Goal: Task Accomplishment & Management: Complete application form

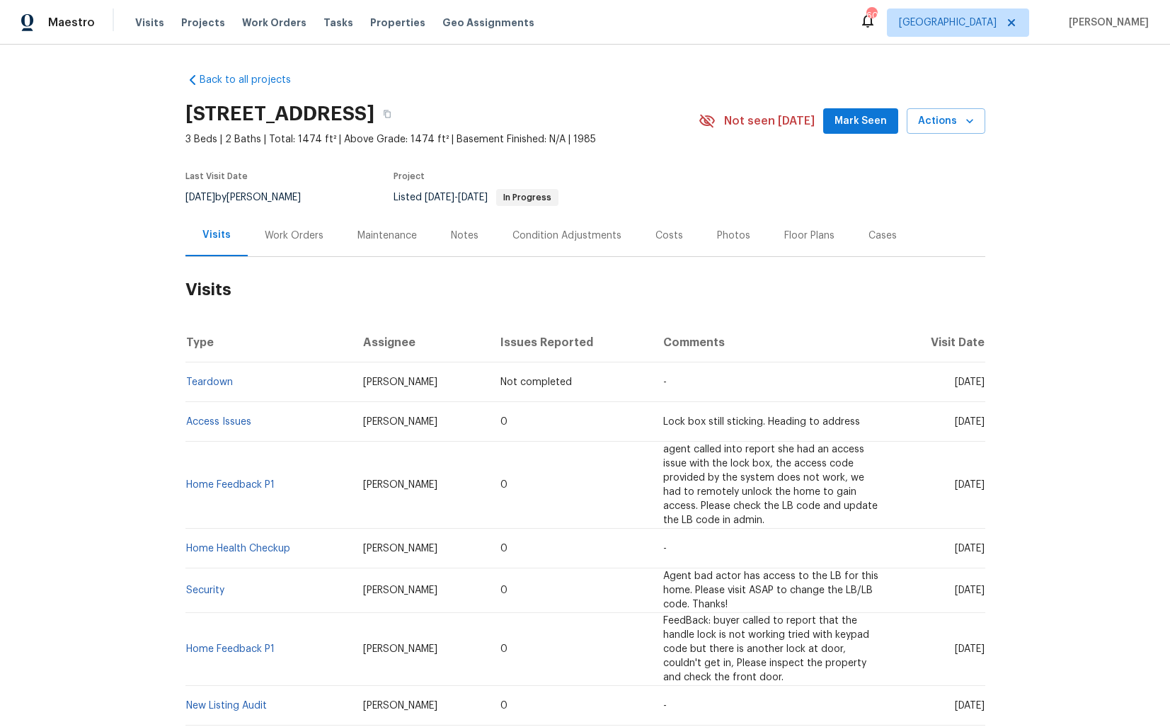
click at [265, 233] on div "Work Orders" at bounding box center [294, 236] width 59 height 14
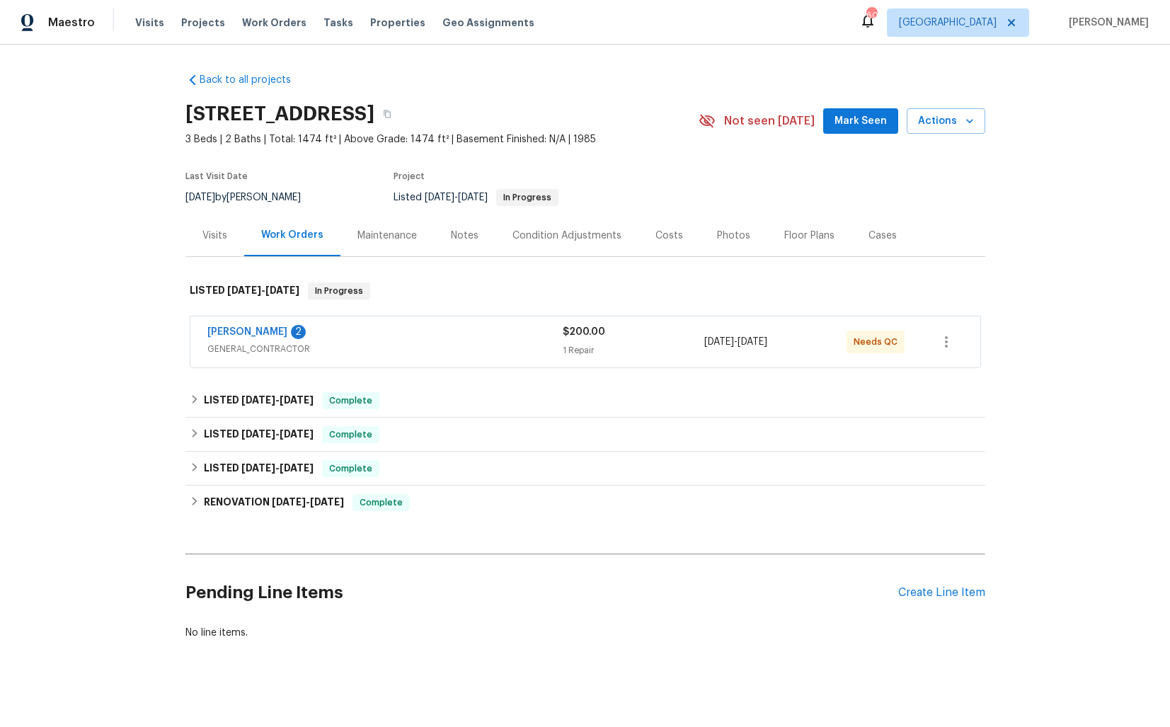
click at [234, 326] on span "[PERSON_NAME]" at bounding box center [247, 332] width 80 height 14
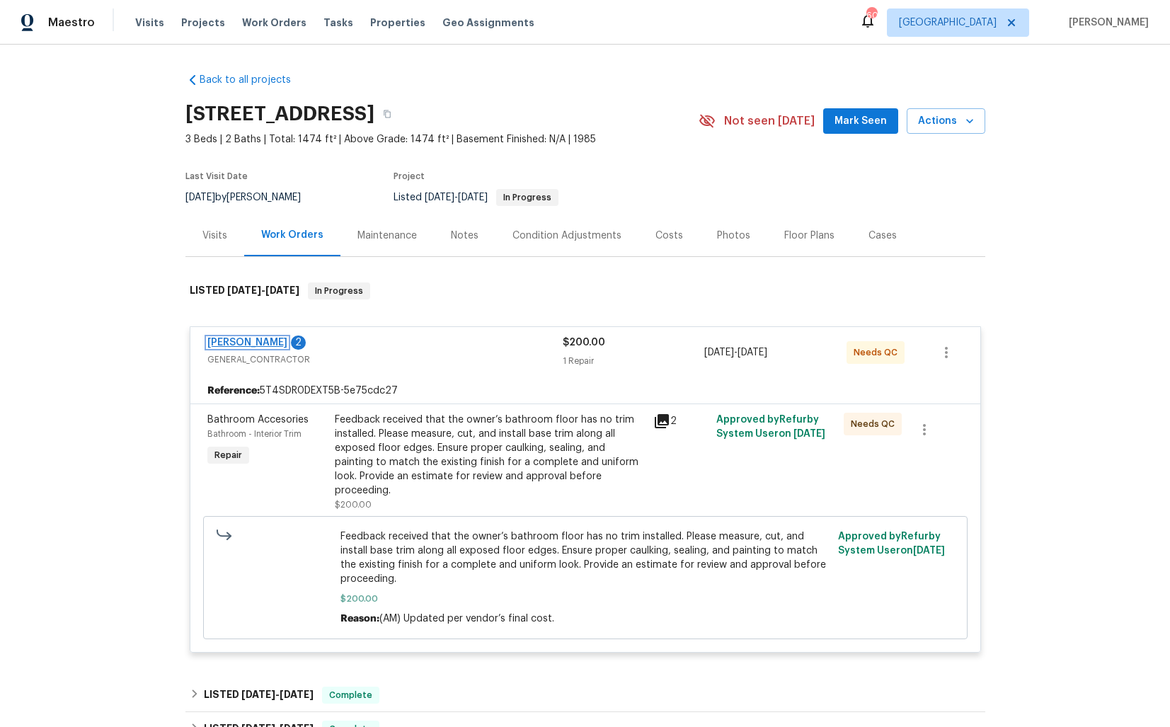
click at [246, 343] on link "[PERSON_NAME]" at bounding box center [247, 343] width 80 height 10
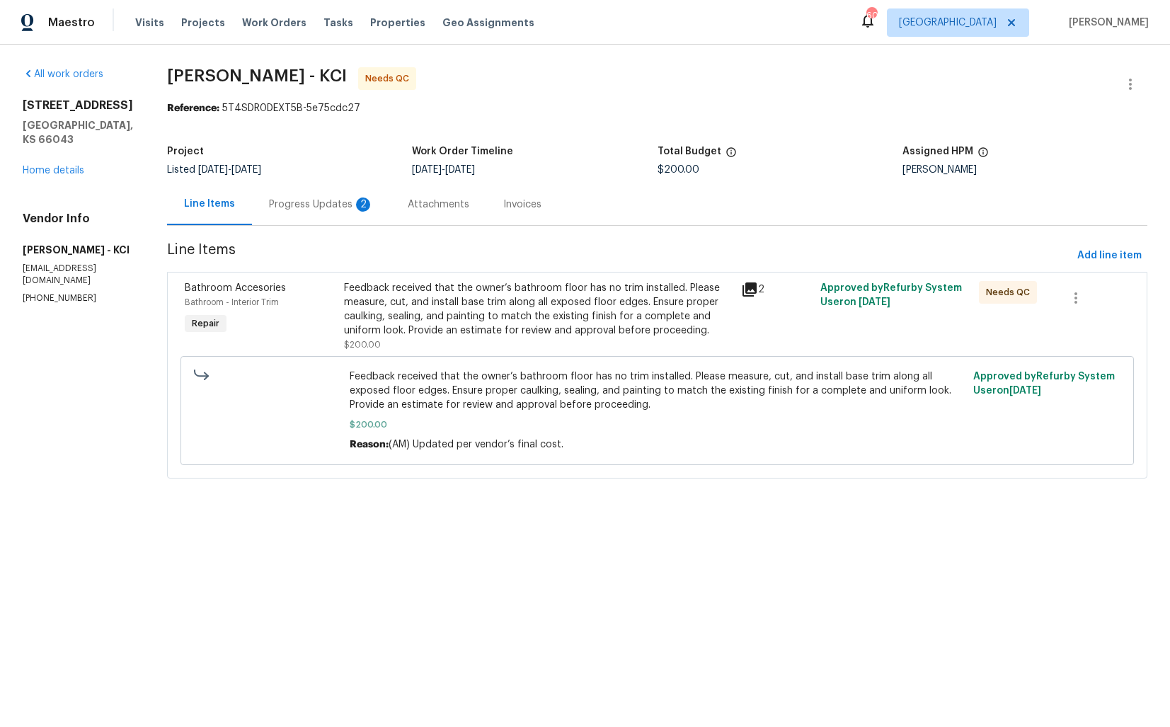
click at [319, 206] on div "Progress Updates 2" at bounding box center [321, 204] width 105 height 14
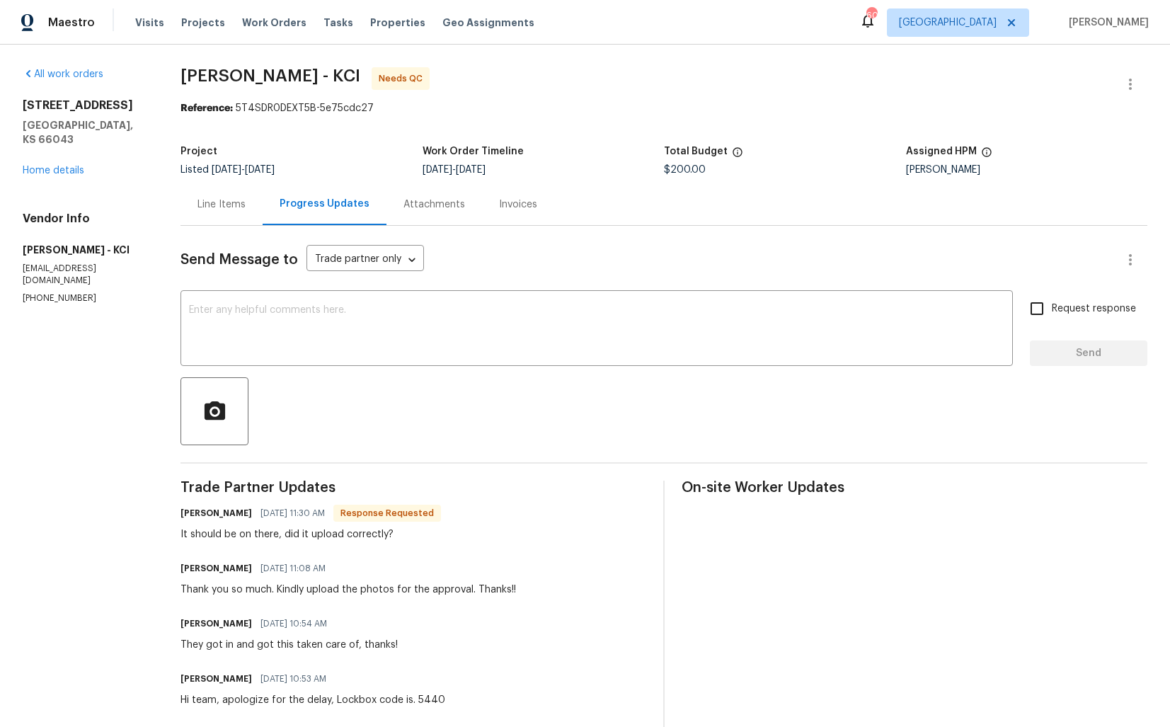
click at [213, 202] on div "Line Items" at bounding box center [221, 204] width 48 height 14
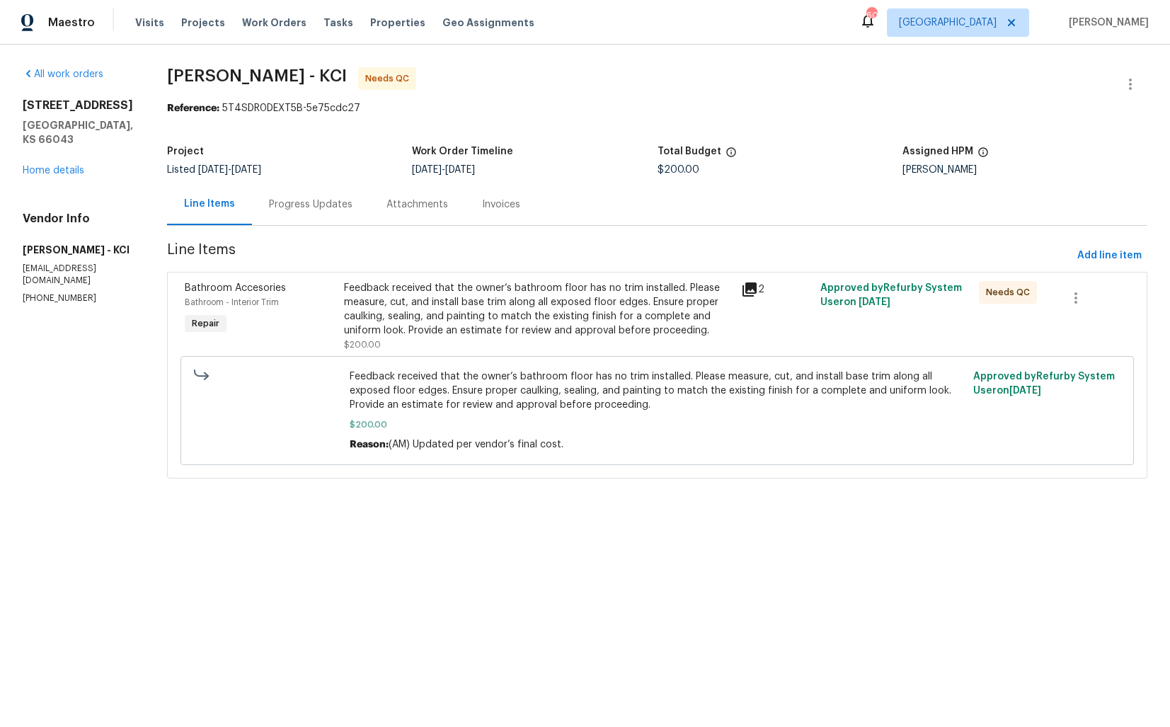
click at [488, 340] on div "Feedback received that the owner’s bathroom floor has no trim installed. Please…" at bounding box center [538, 316] width 389 height 71
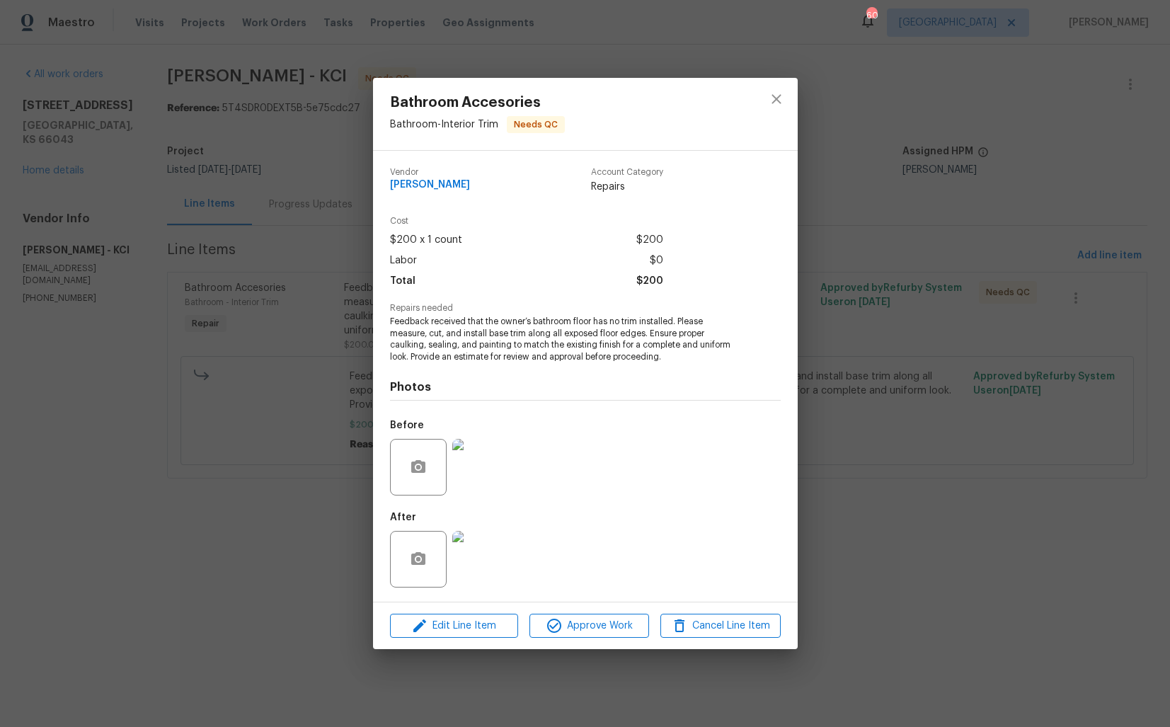
click at [478, 561] on img at bounding box center [480, 559] width 57 height 57
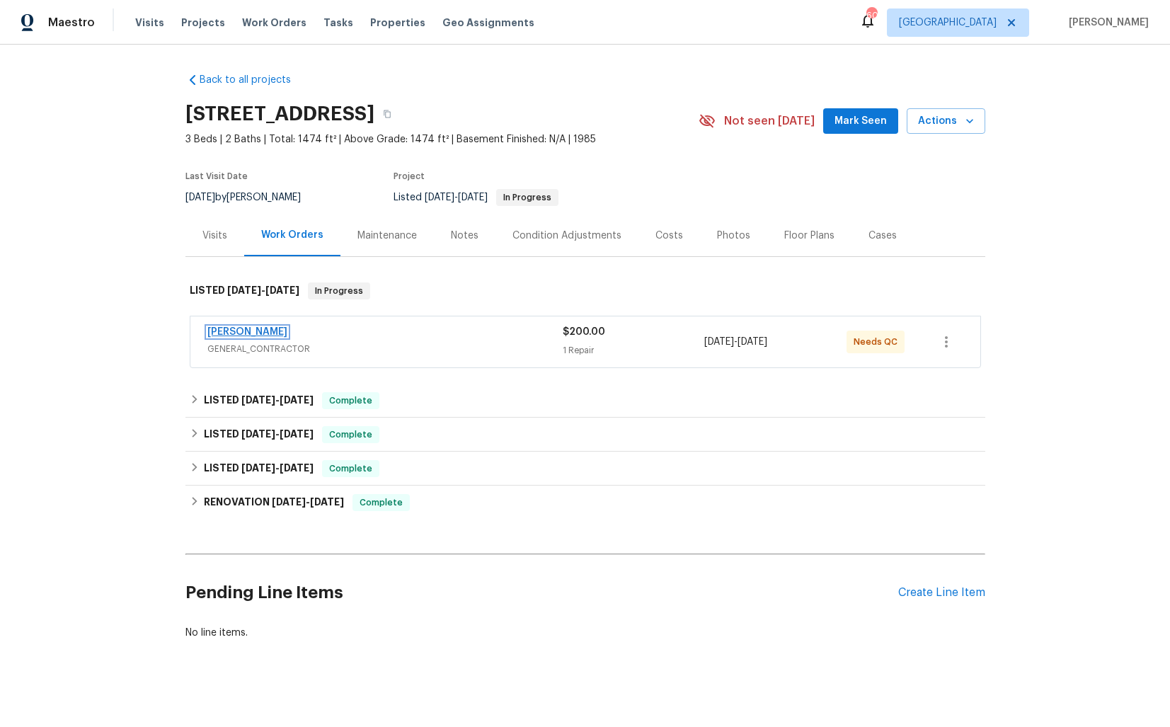
click at [229, 335] on link "[PERSON_NAME]" at bounding box center [247, 332] width 80 height 10
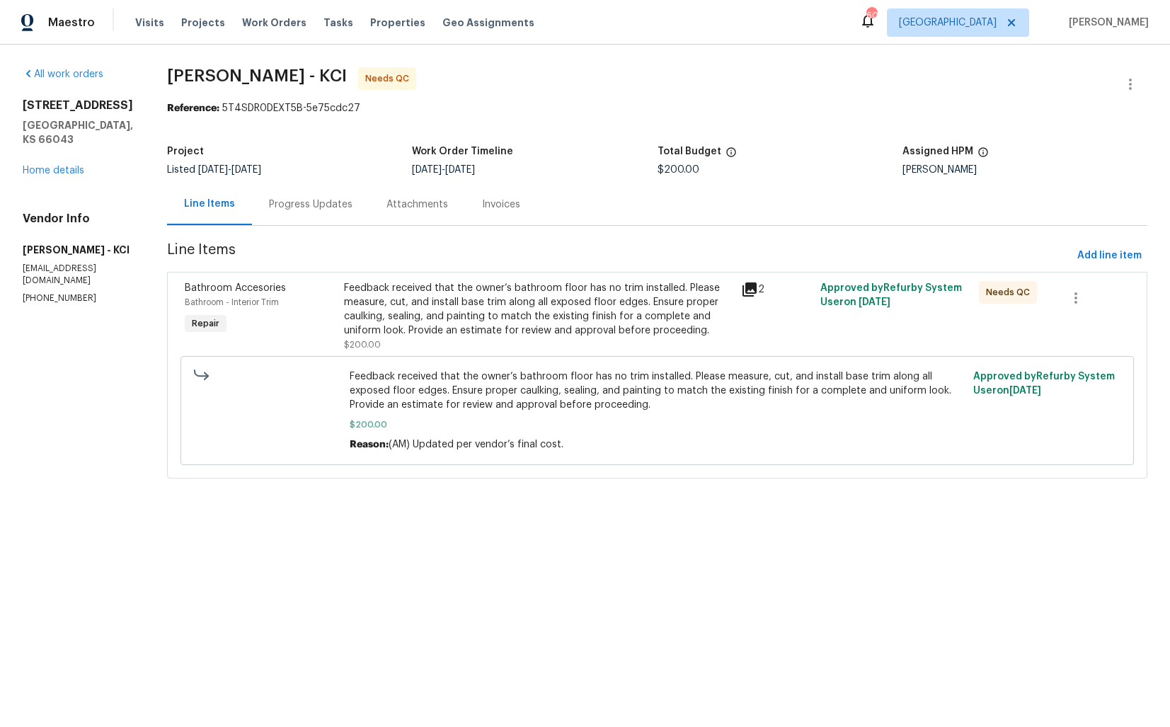
click at [442, 297] on div "Feedback received that the owner’s bathroom floor has no trim installed. Please…" at bounding box center [538, 309] width 389 height 57
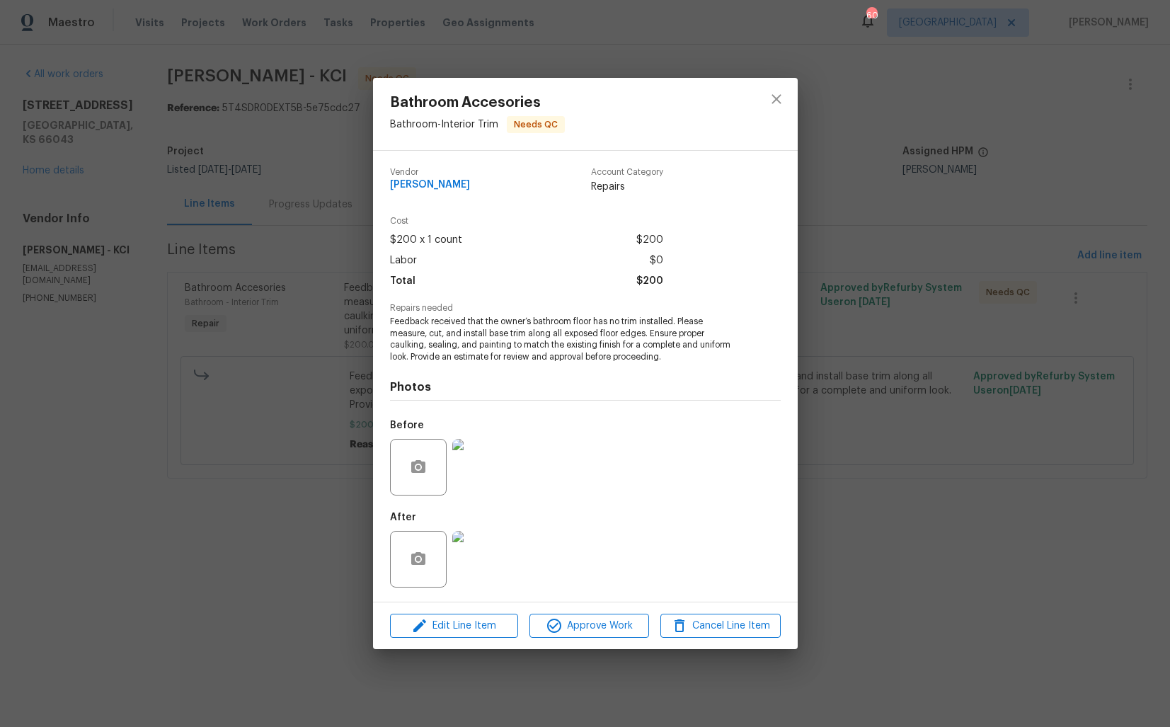
click at [815, 318] on div "Bathroom Accesories Bathroom - Interior Trim Needs QC Vendor [PERSON_NAME] Cont…" at bounding box center [585, 363] width 1170 height 727
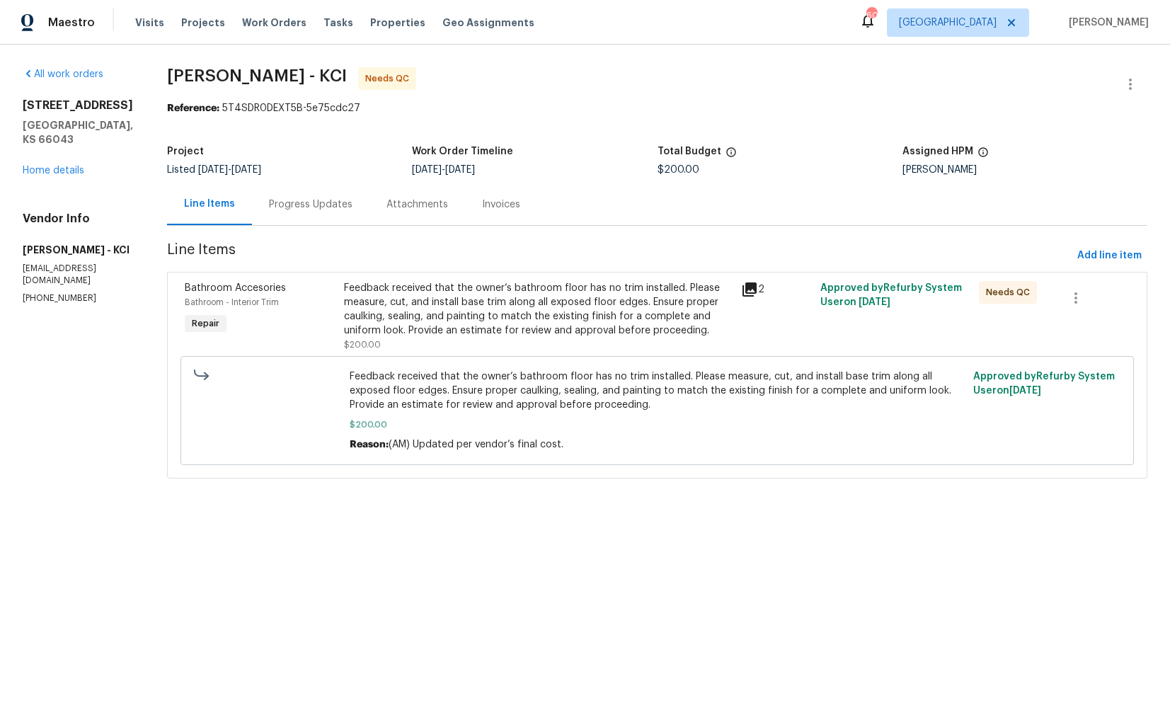
click at [334, 198] on div "Progress Updates" at bounding box center [311, 204] width 84 height 14
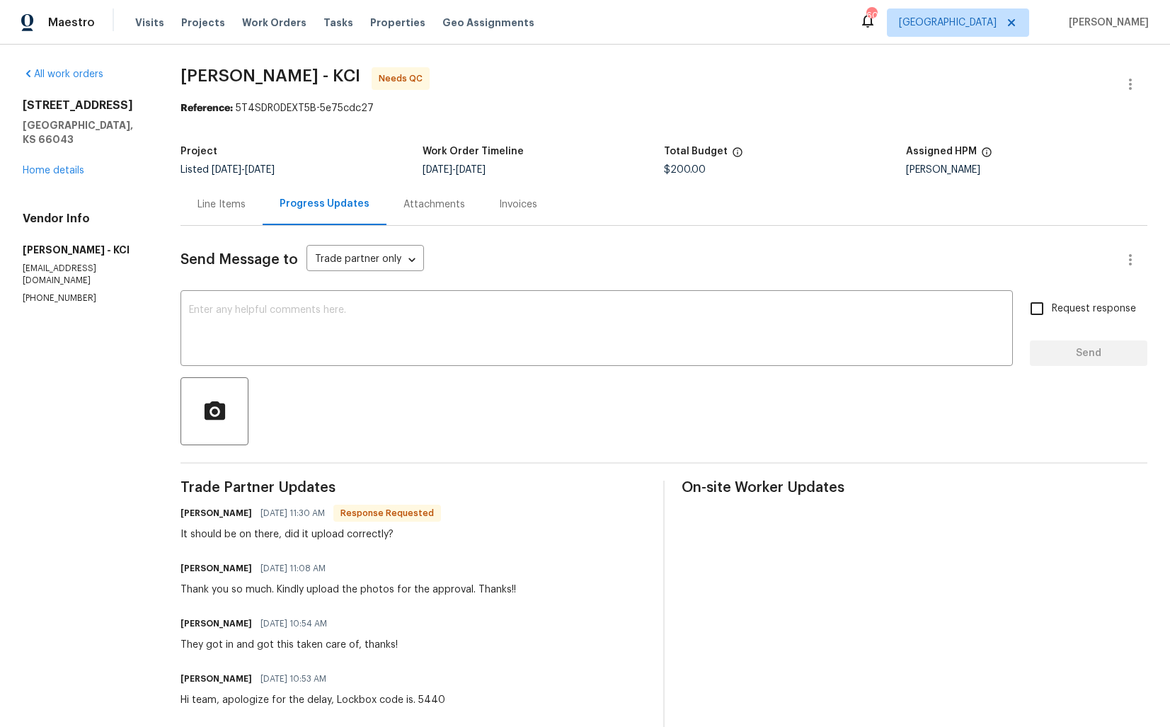
click at [187, 212] on div "Line Items" at bounding box center [221, 204] width 82 height 42
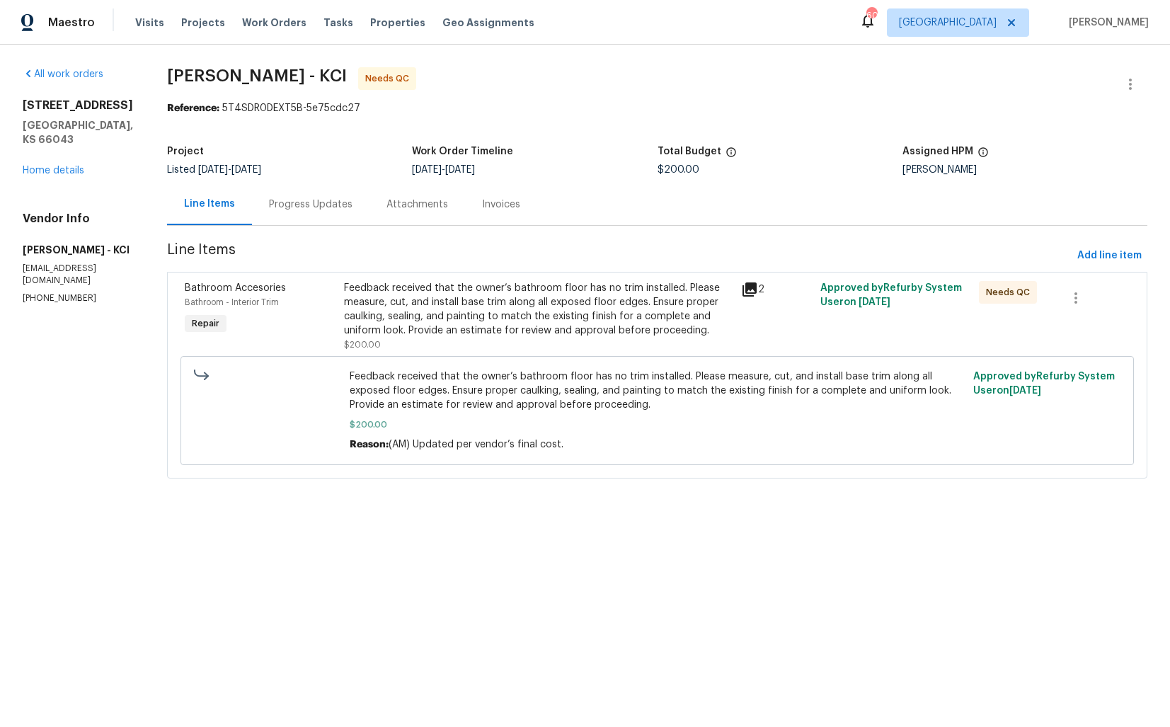
click at [459, 305] on div "Feedback received that the owner’s bathroom floor has no trim installed. Please…" at bounding box center [538, 309] width 389 height 57
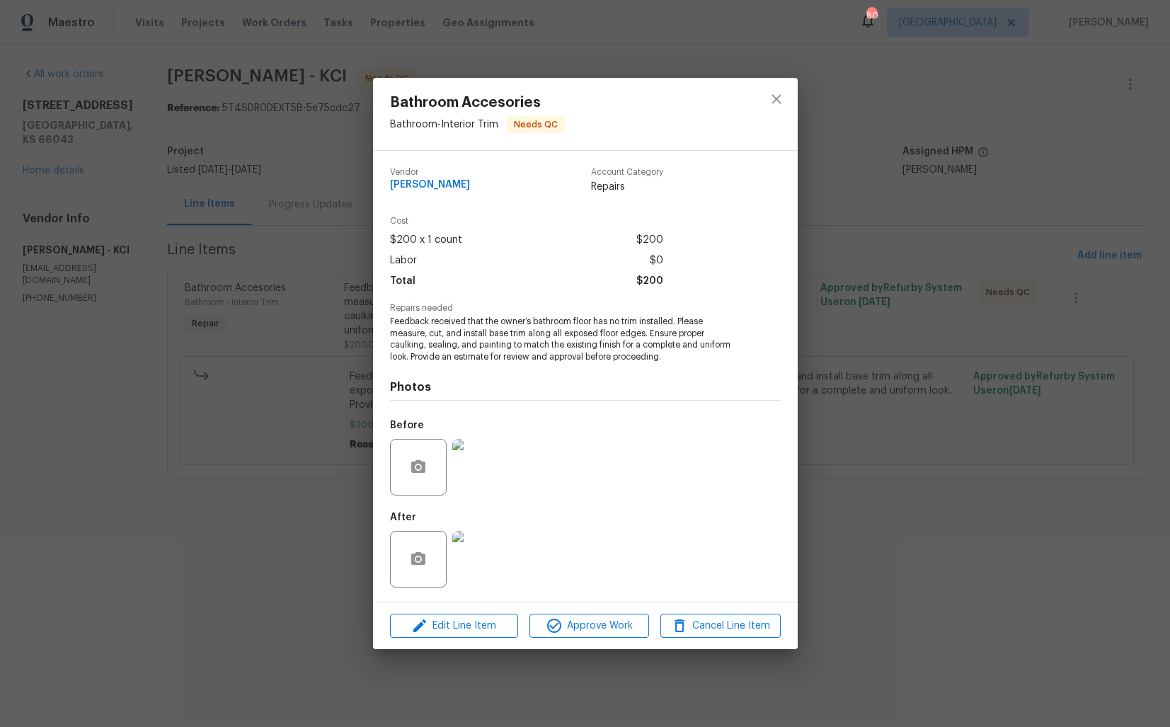
click at [456, 468] on img at bounding box center [480, 467] width 57 height 57
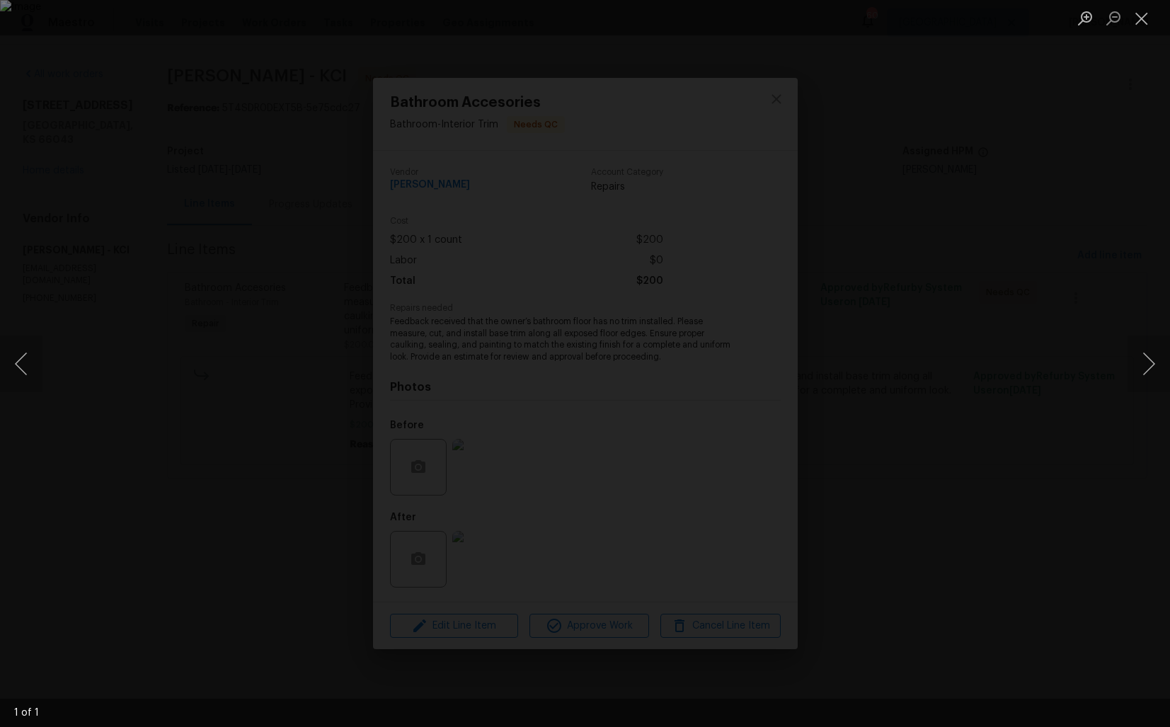
click at [1050, 267] on div "Lightbox" at bounding box center [585, 363] width 1170 height 727
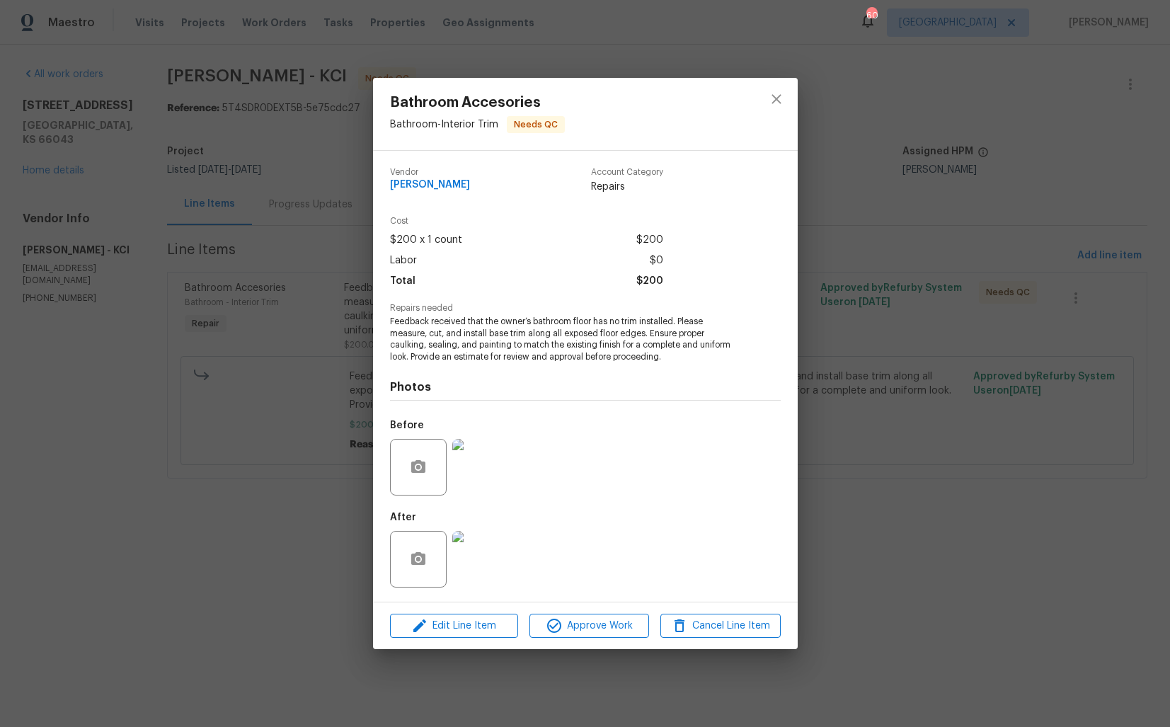
click at [906, 287] on div "Bathroom Accesories Bathroom - Interior Trim Needs QC Vendor [PERSON_NAME] Cont…" at bounding box center [585, 363] width 1170 height 727
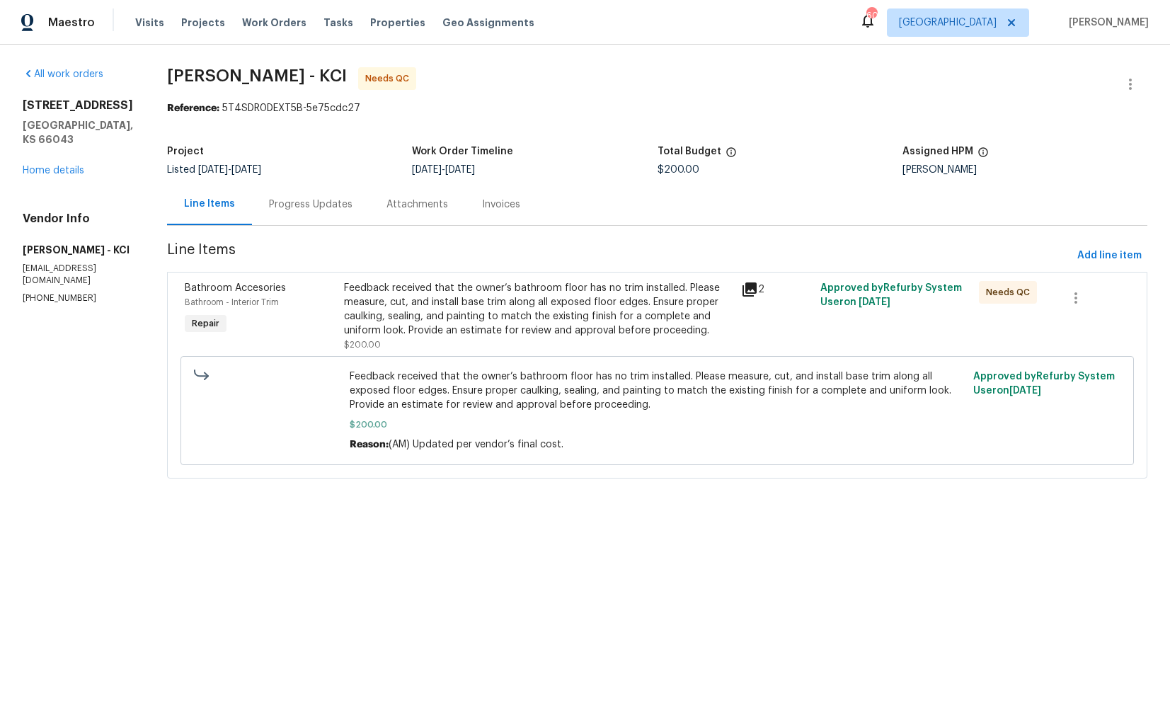
click at [294, 206] on div "Progress Updates" at bounding box center [311, 204] width 84 height 14
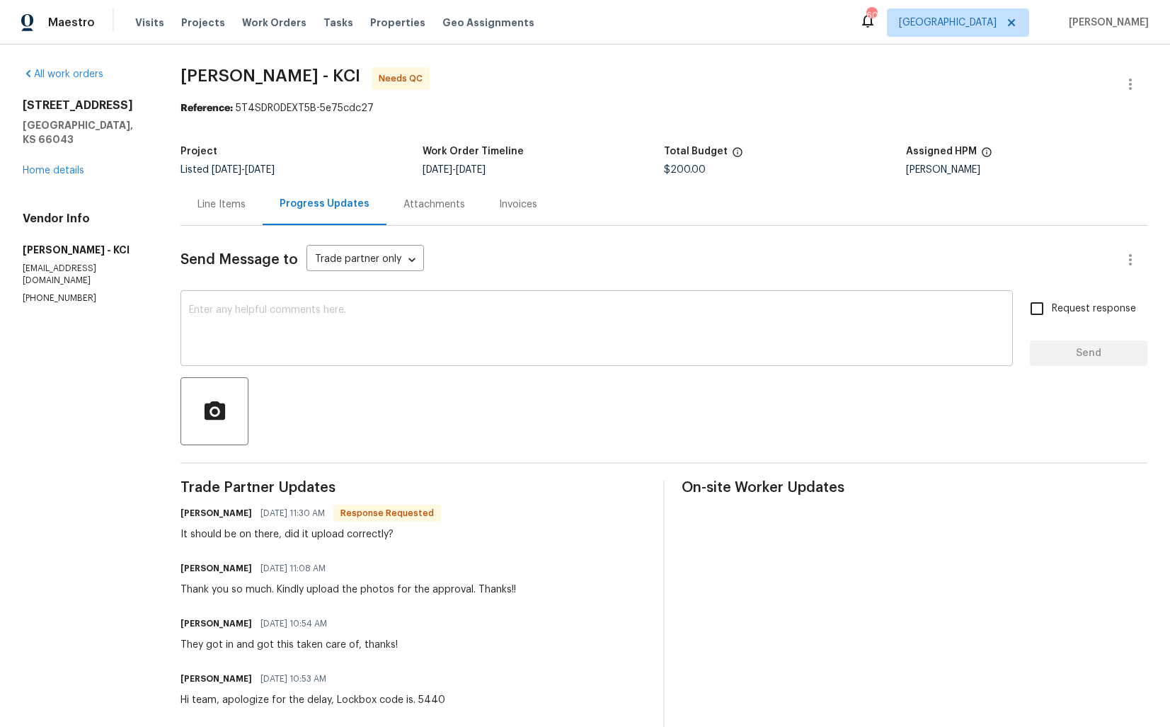
click at [412, 335] on textarea at bounding box center [596, 330] width 815 height 50
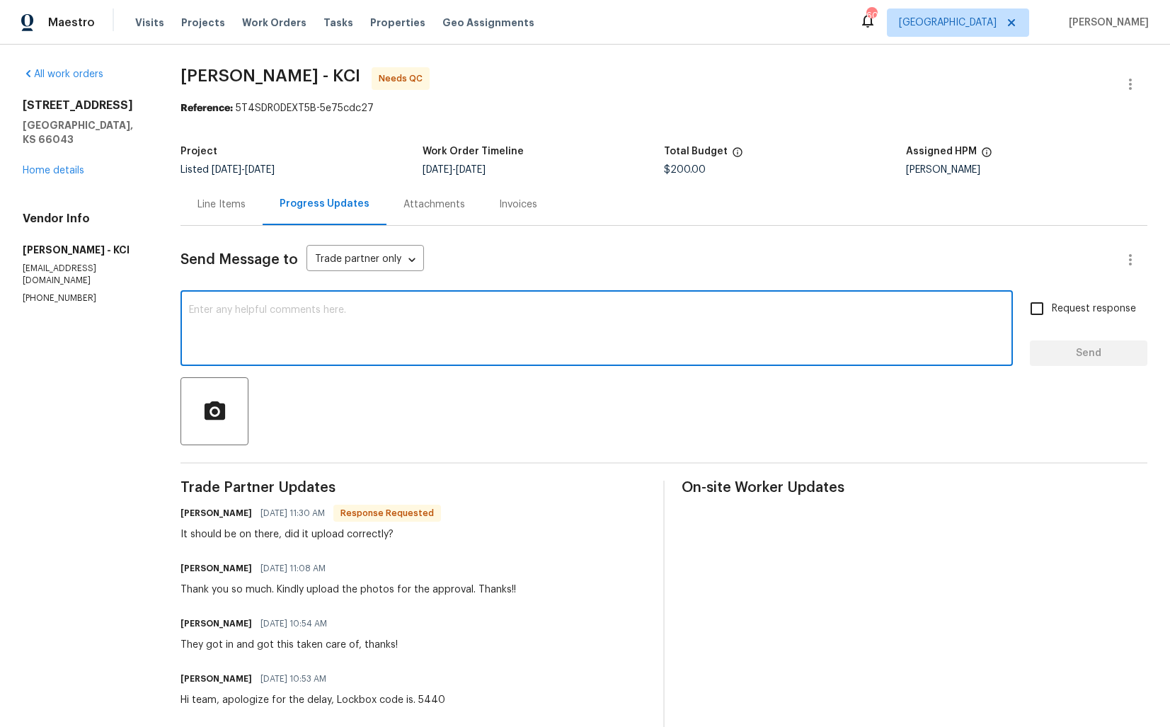
click at [415, 301] on div "x ​" at bounding box center [596, 330] width 832 height 72
type textarea "H"
type textarea "Y"
click at [253, 310] on textarea "Yes the photos has been uploaded" at bounding box center [596, 330] width 815 height 50
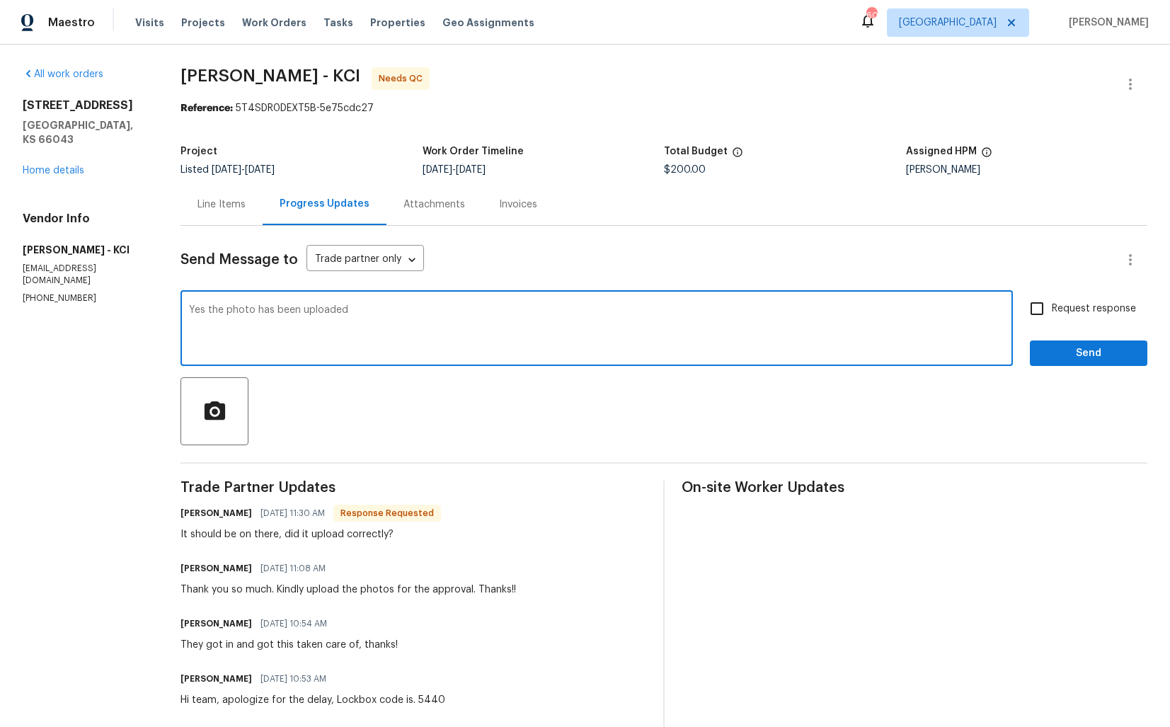
click at [388, 306] on textarea "Yes the photo has been uploaded" at bounding box center [596, 330] width 815 height 50
click at [270, 308] on textarea "Yes the photo has been uploaded. Thak you for completing the job. WO is approve…" at bounding box center [596, 330] width 815 height 50
paste textarea "Hey, thank you for uploading the photo. The"
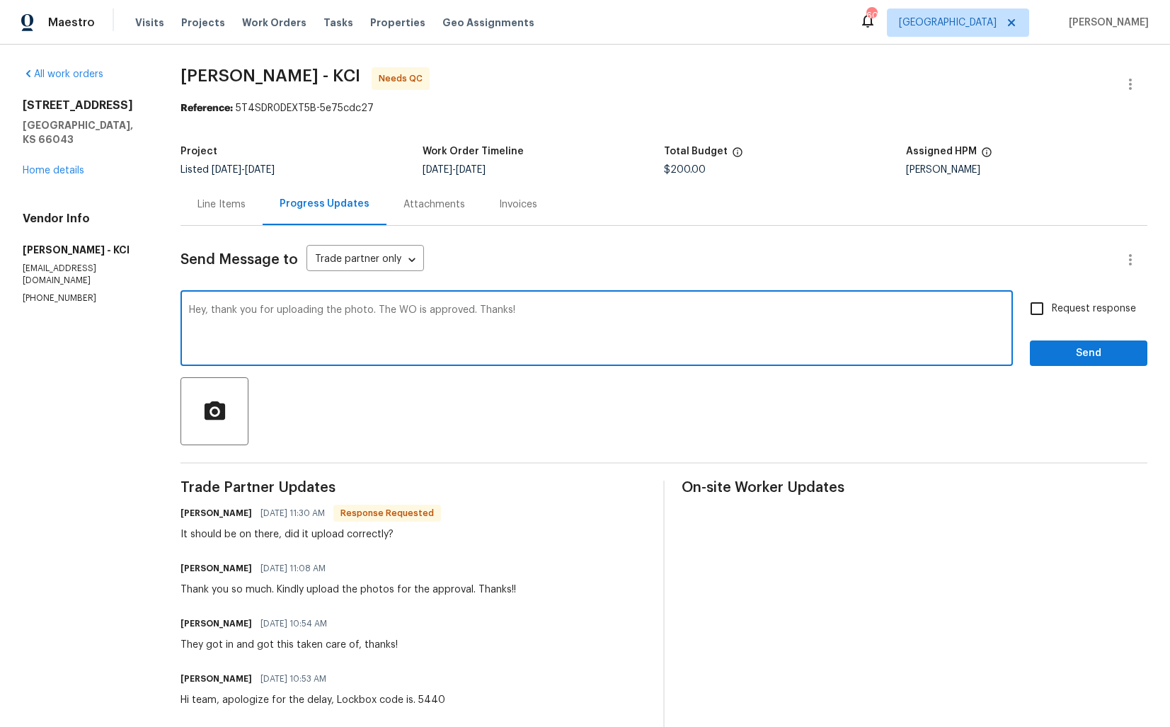
type textarea "Hey, thank you for uploading the photo. The WO is approved. Thanks!"
click at [1063, 359] on span "Send" at bounding box center [1088, 354] width 95 height 18
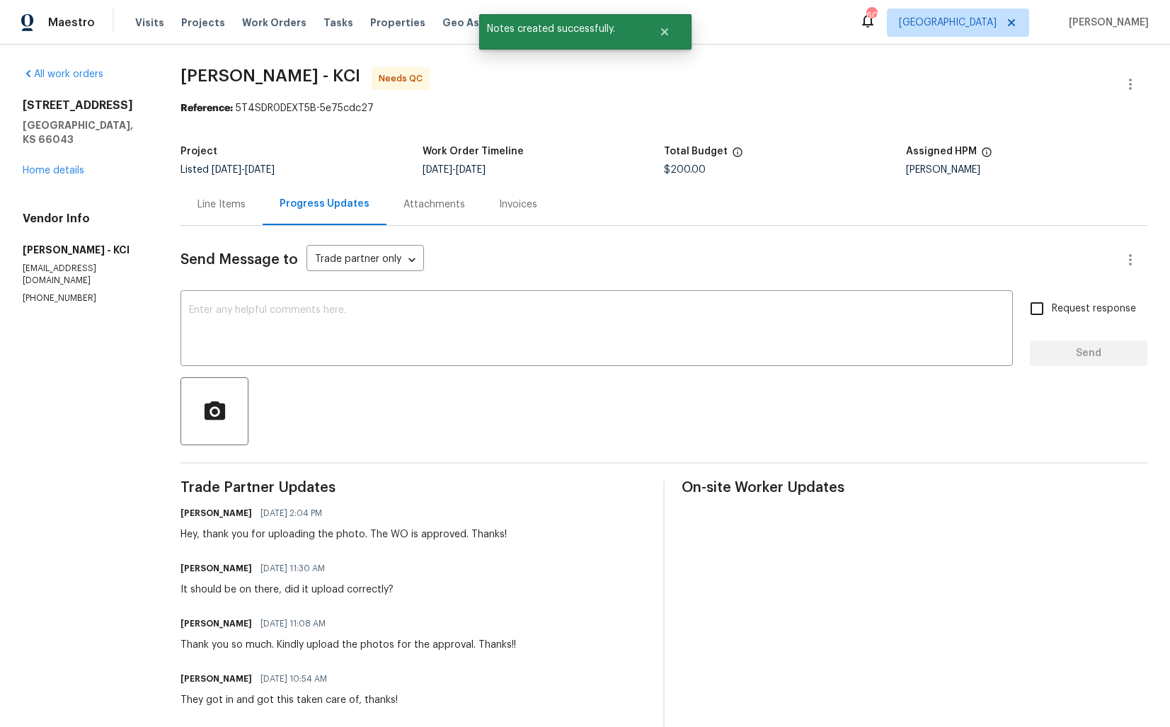
click at [214, 214] on div "Line Items" at bounding box center [221, 204] width 82 height 42
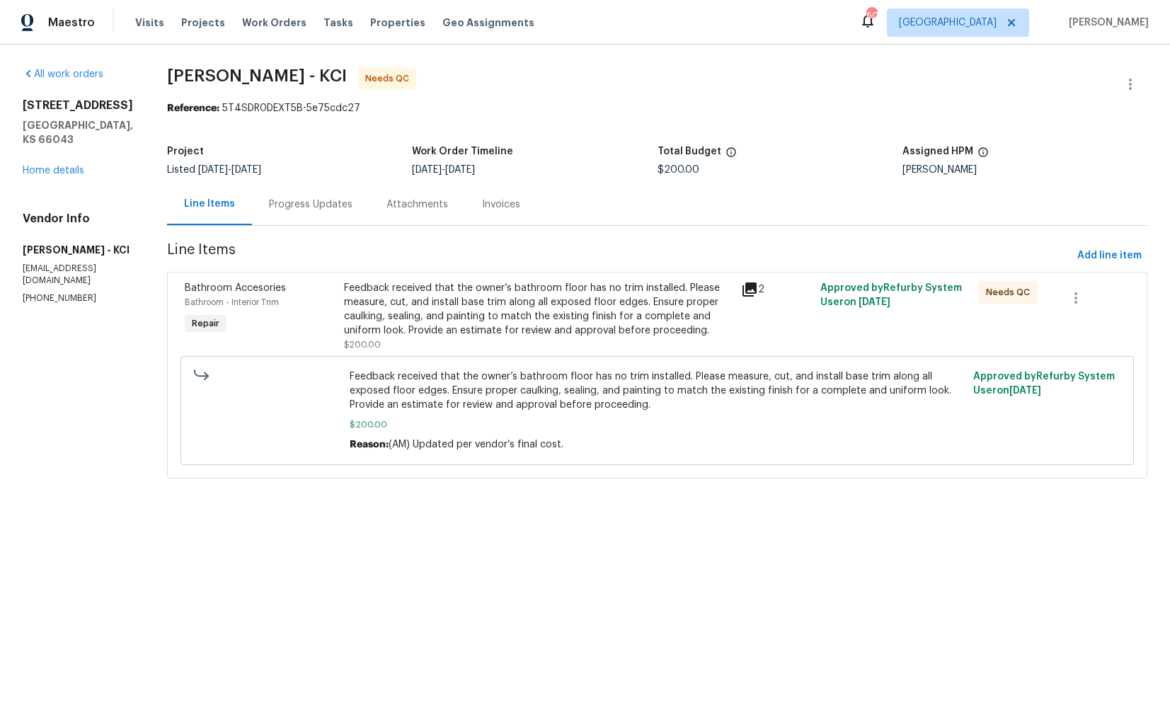
click at [308, 204] on div "Progress Updates" at bounding box center [311, 204] width 84 height 14
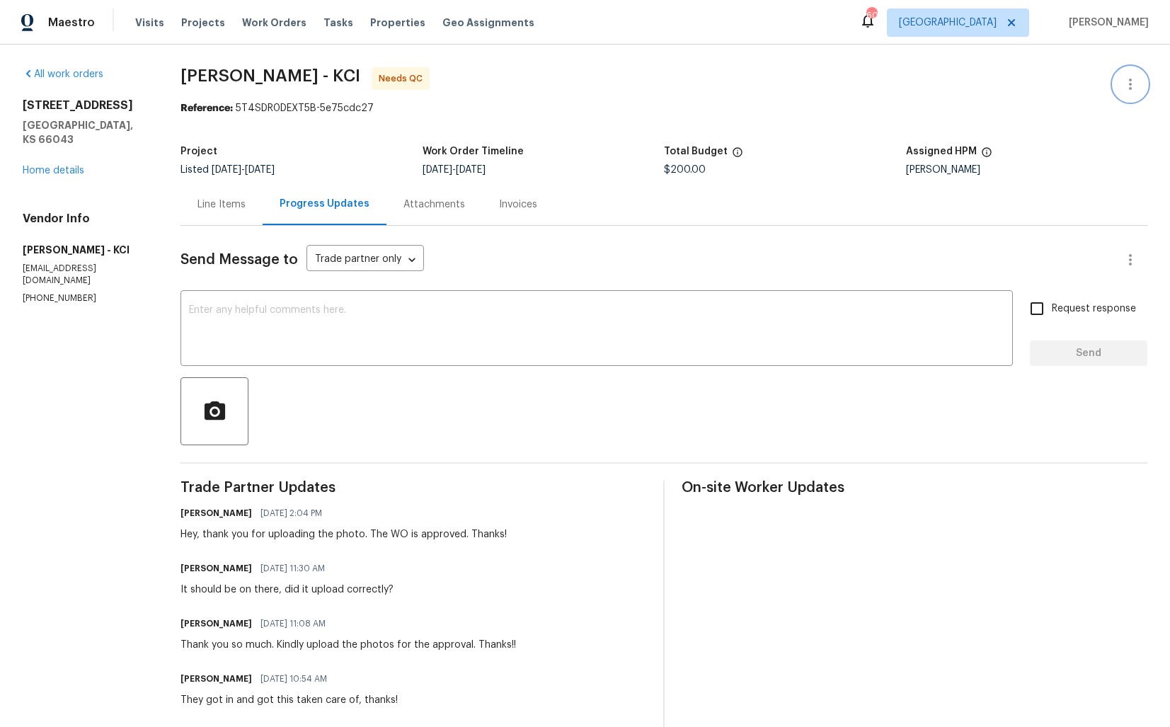
click at [1139, 81] on button "button" at bounding box center [1130, 84] width 34 height 34
click at [1037, 84] on li "Edit" at bounding box center [1084, 84] width 153 height 23
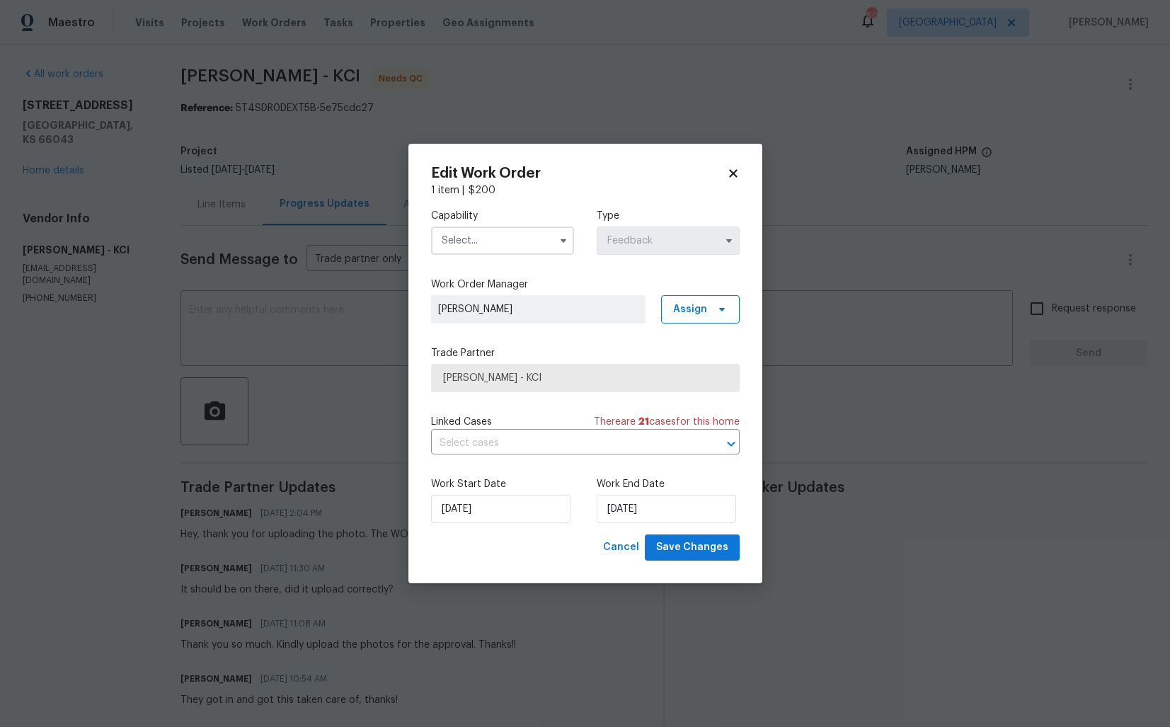
click at [475, 250] on input "text" at bounding box center [502, 240] width 143 height 28
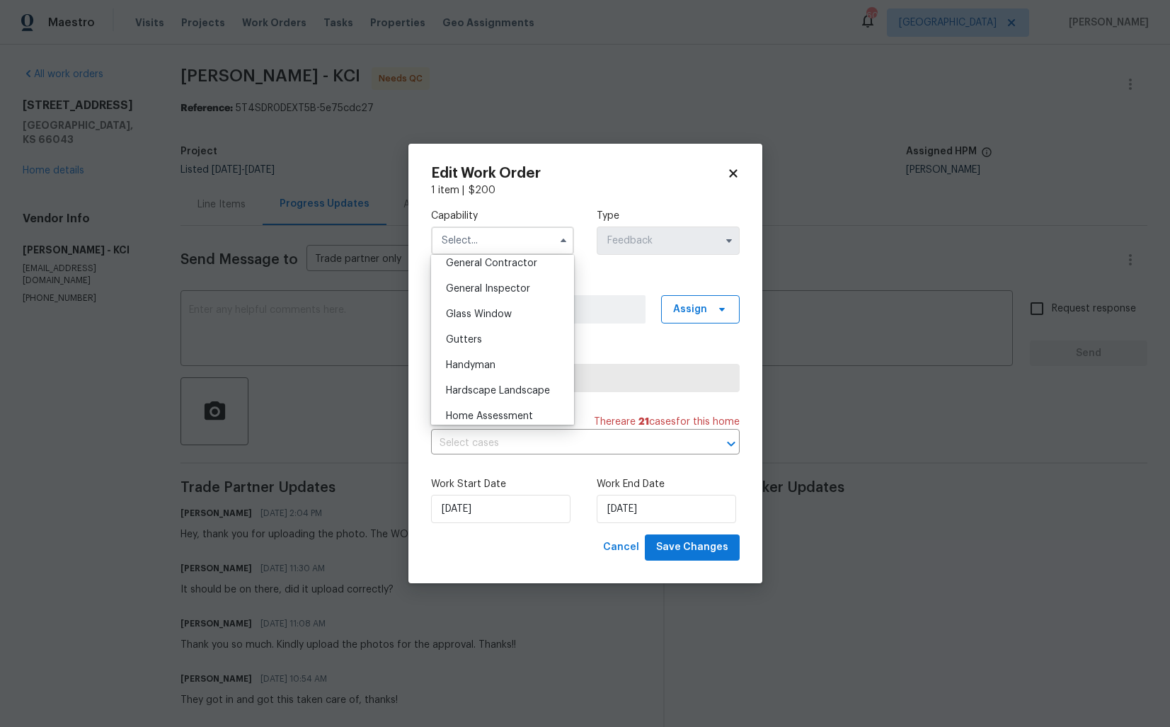
scroll to position [685, 0]
click at [488, 353] on div "Handyman" at bounding box center [503, 364] width 136 height 25
type input "Handyman"
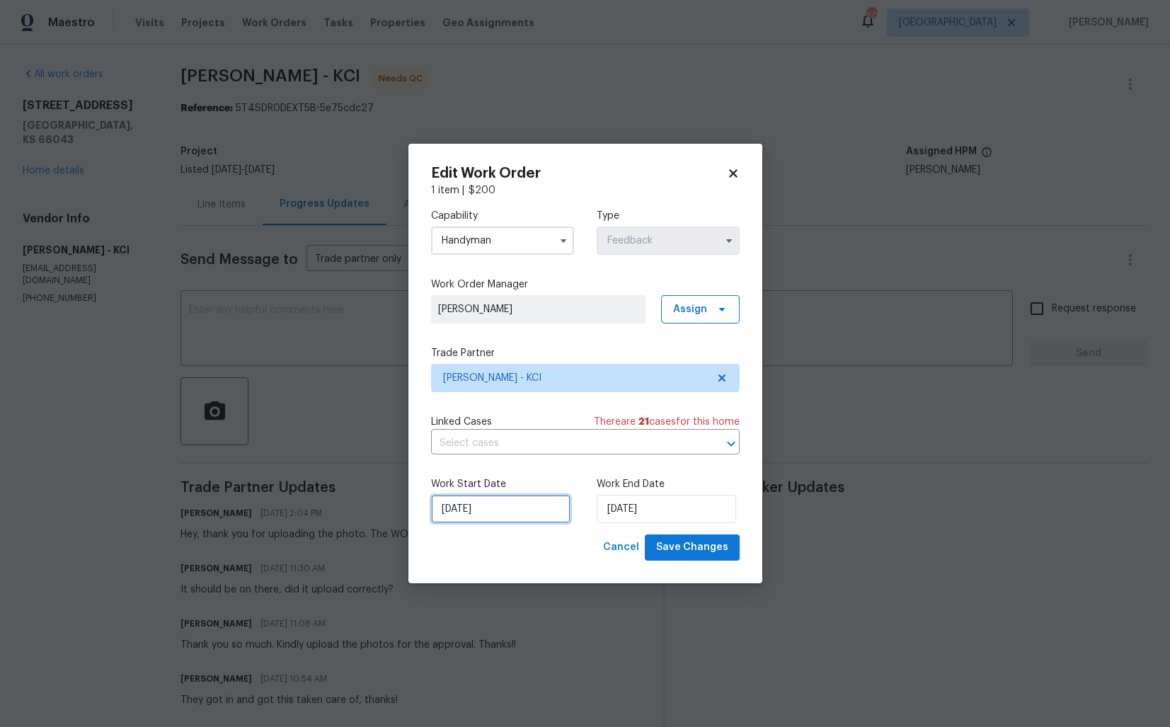
click at [510, 499] on input "04/09/2025" at bounding box center [500, 509] width 139 height 28
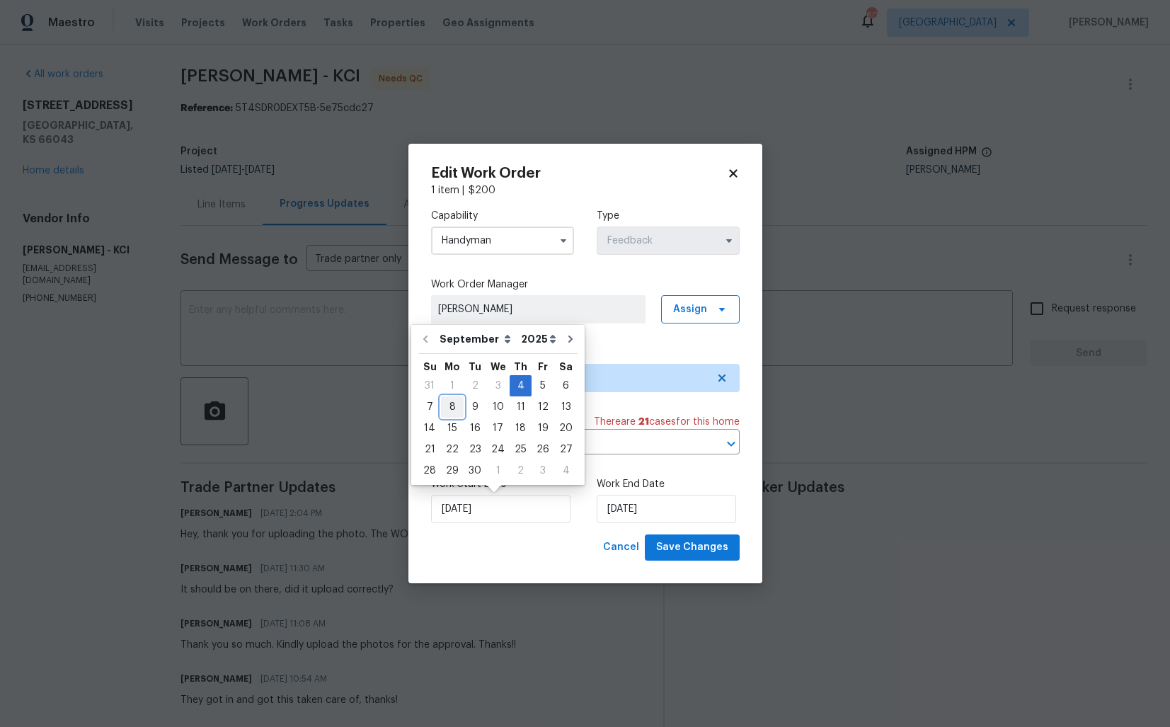
click at [453, 405] on div "8" at bounding box center [452, 407] width 23 height 20
type input "08/09/2025"
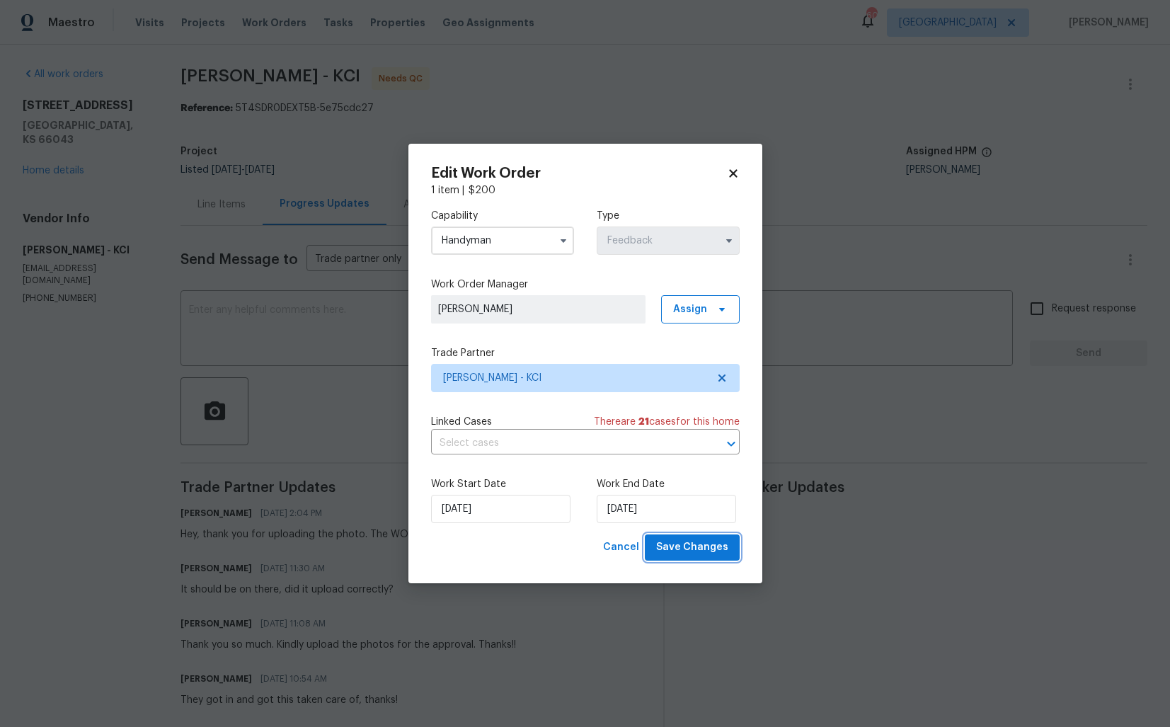
click at [714, 544] on span "Save Changes" at bounding box center [692, 548] width 72 height 18
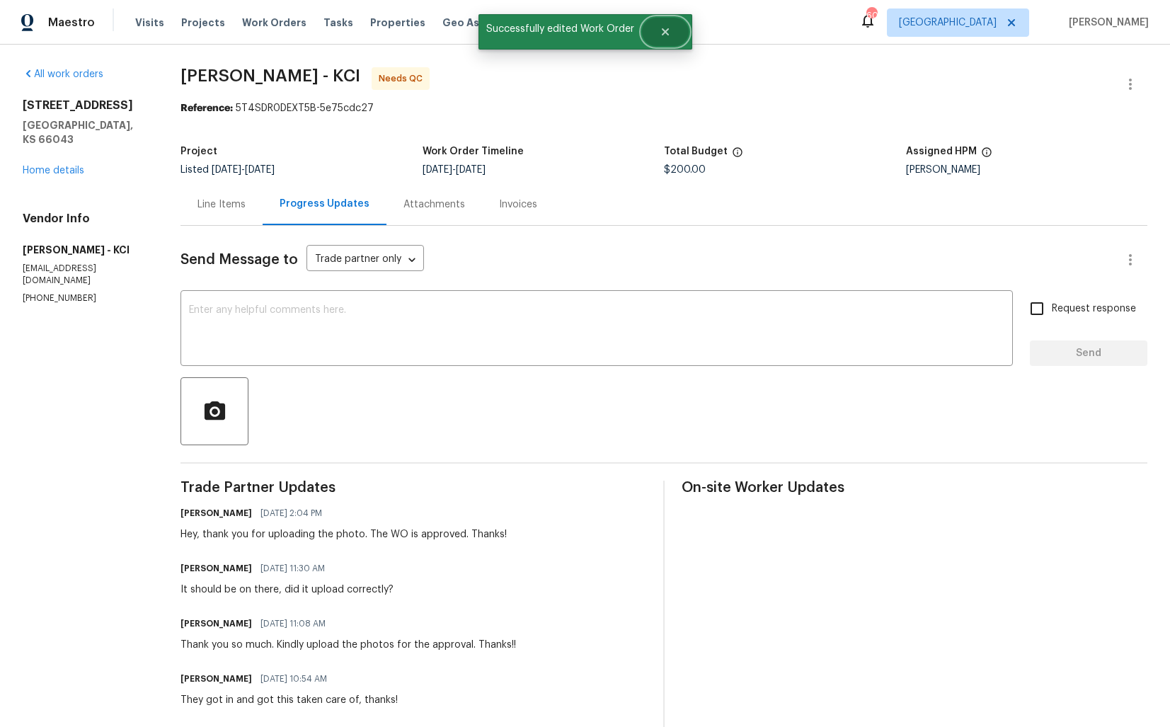
click at [664, 42] on button "Close" at bounding box center [665, 32] width 47 height 28
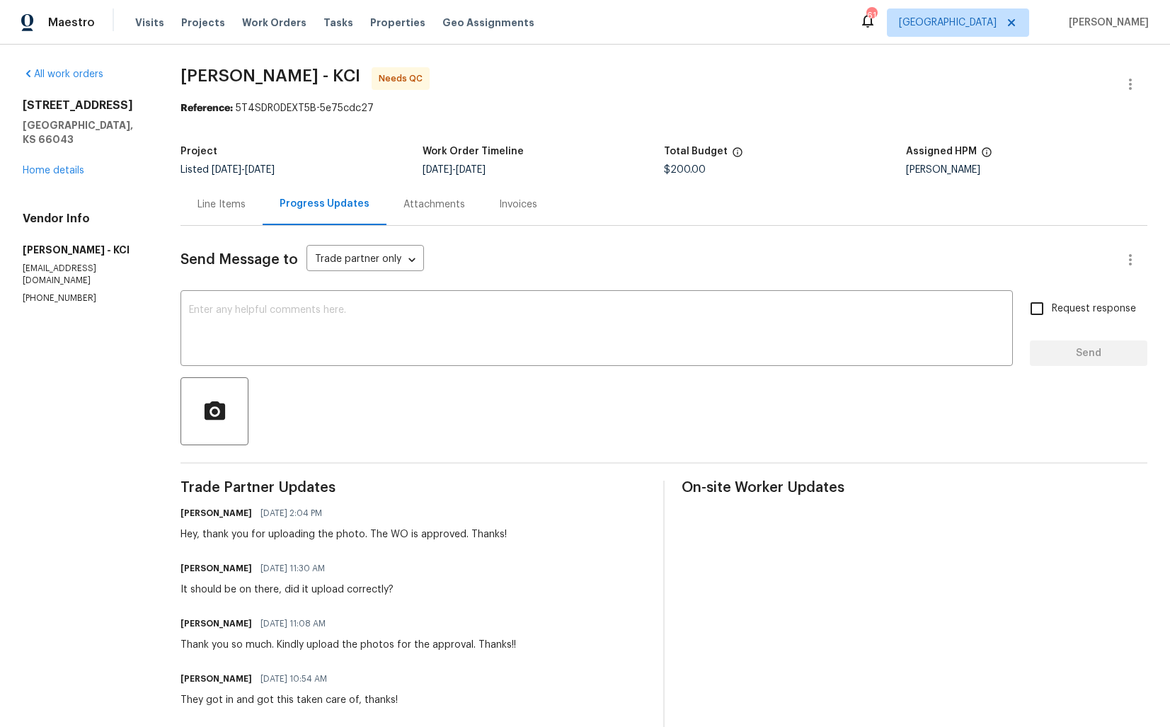
click at [211, 215] on div "Line Items" at bounding box center [221, 204] width 82 height 42
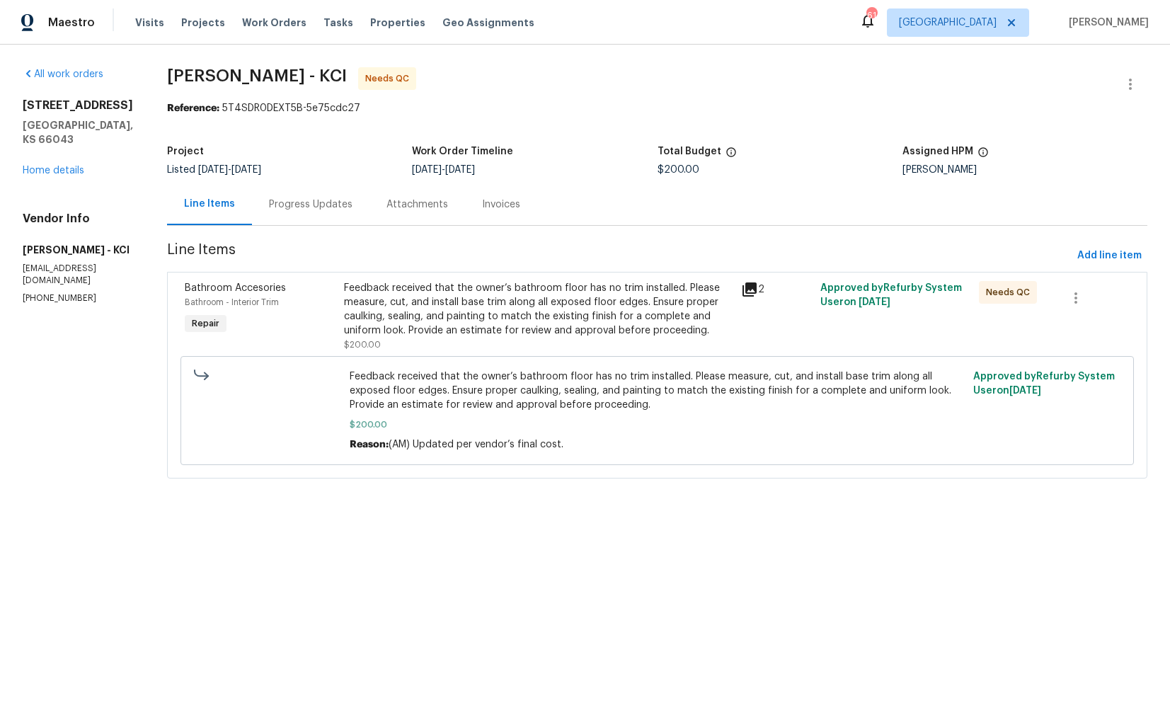
click at [452, 328] on div "Feedback received that the owner’s bathroom floor has no trim installed. Please…" at bounding box center [538, 309] width 389 height 57
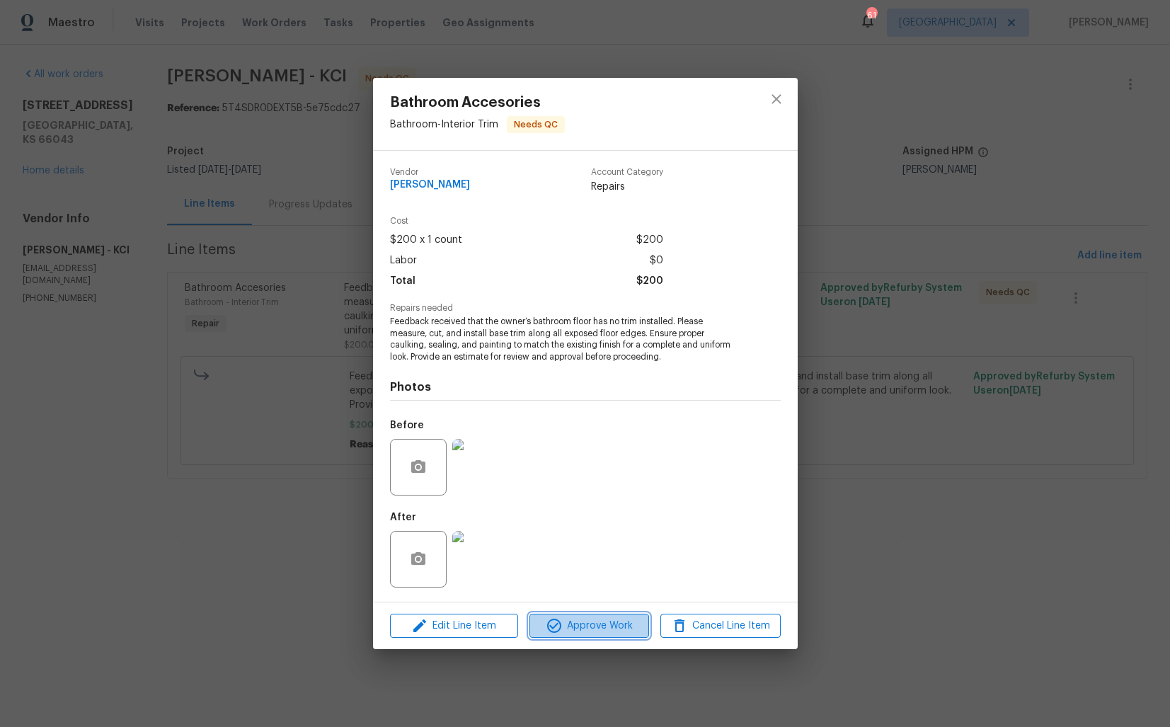
click at [590, 625] on span "Approve Work" at bounding box center [589, 626] width 111 height 18
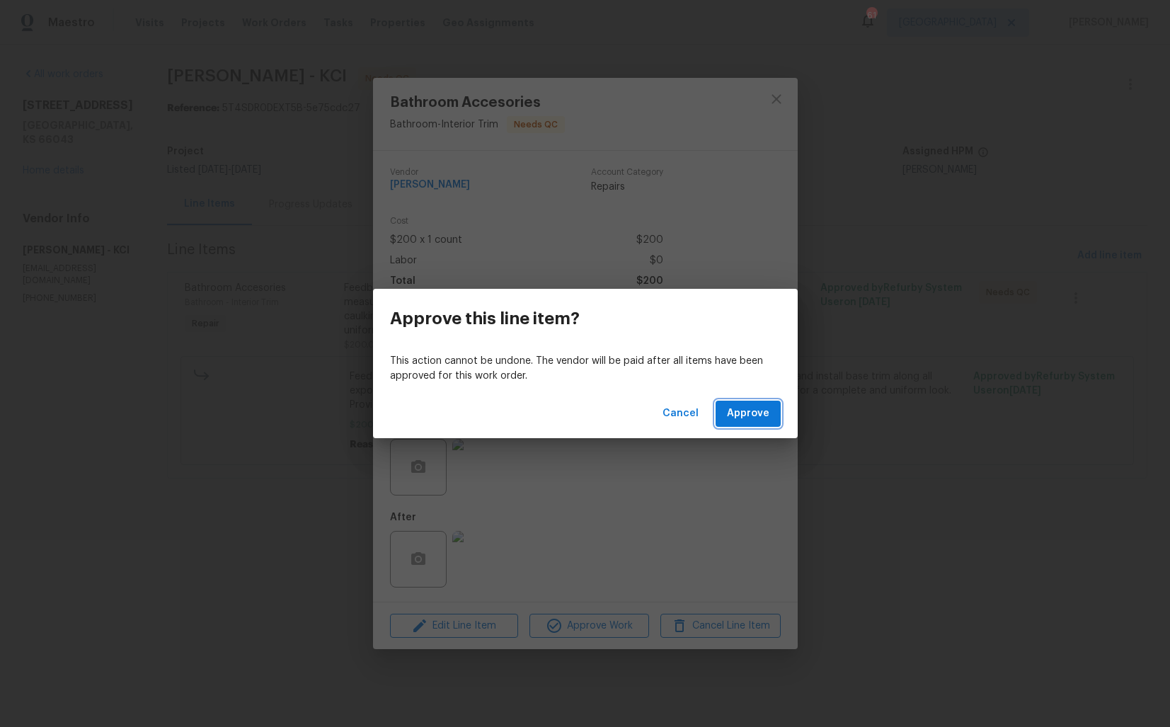
click at [757, 411] on span "Approve" at bounding box center [748, 414] width 42 height 18
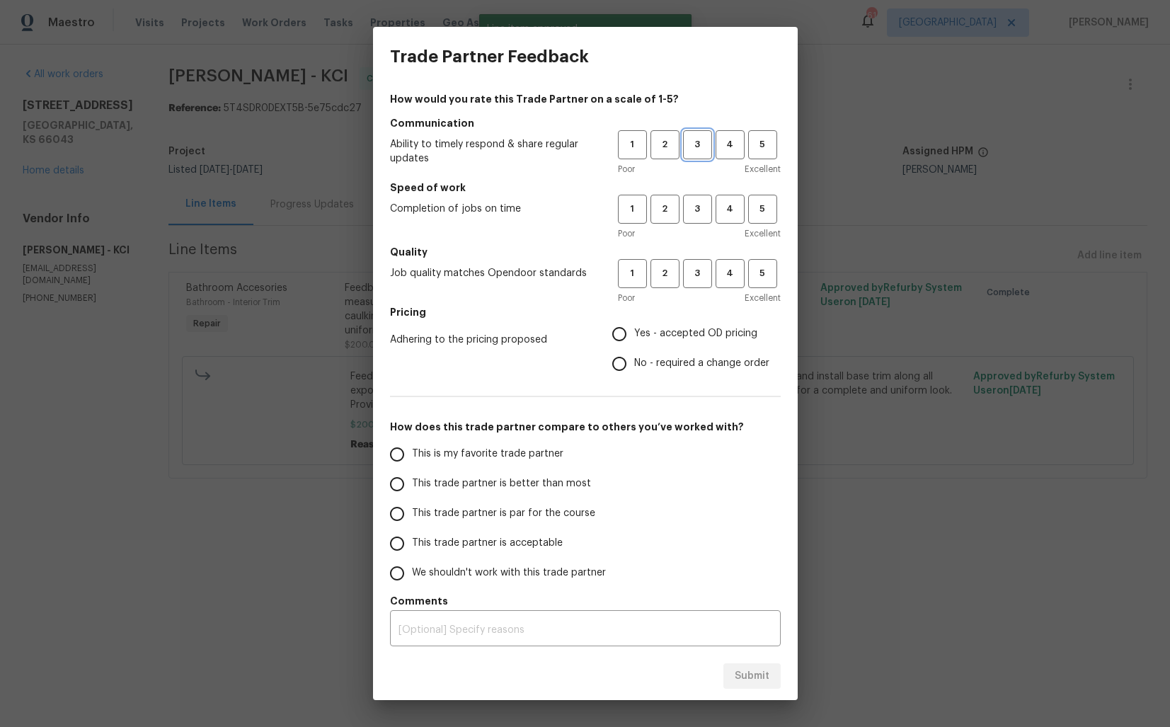
click at [703, 147] on span "3" at bounding box center [697, 145] width 26 height 16
click at [706, 206] on span "3" at bounding box center [697, 209] width 26 height 16
click at [694, 280] on span "3" at bounding box center [697, 273] width 26 height 16
click at [655, 372] on label "No - required a change order" at bounding box center [686, 364] width 165 height 30
click at [634, 372] on input "No - required a change order" at bounding box center [619, 364] width 30 height 30
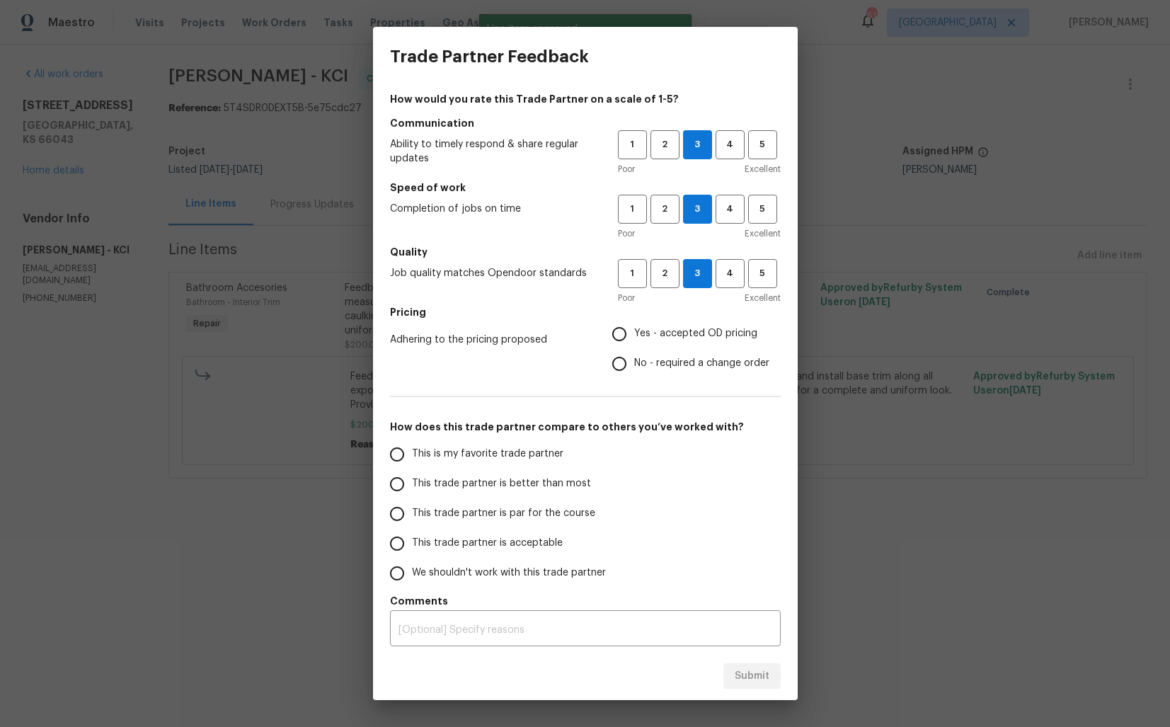
radio input "true"
click at [521, 510] on span "This trade partner is par for the course" at bounding box center [503, 513] width 183 height 15
click at [412, 510] on input "This trade partner is par for the course" at bounding box center [397, 514] width 30 height 30
radio input "false"
click at [553, 471] on label "This trade partner is better than most" at bounding box center [494, 484] width 224 height 30
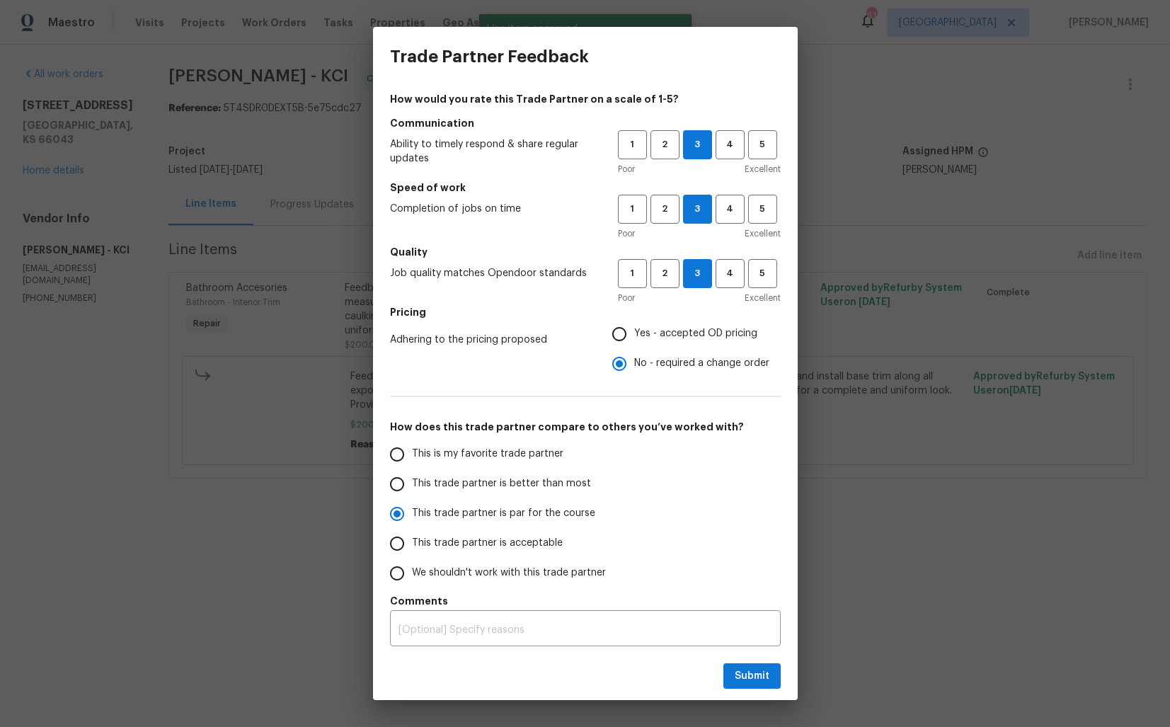
click at [412, 471] on input "This trade partner is better than most" at bounding box center [397, 484] width 30 height 30
click at [752, 677] on span "Submit" at bounding box center [752, 676] width 35 height 18
radio input "true"
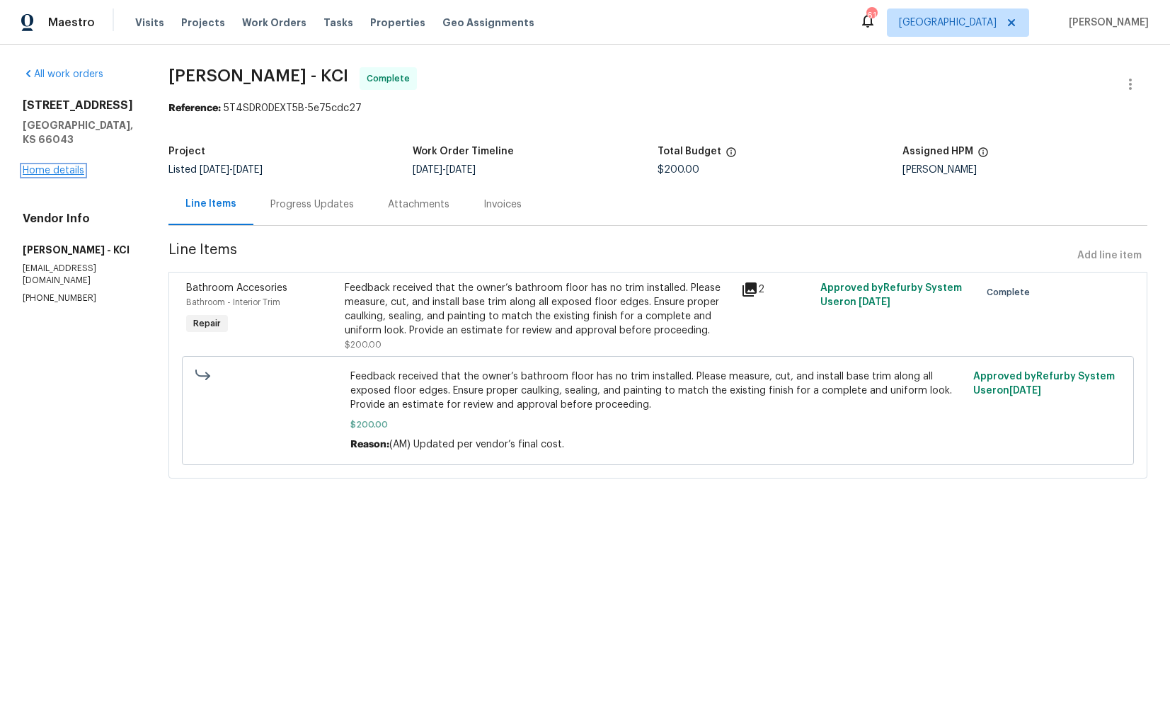
click at [46, 166] on link "Home details" at bounding box center [54, 171] width 62 height 10
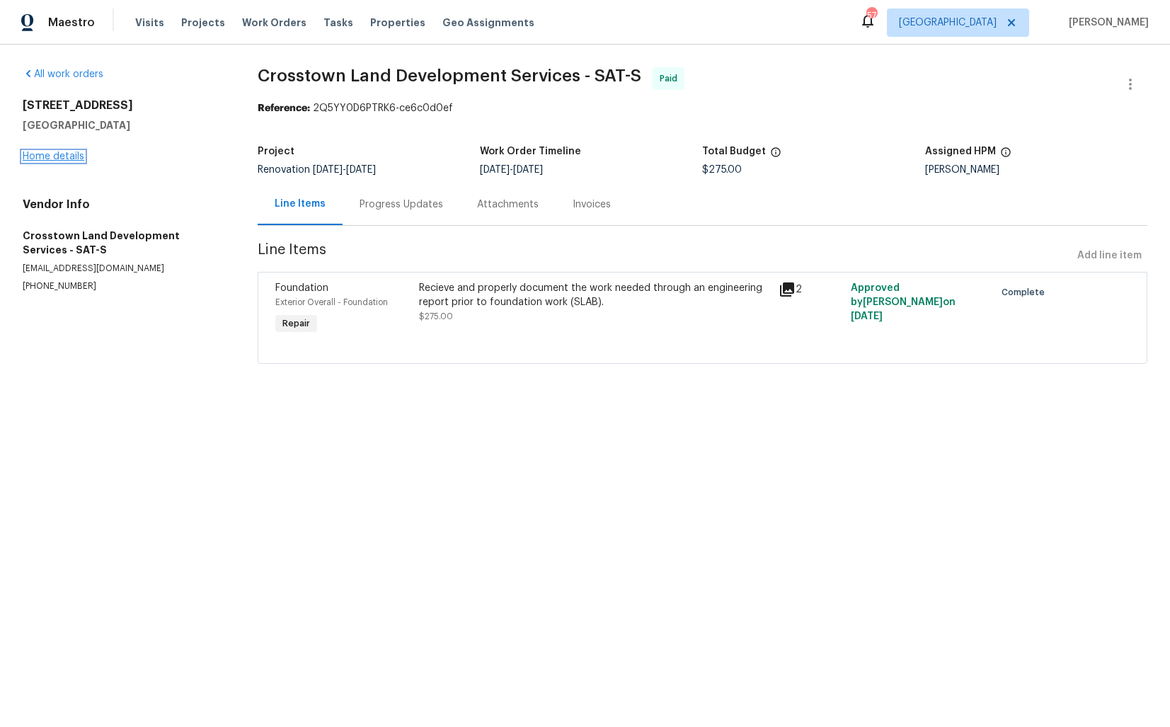
click at [59, 156] on link "Home details" at bounding box center [54, 156] width 62 height 10
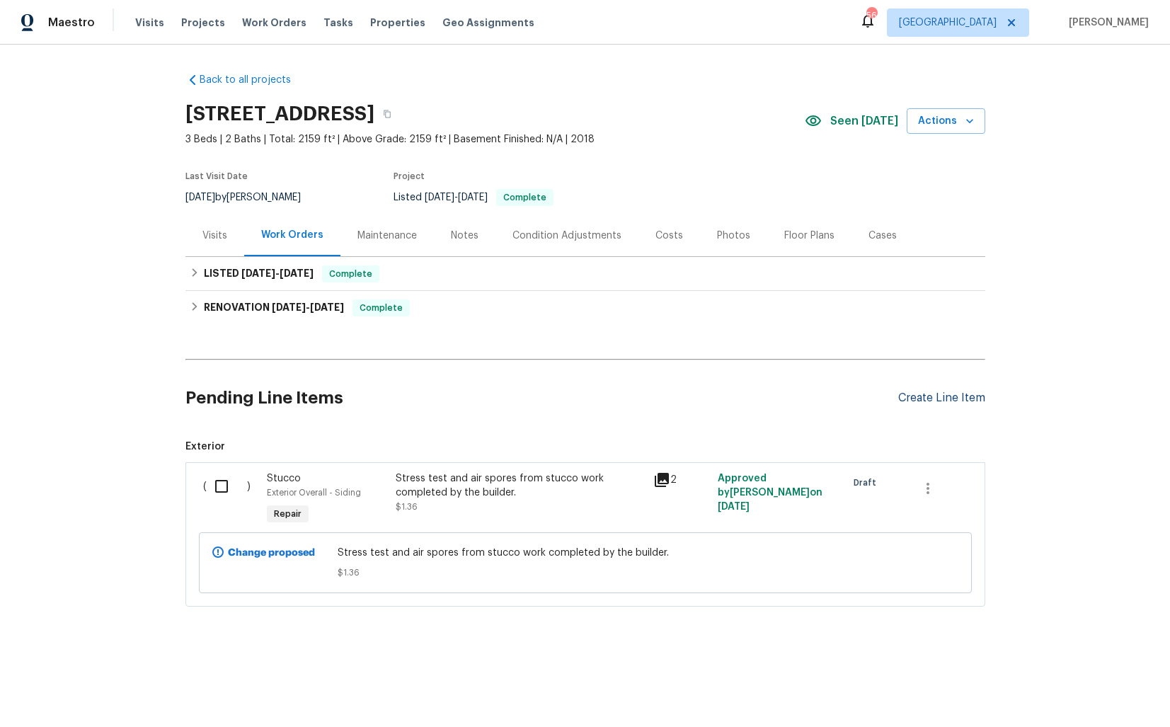
click at [914, 403] on div "Create Line Item" at bounding box center [941, 397] width 87 height 13
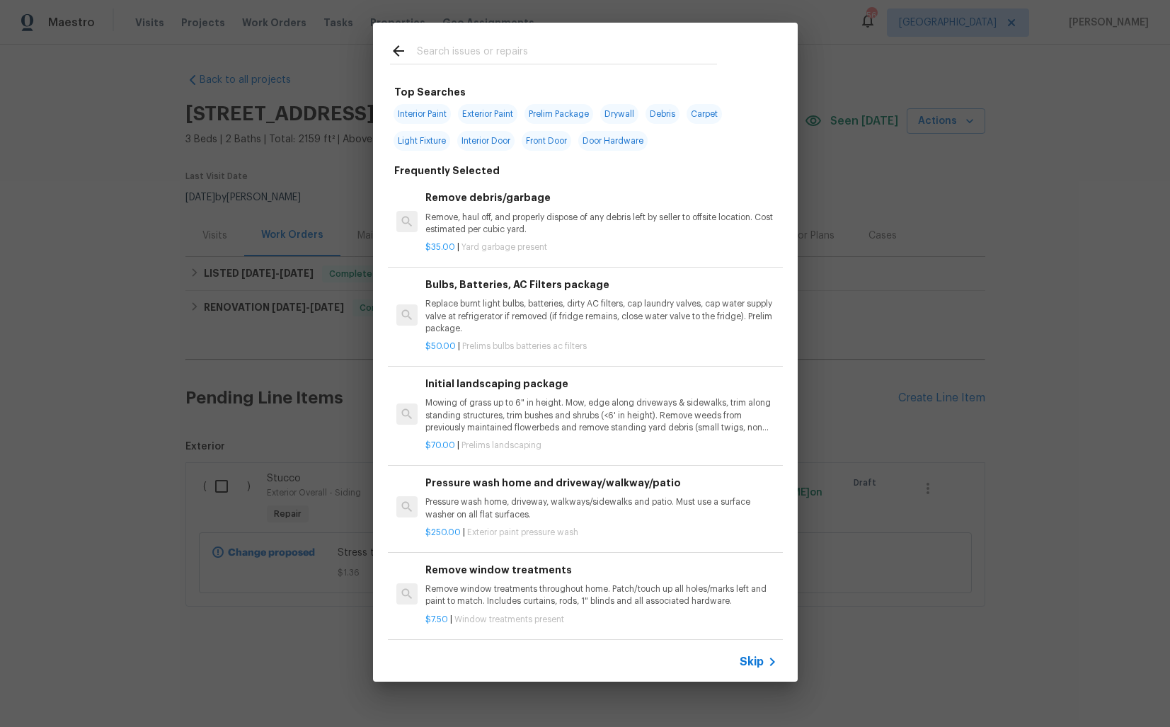
click at [561, 57] on input "text" at bounding box center [567, 52] width 300 height 21
type input "hvac"
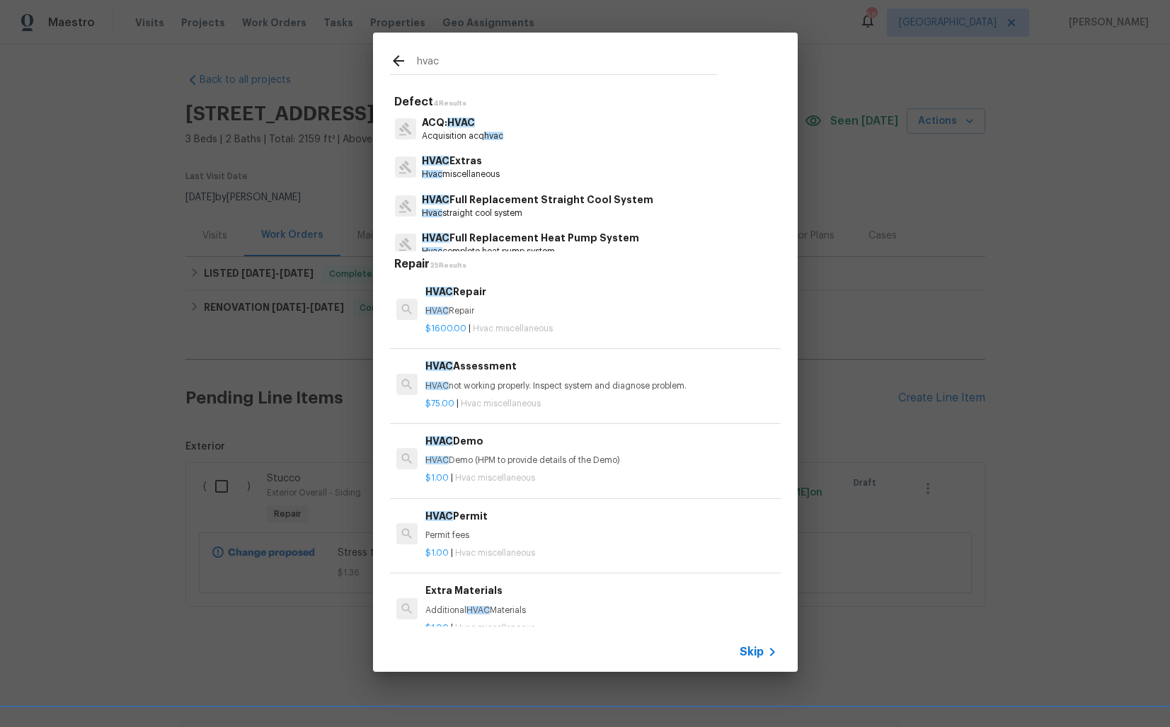
click at [450, 305] on p "HVAC Repair" at bounding box center [600, 311] width 351 height 12
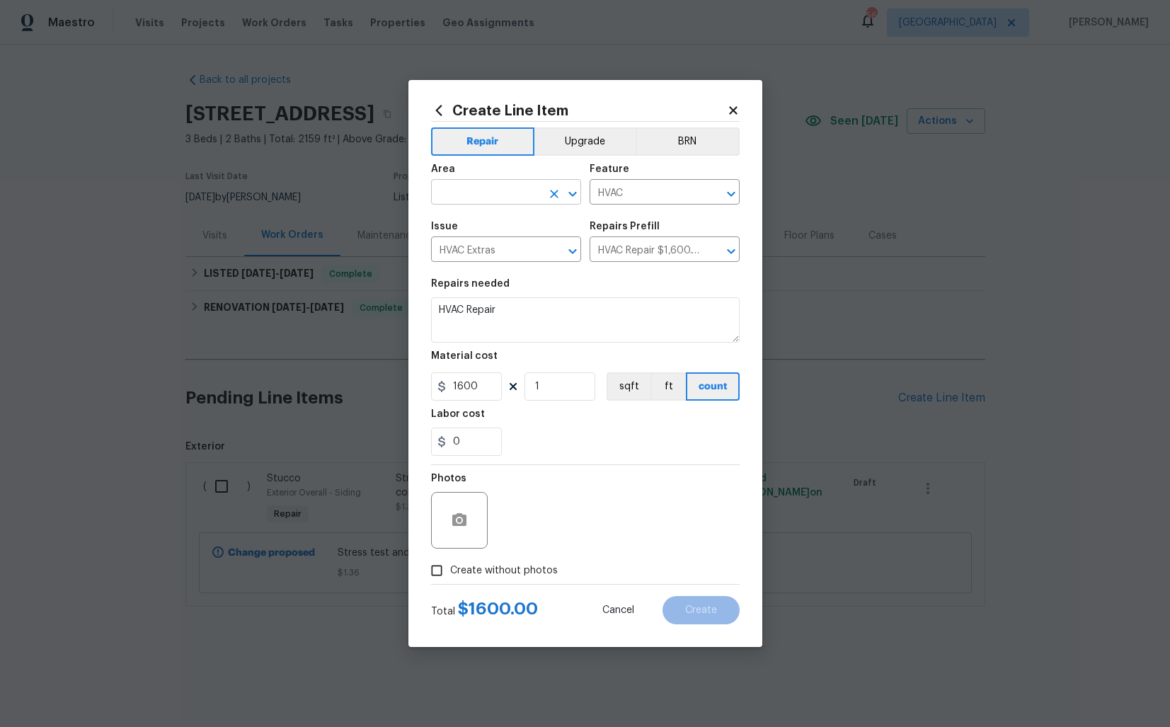
click at [507, 192] on input "text" at bounding box center [486, 194] width 110 height 22
click at [486, 226] on li "HVAC" at bounding box center [506, 224] width 150 height 23
type input "HVAC"
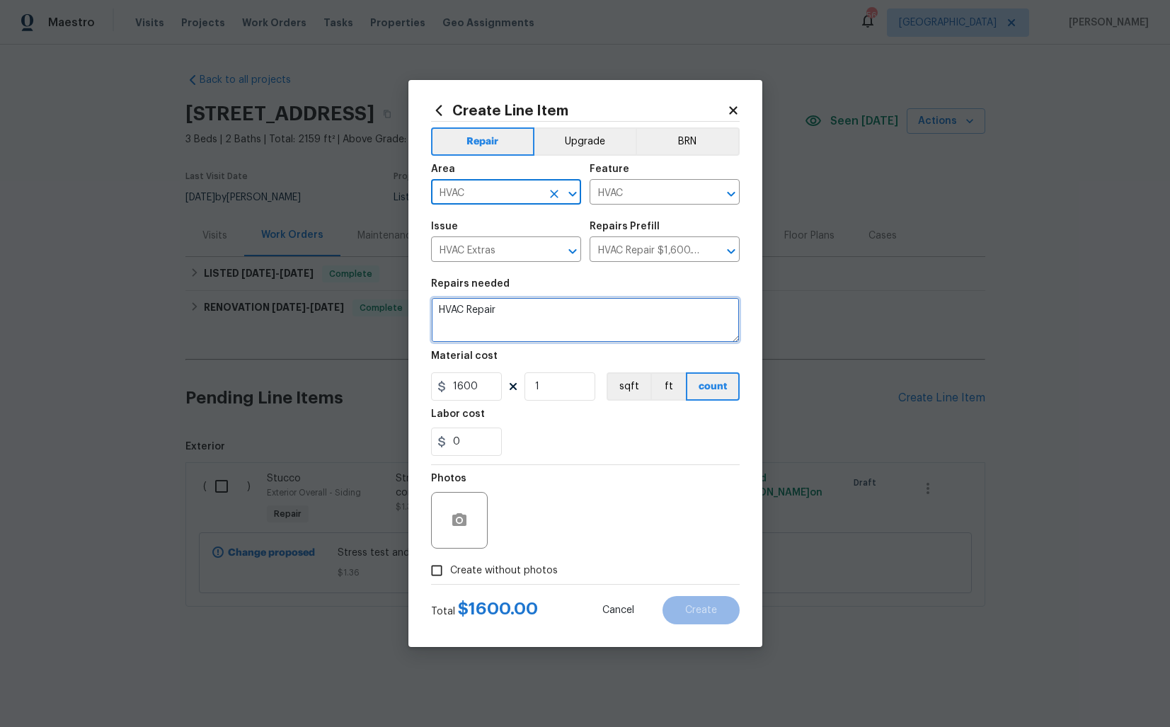
click at [544, 306] on textarea "HVAC Repair" at bounding box center [585, 319] width 309 height 45
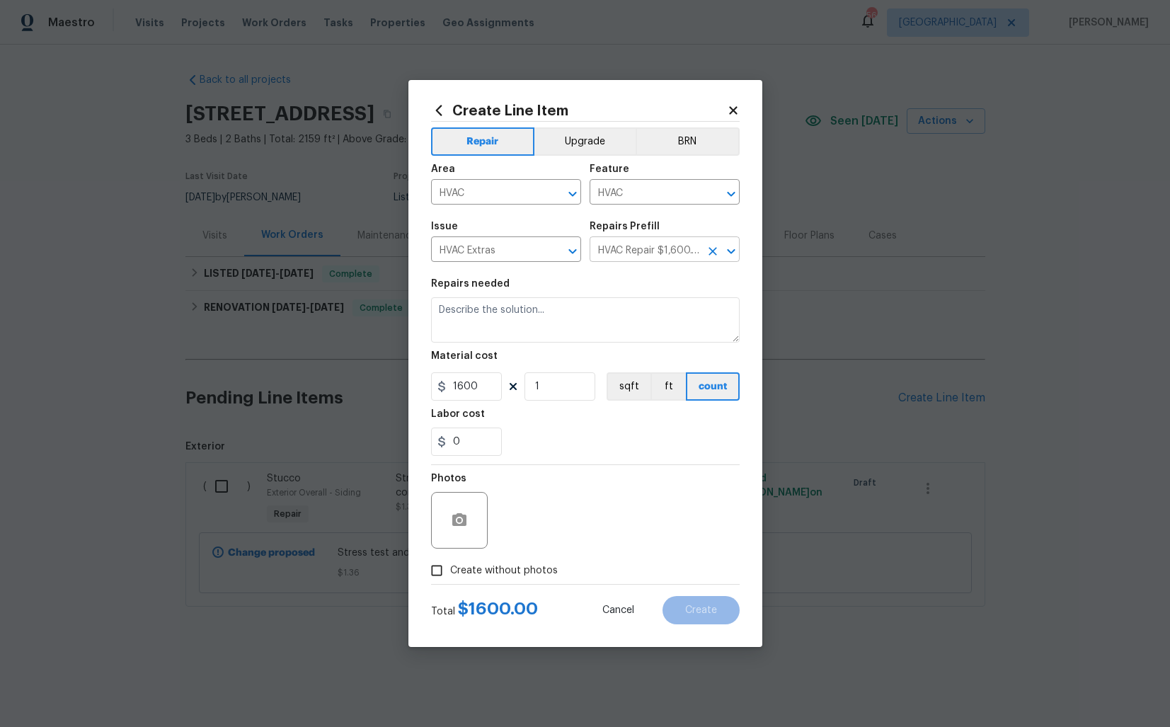
click at [636, 257] on input "HVAC Repair $1,600.00" at bounding box center [645, 251] width 110 height 22
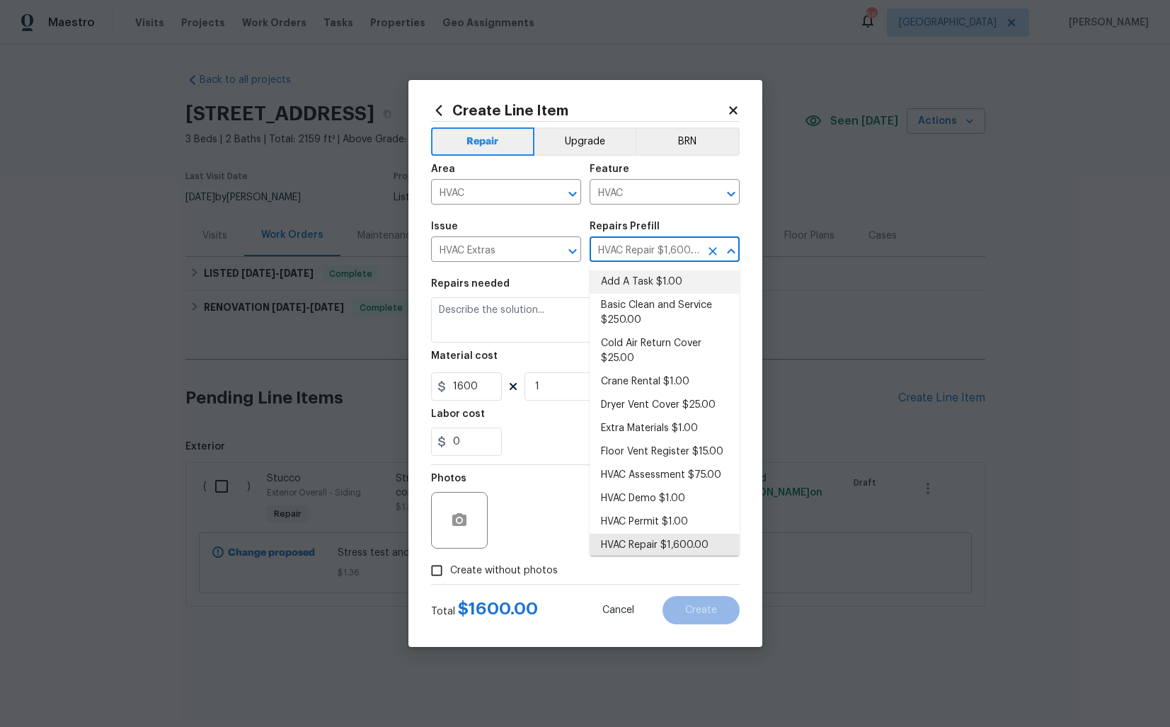
click at [635, 279] on li "Add A Task $1.00" at bounding box center [665, 281] width 150 height 23
type input "Add A Task $1.00"
type textarea "HPM to detail"
type input "1"
click at [541, 315] on textarea "HPM to detail" at bounding box center [585, 319] width 309 height 45
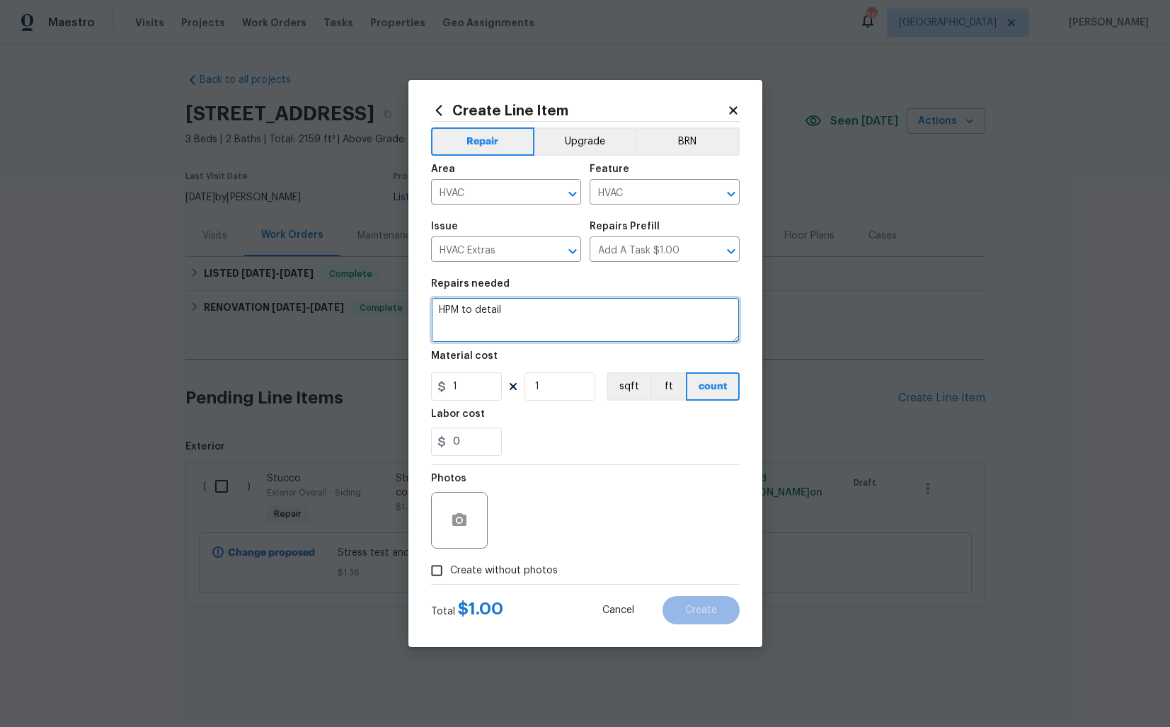
click at [541, 315] on textarea "HPM to detail" at bounding box center [585, 319] width 309 height 45
paste textarea "Received feedback that the AC is not functioning properly. Please assess HVAC u…"
type textarea "Received feedback that the AC is not functioning properly. Please assess HVAC u…"
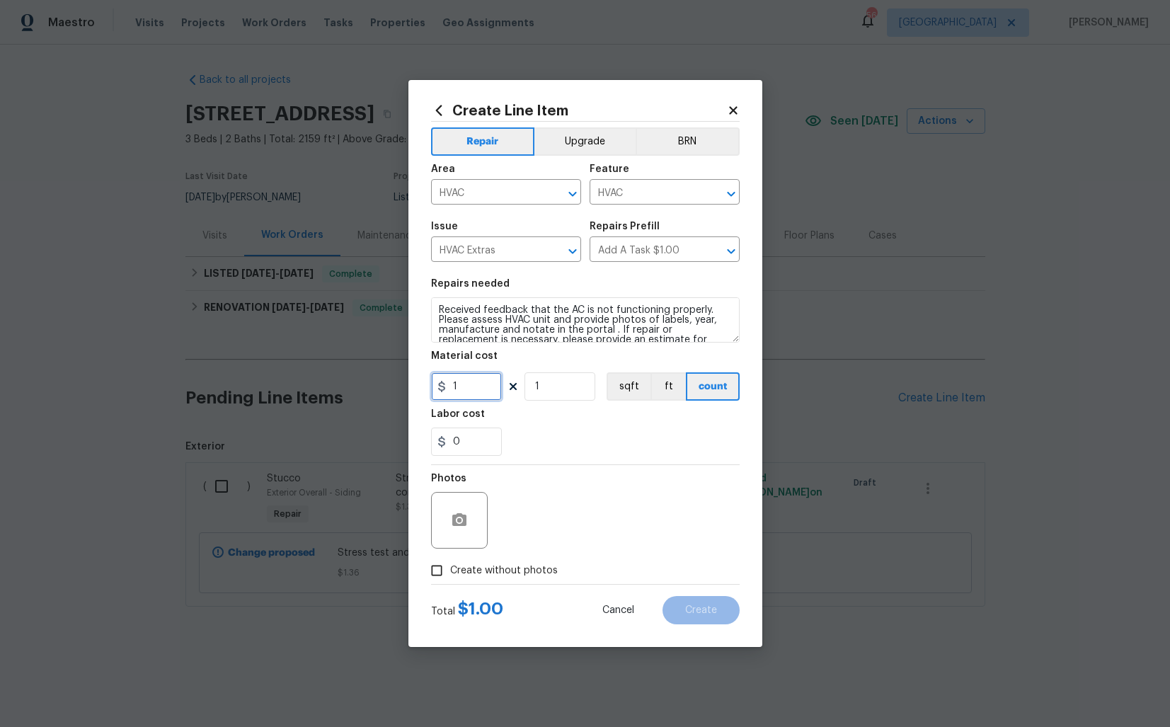
click at [486, 381] on input "1" at bounding box center [466, 386] width 71 height 28
type input "75"
click at [528, 564] on span "Create without photos" at bounding box center [504, 570] width 108 height 15
click at [450, 564] on input "Create without photos" at bounding box center [436, 570] width 27 height 27
checkbox input "true"
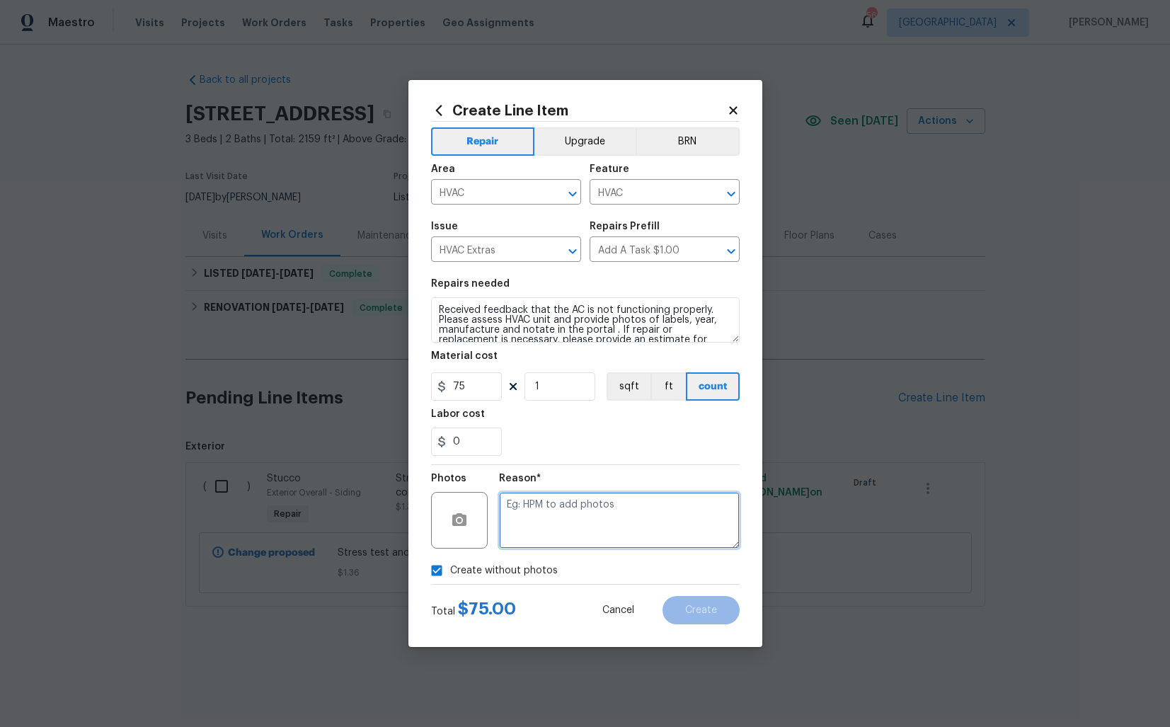
click at [592, 539] on textarea at bounding box center [619, 520] width 241 height 57
type textarea "v"
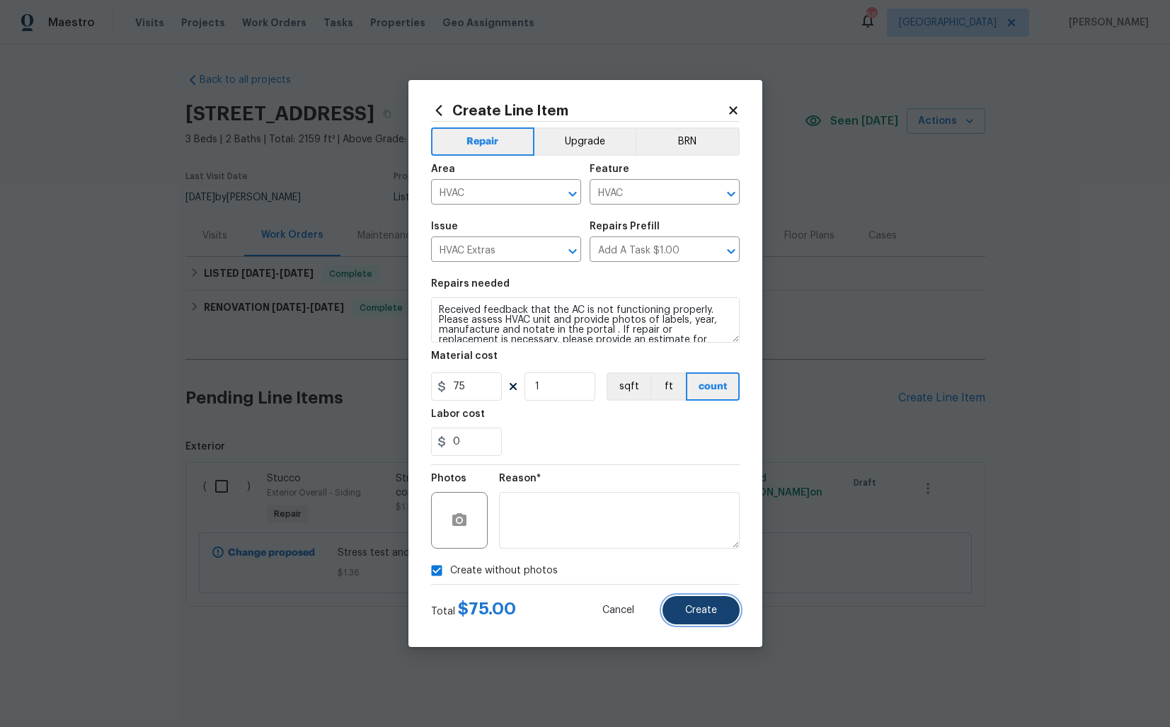
click at [711, 614] on span "Create" at bounding box center [701, 610] width 32 height 11
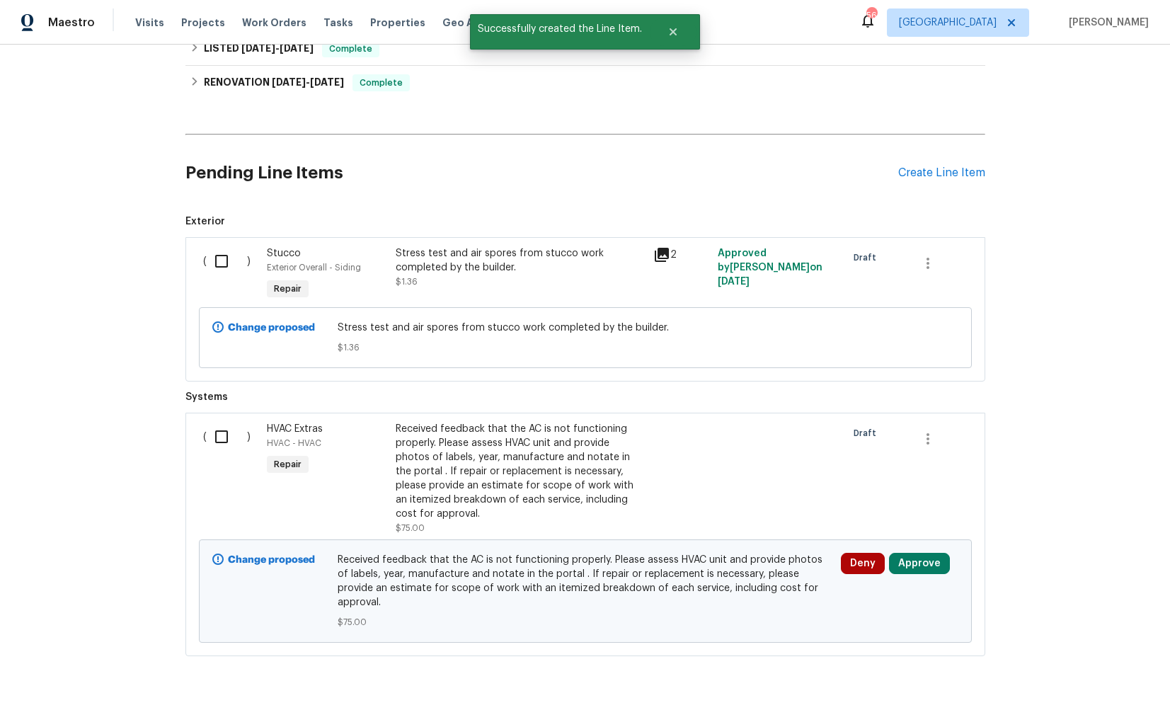
scroll to position [236, 0]
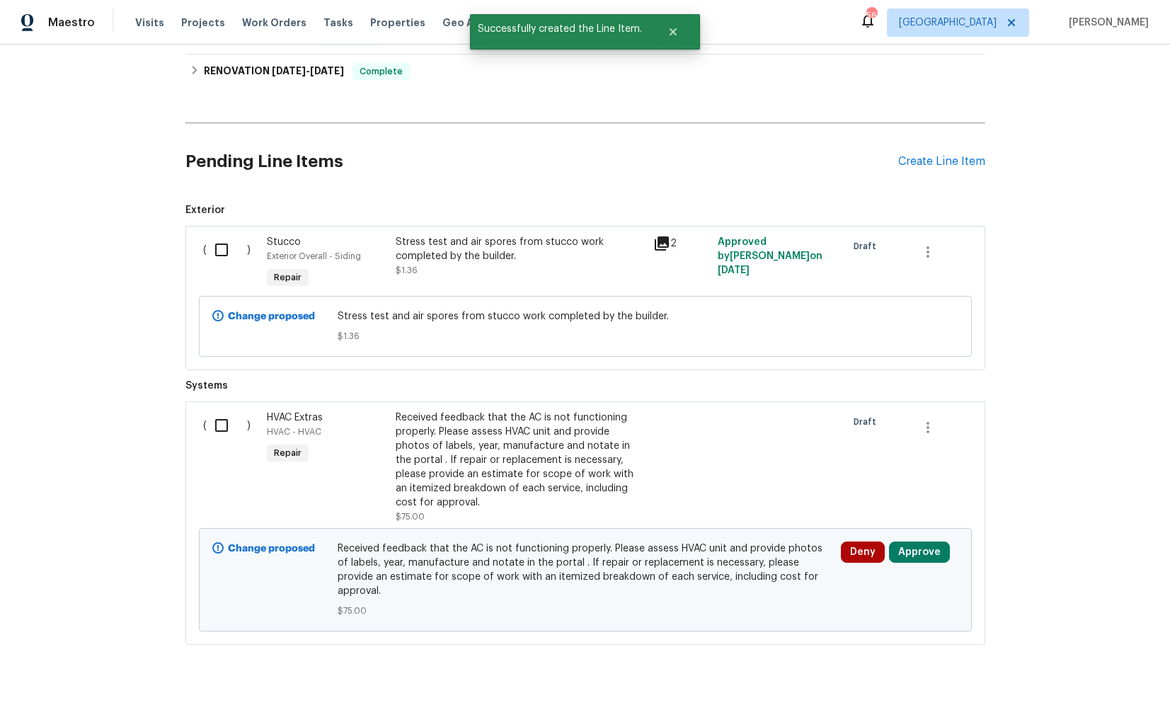
click at [217, 433] on input "checkbox" at bounding box center [227, 425] width 40 height 30
click at [1098, 695] on span "Create Work Order" at bounding box center [1089, 692] width 94 height 18
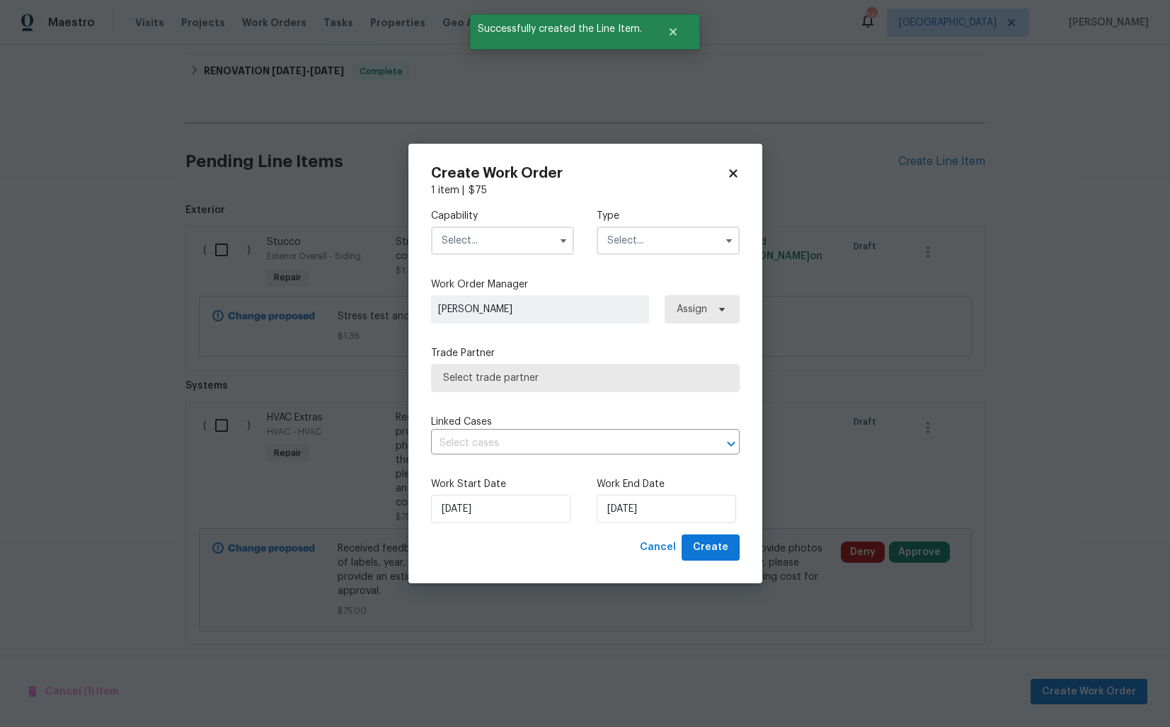
checkbox input "false"
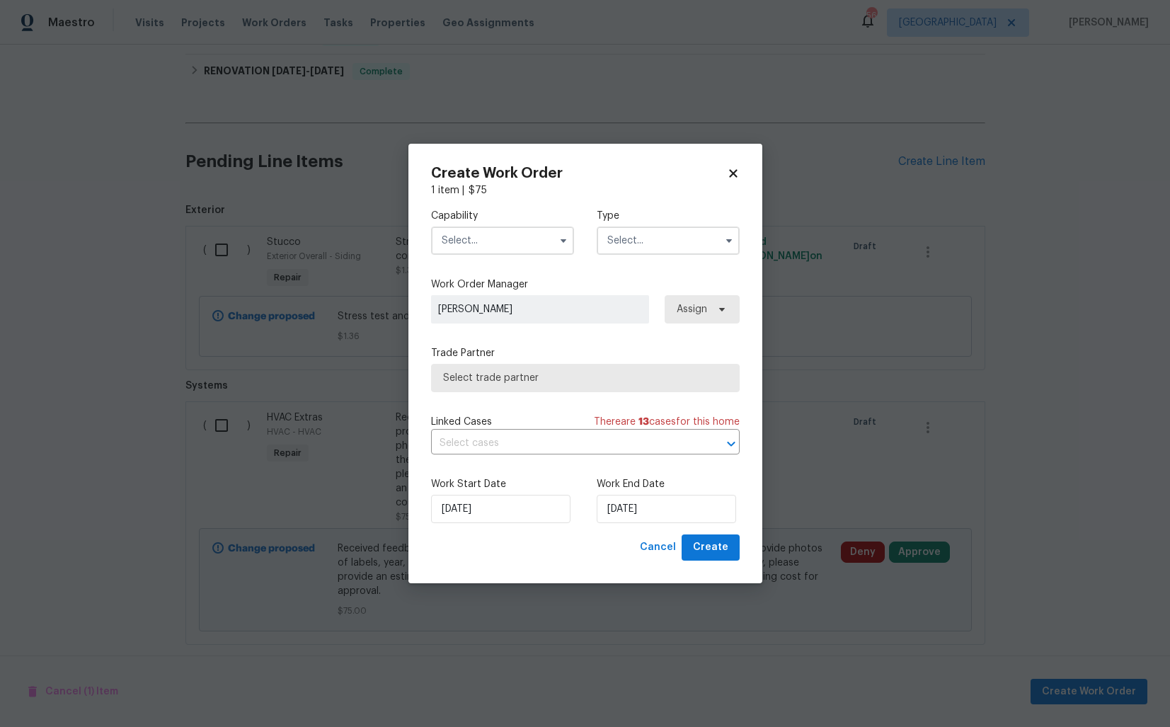
click at [469, 250] on input "text" at bounding box center [502, 240] width 143 height 28
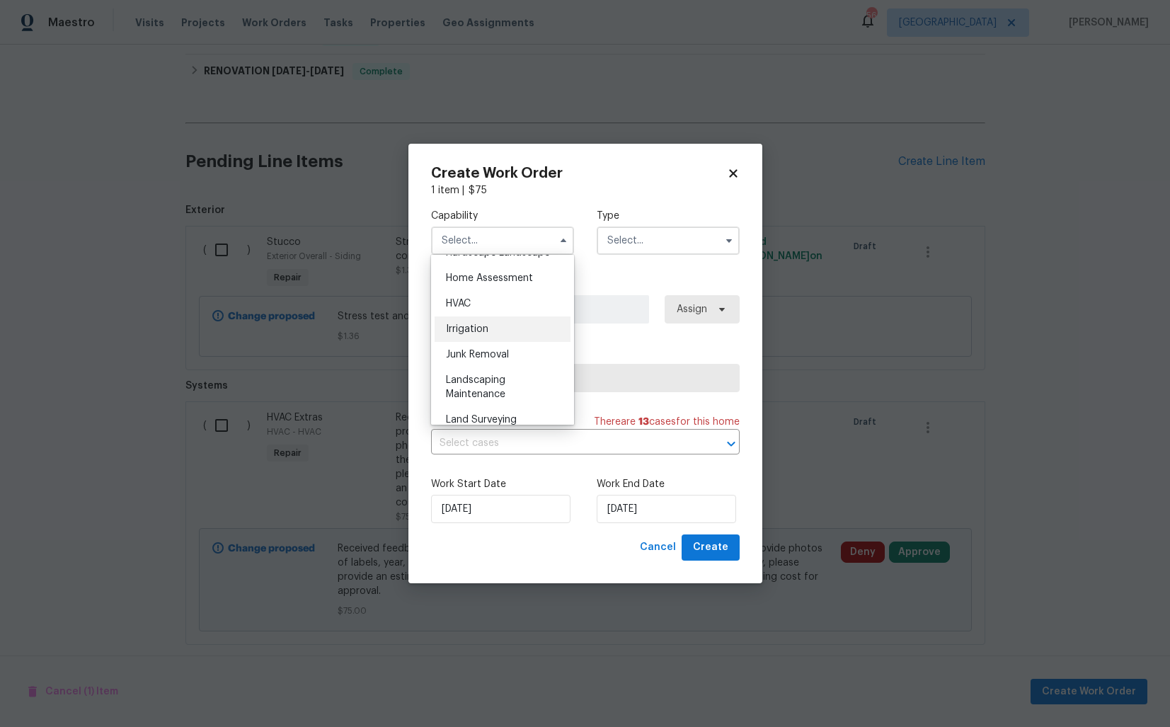
scroll to position [834, 0]
click at [484, 295] on div "HVAC" at bounding box center [503, 292] width 136 height 25
type input "HVAC"
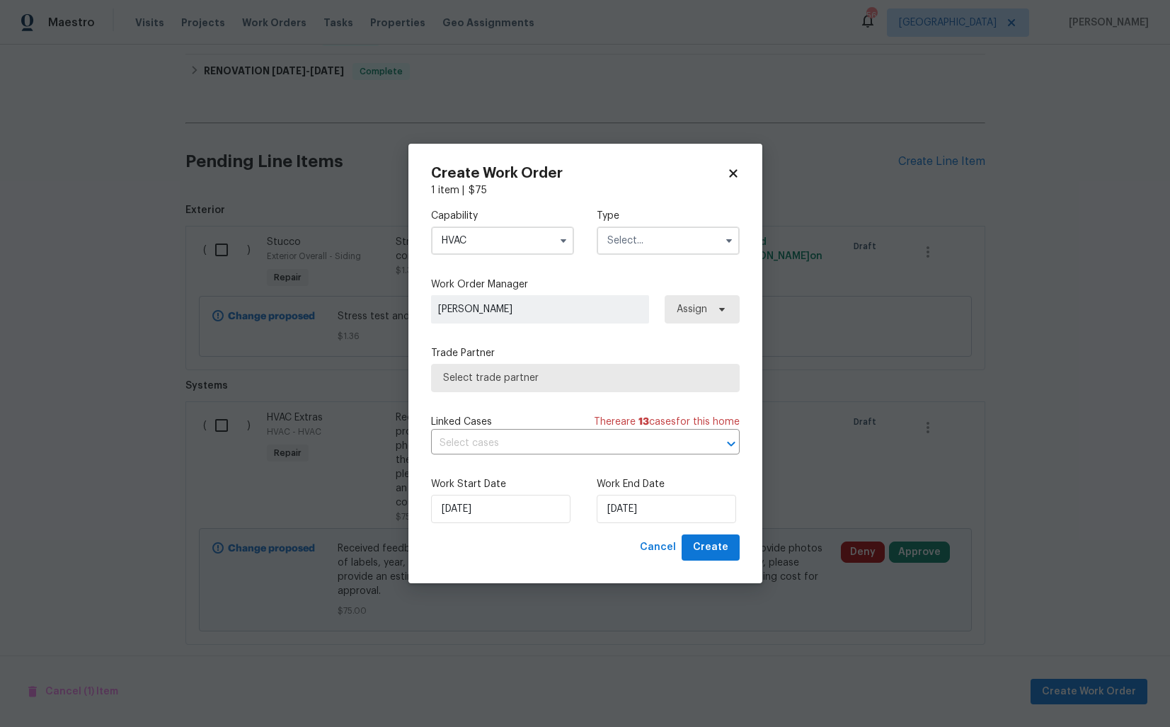
click at [682, 246] on input "text" at bounding box center [668, 240] width 143 height 28
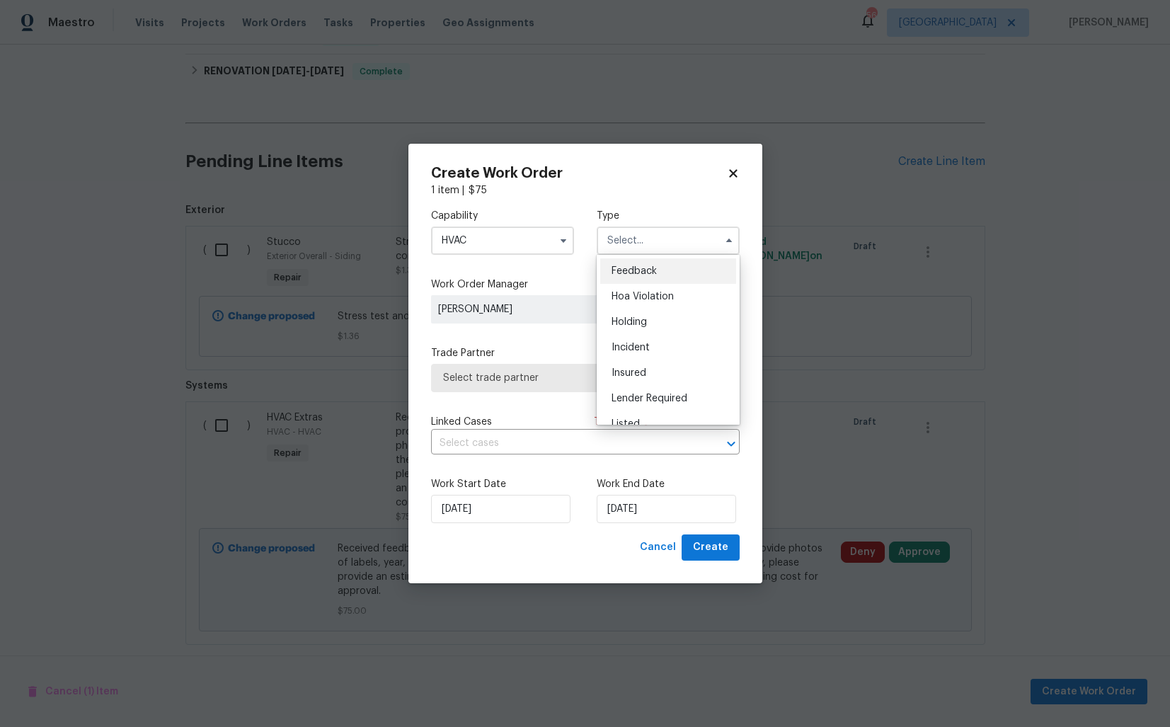
click at [665, 270] on div "Feedback" at bounding box center [668, 270] width 136 height 25
type input "Feedback"
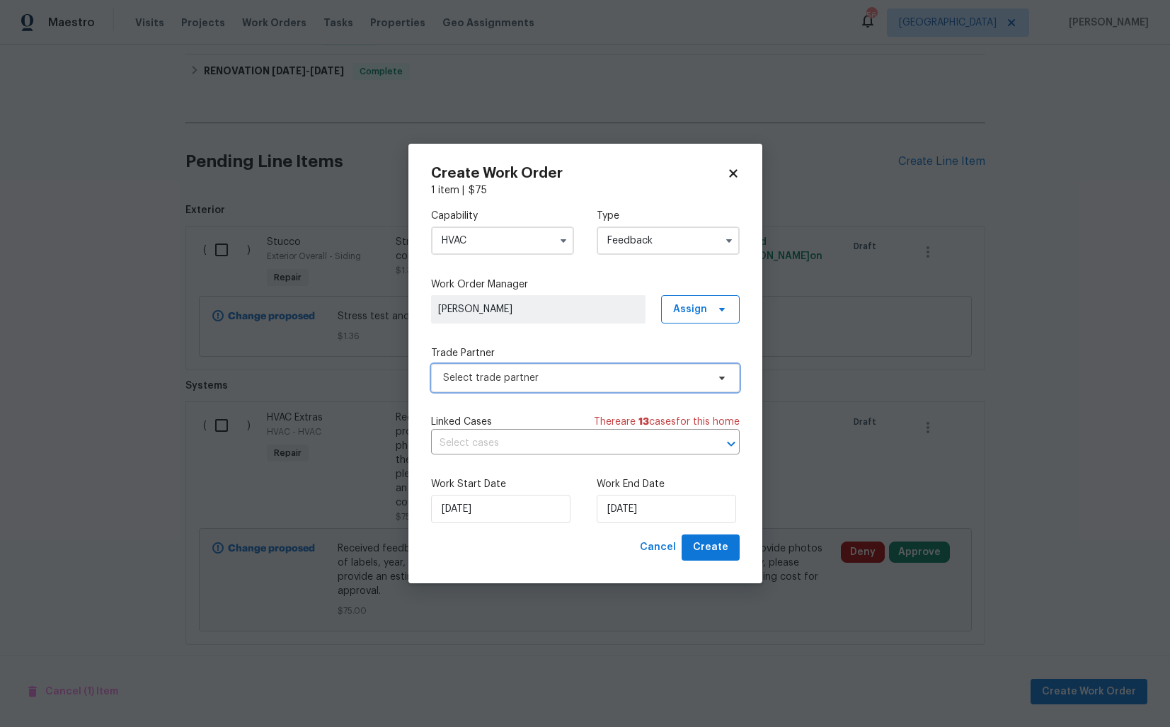
click at [568, 382] on span "Select trade partner" at bounding box center [575, 378] width 264 height 14
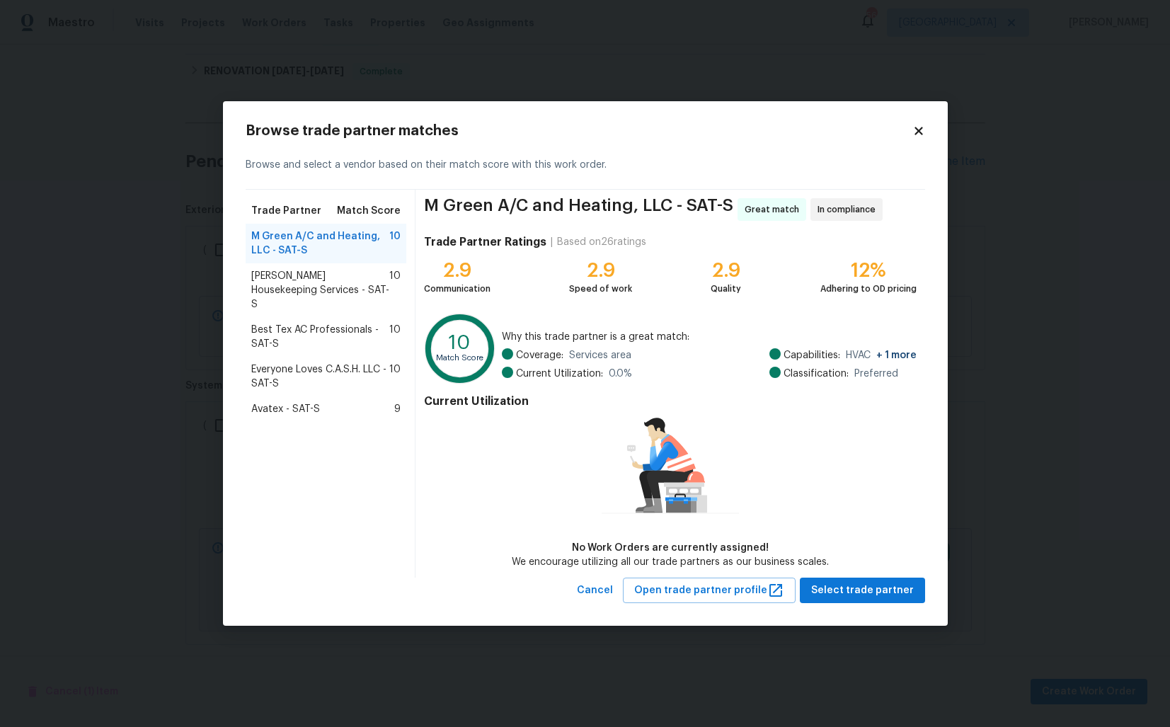
click at [288, 277] on span "Arelis Housekeeping Services - SAT-S" at bounding box center [320, 290] width 139 height 42
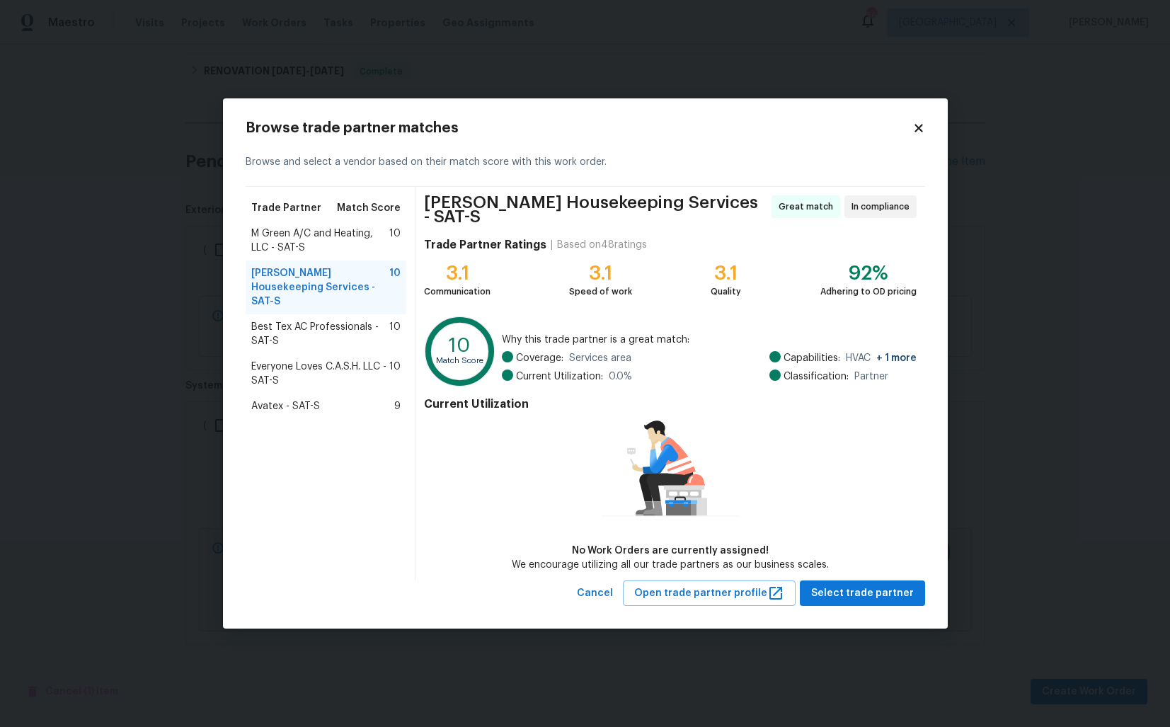
click at [287, 242] on span "M Green A/C and Heating, LLC - SAT-S" at bounding box center [320, 240] width 139 height 28
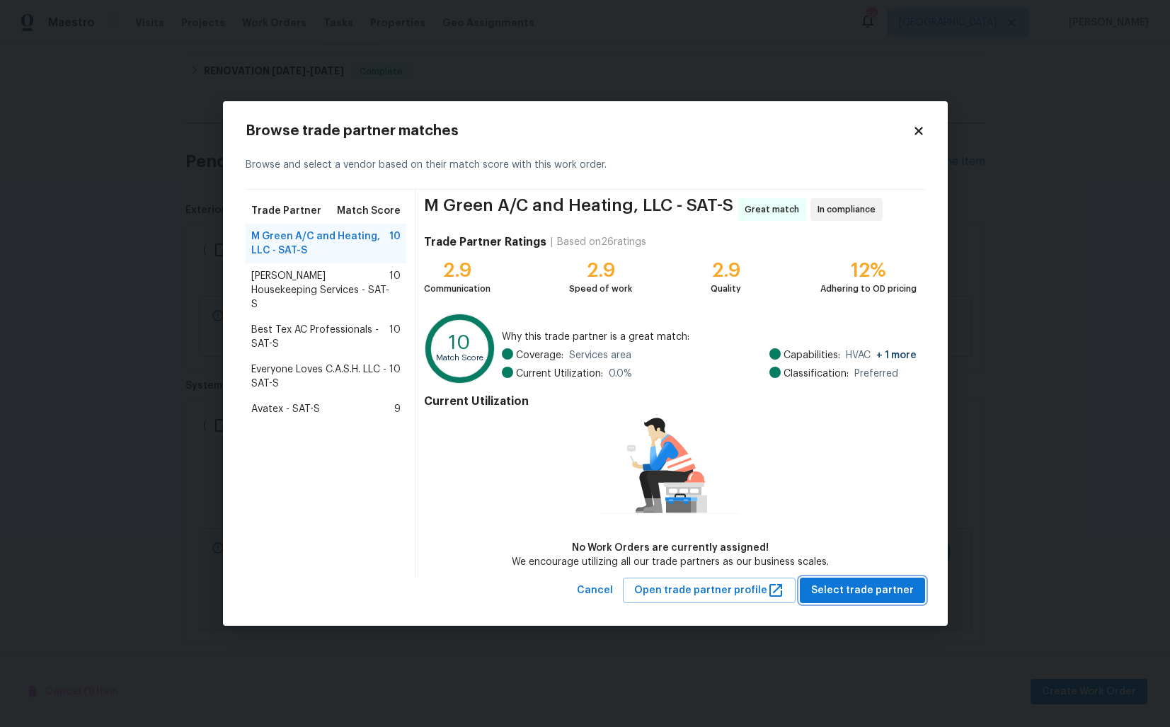
click at [885, 594] on span "Select trade partner" at bounding box center [862, 591] width 103 height 18
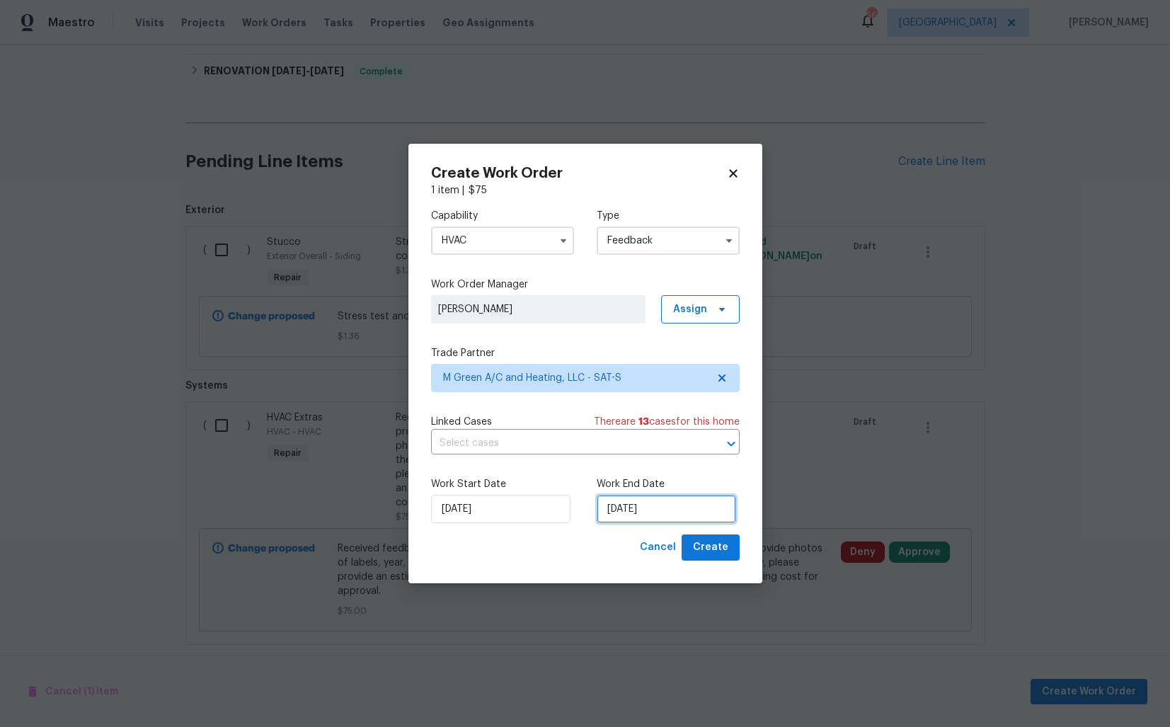
click at [699, 505] on input "08/09/2025" at bounding box center [666, 509] width 139 height 28
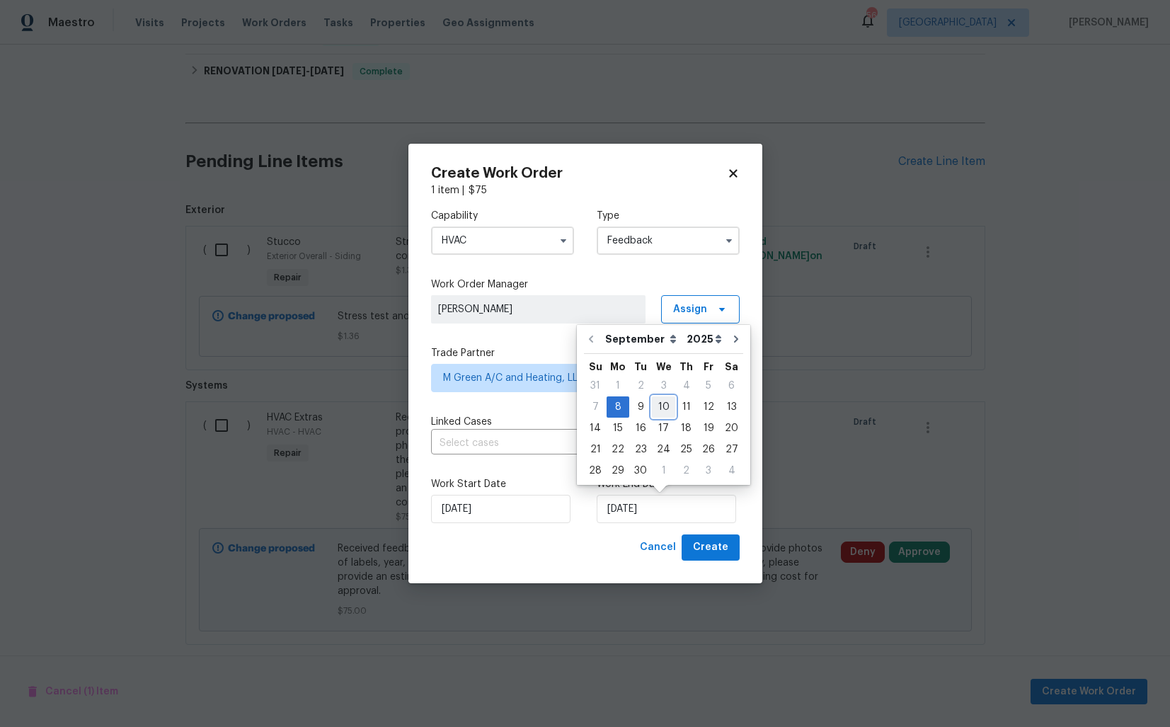
click at [665, 409] on div "10" at bounding box center [663, 407] width 23 height 20
type input "10/09/2025"
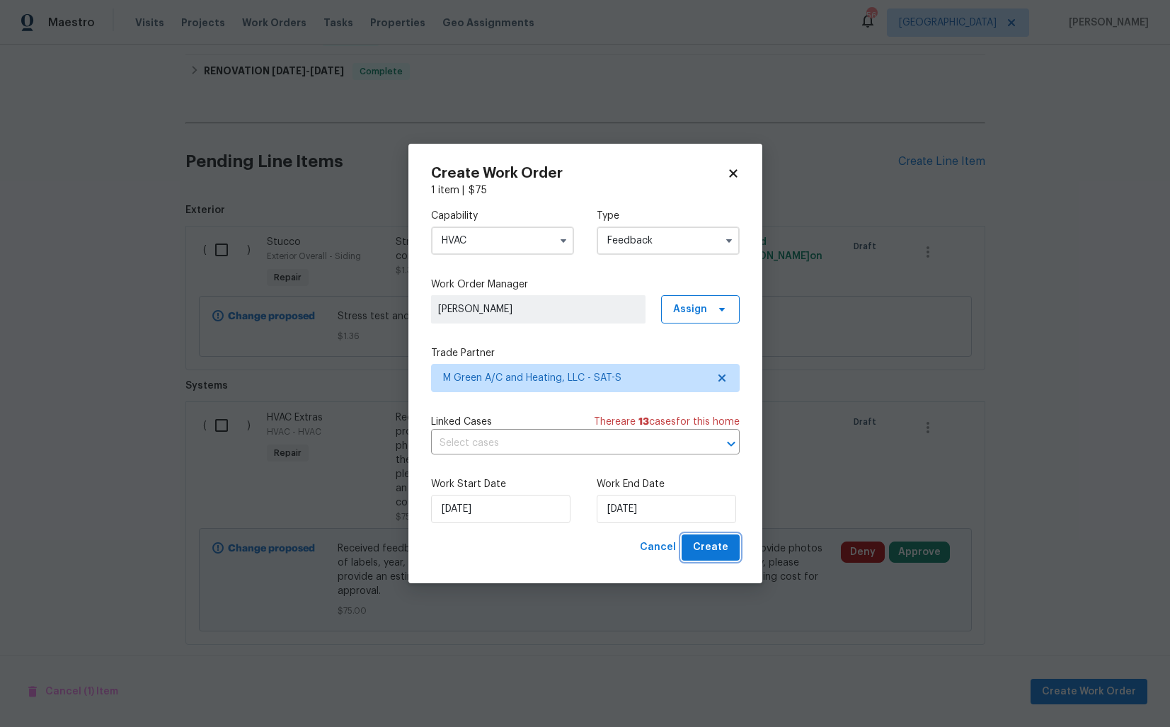
click at [712, 546] on span "Create" at bounding box center [710, 548] width 35 height 18
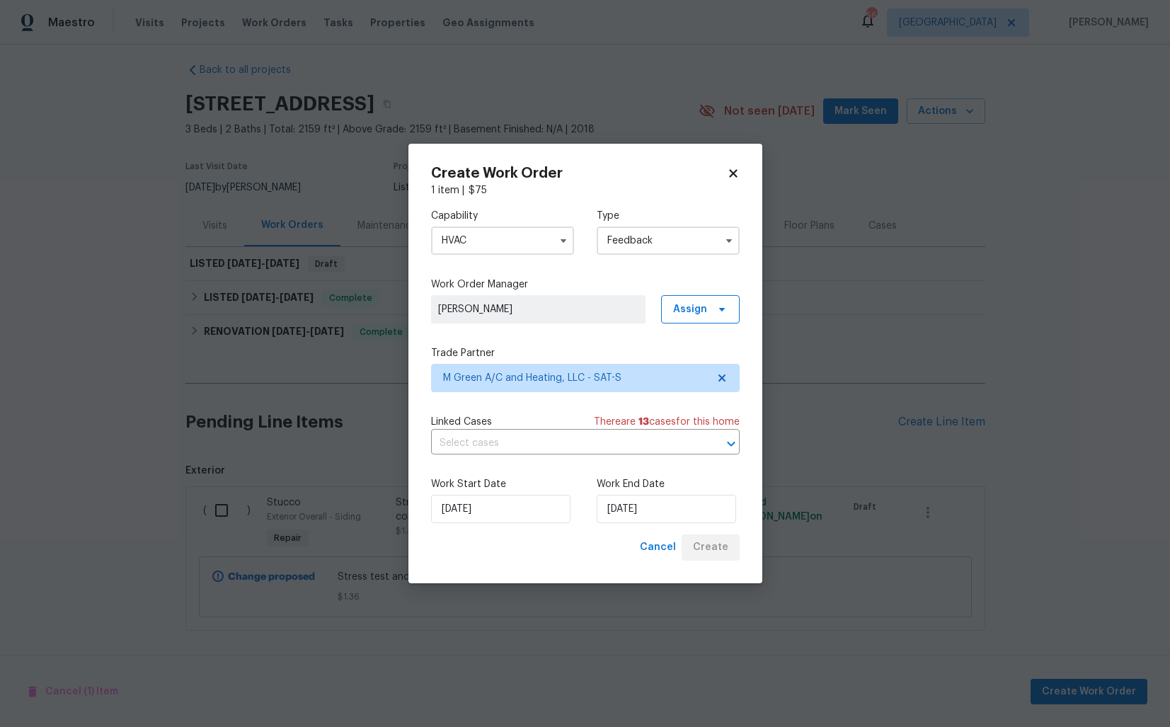
scroll to position [10, 0]
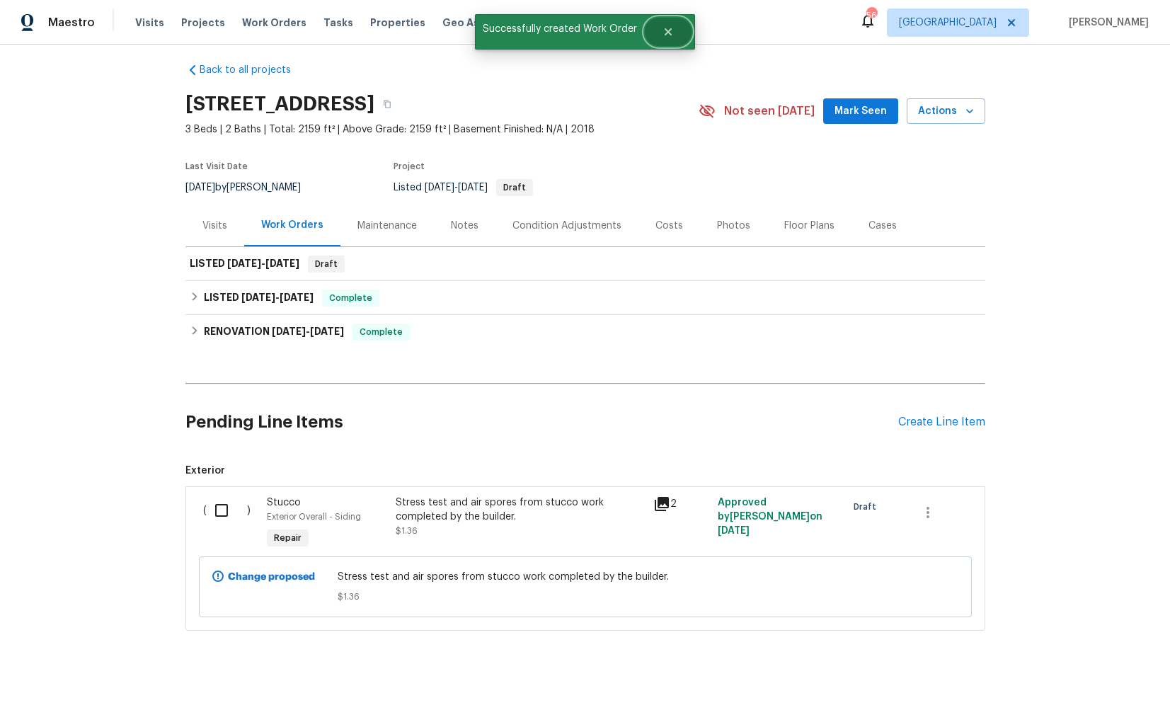
click at [668, 35] on icon "Close" at bounding box center [667, 31] width 11 height 11
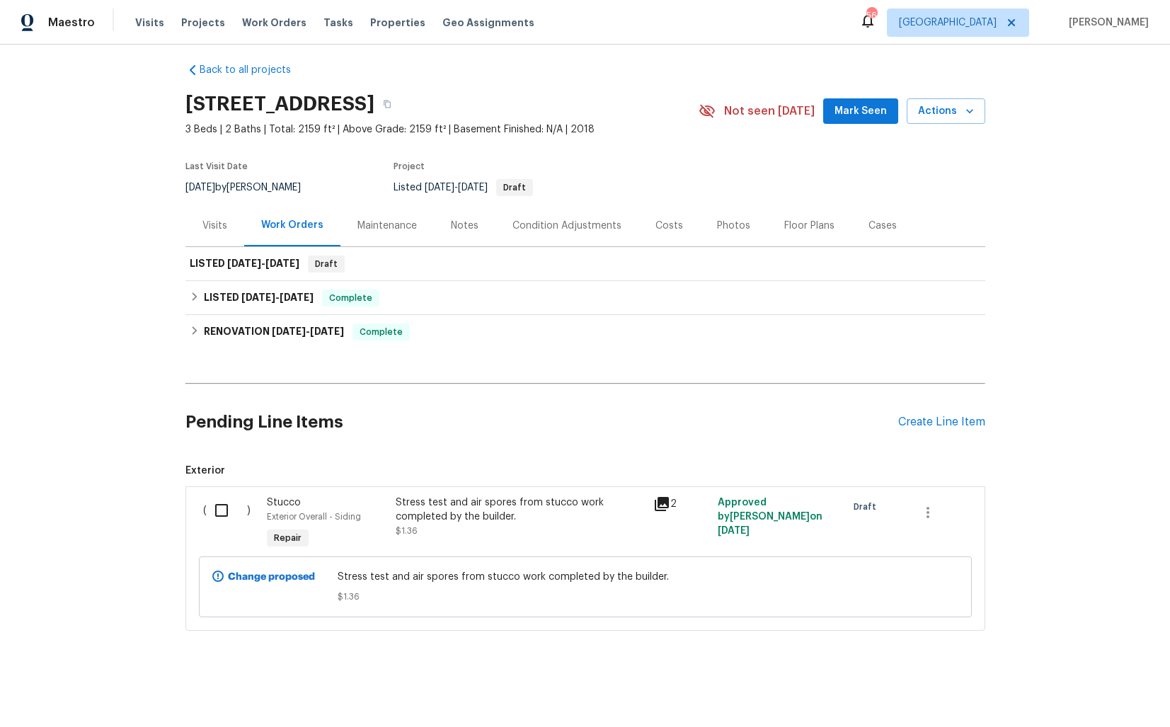
scroll to position [0, 0]
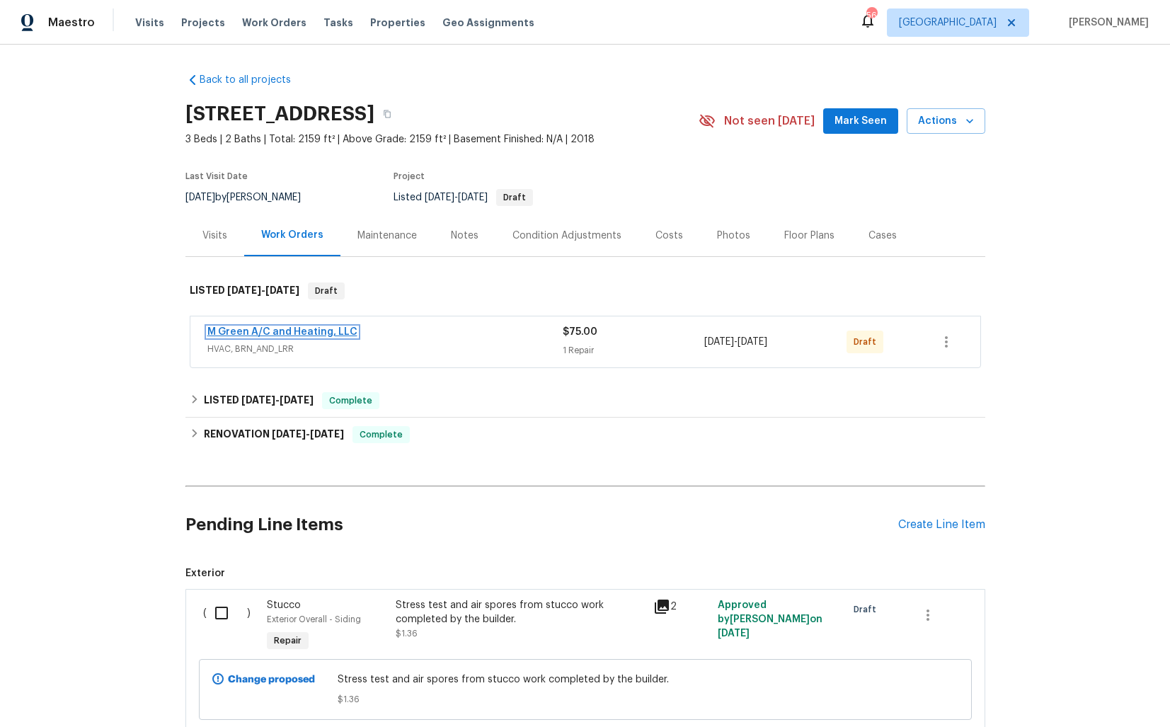
click at [275, 331] on link "M Green A/C and Heating, LLC" at bounding box center [282, 332] width 150 height 10
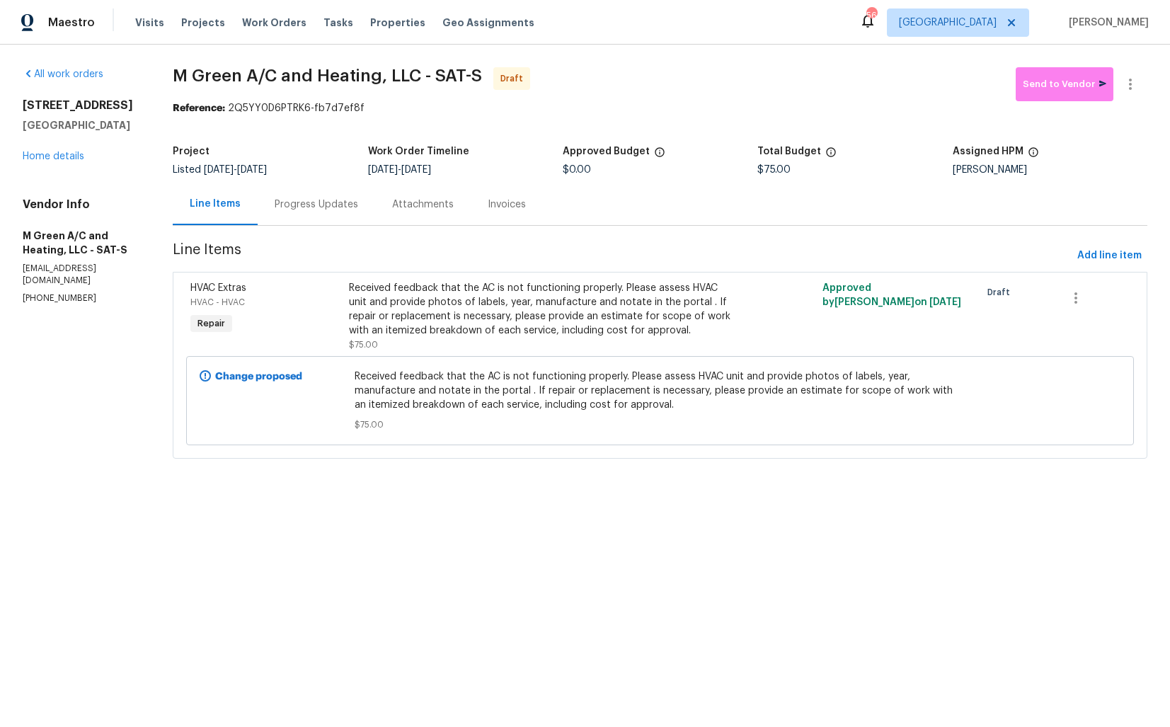
click at [336, 208] on div "Progress Updates" at bounding box center [317, 204] width 84 height 14
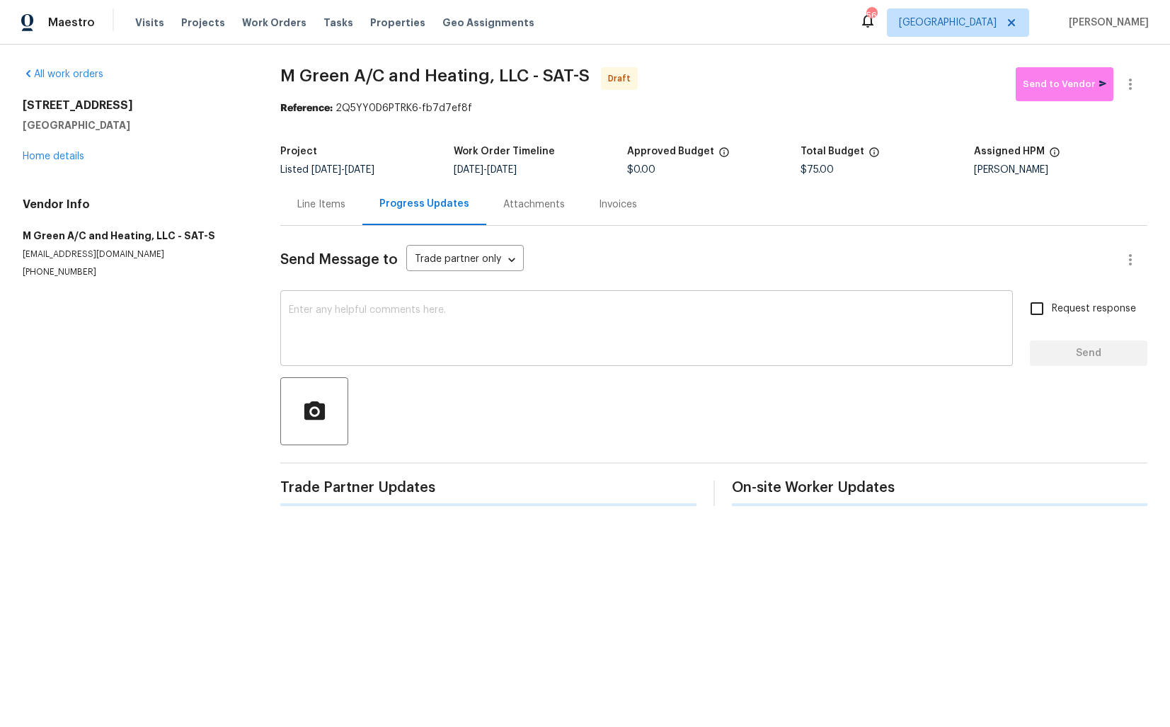
click at [421, 342] on textarea at bounding box center [647, 330] width 716 height 50
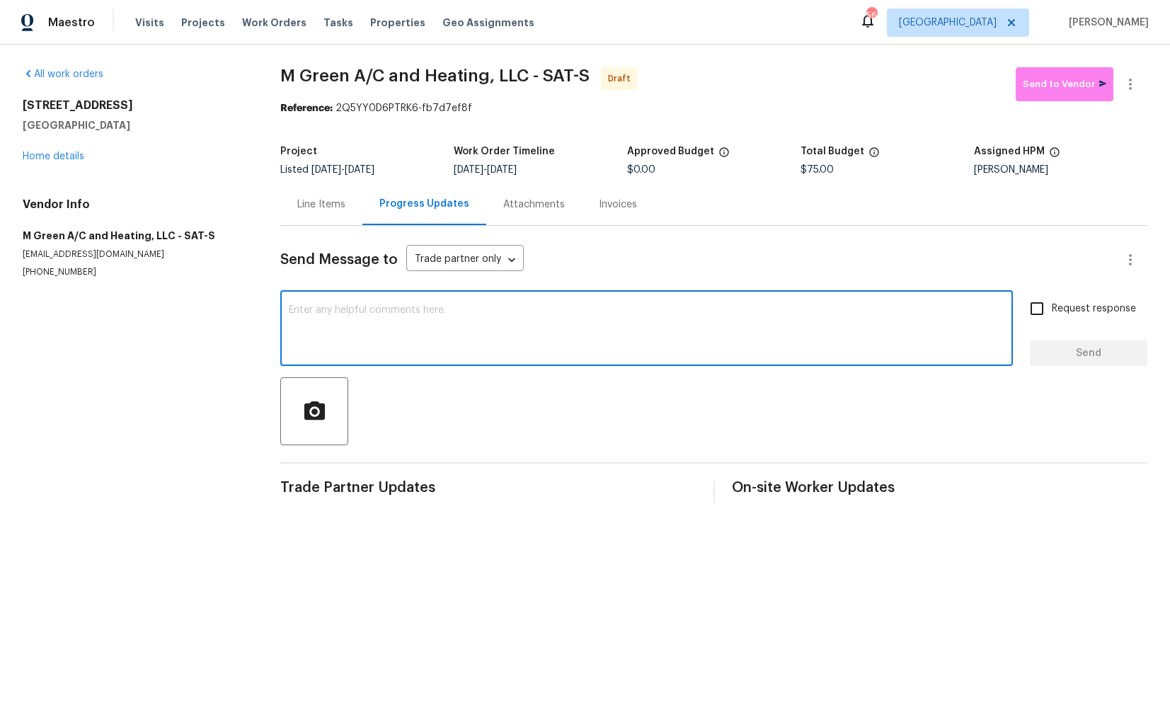
click at [571, 303] on div "x ​" at bounding box center [646, 330] width 732 height 72
paste textarea "Hi this is [PERSON_NAME] with Opendoor. I’m confirming you received the WO for …"
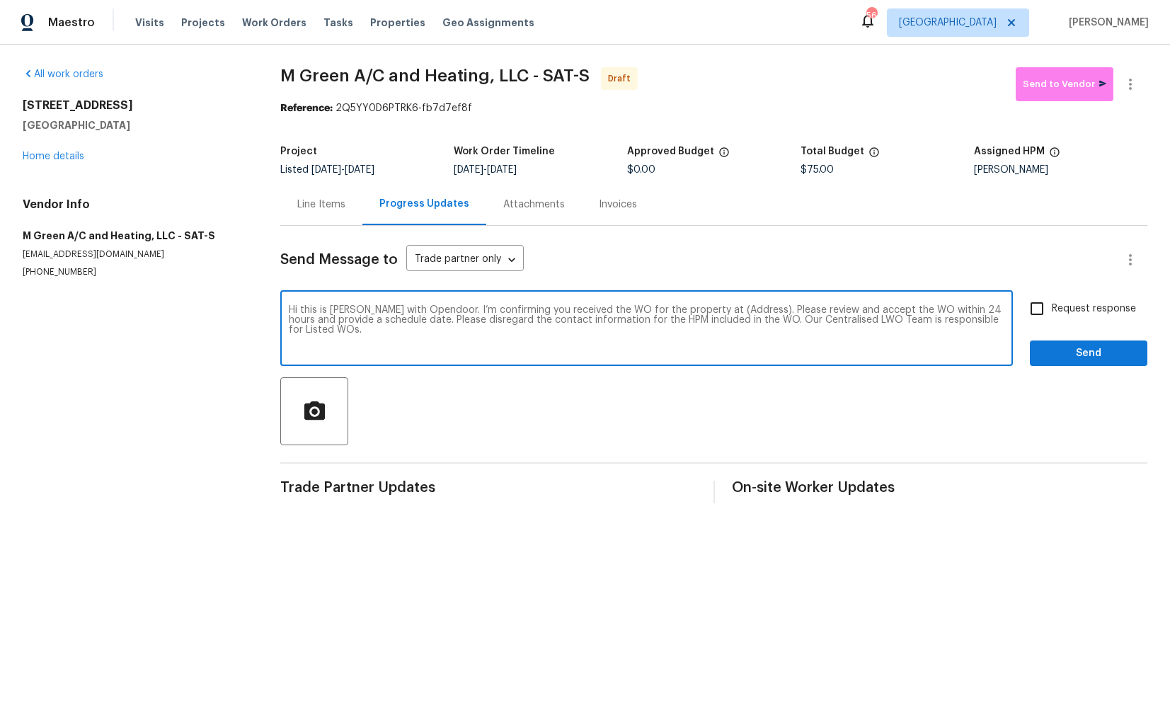
drag, startPoint x: 738, startPoint y: 311, endPoint x: 695, endPoint y: 308, distance: 43.3
click at [695, 308] on textarea "Hi this is [PERSON_NAME] with Opendoor. I’m confirming you received the WO for …" at bounding box center [647, 330] width 716 height 50
paste textarea "[STREET_ADDRESS]"
click at [684, 333] on textarea "Hi this is [PERSON_NAME] with Opendoor. I’m confirming you received the WO for …" at bounding box center [647, 330] width 716 height 50
type textarea "Hi this is [PERSON_NAME] with Opendoor. I’m confirming you received the WO for …"
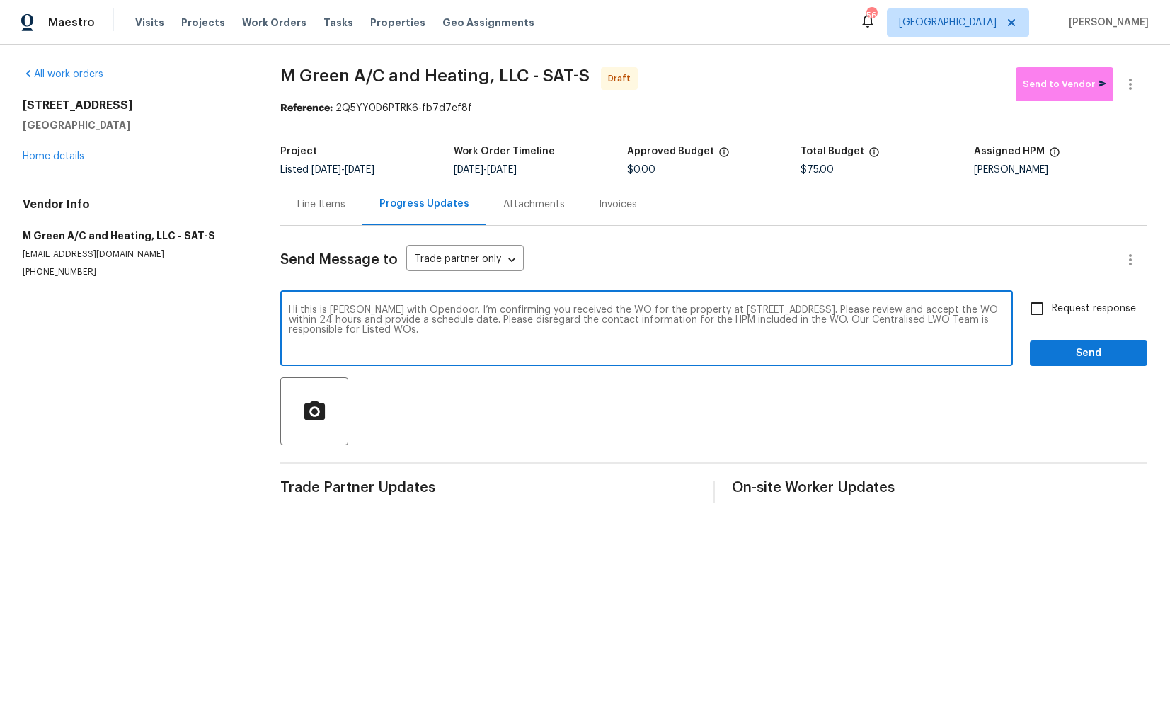
click at [1038, 311] on input "Request response" at bounding box center [1037, 309] width 30 height 30
checkbox input "true"
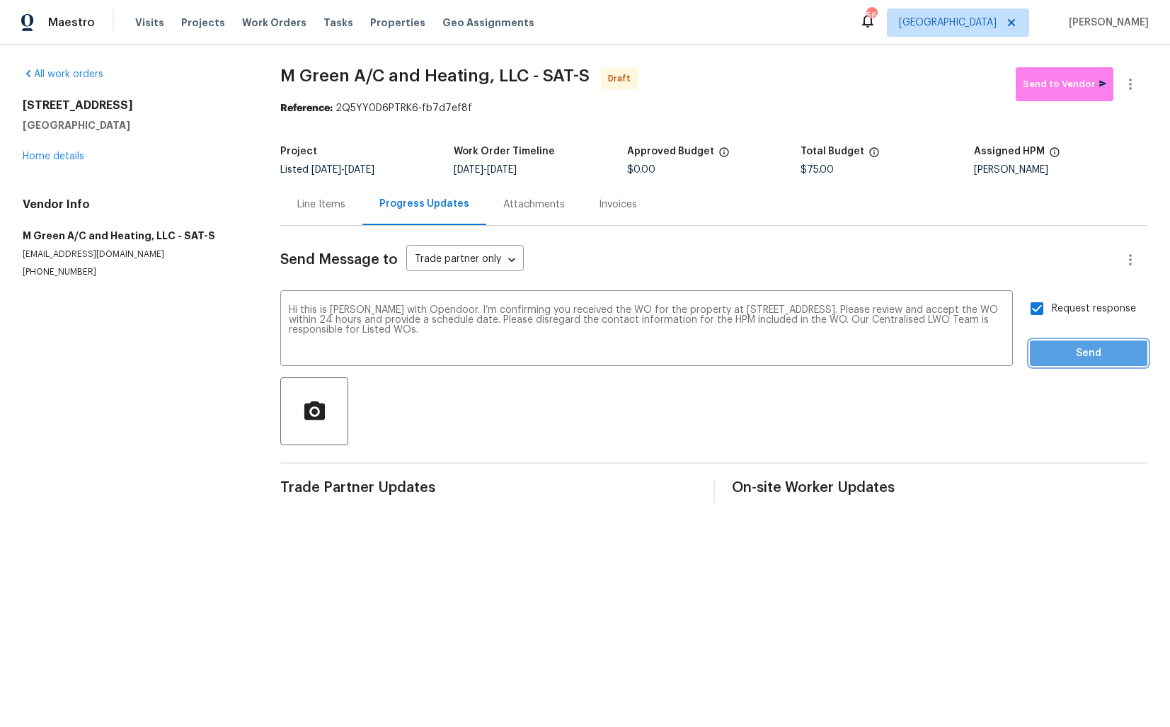
click at [1064, 350] on span "Send" at bounding box center [1088, 354] width 95 height 18
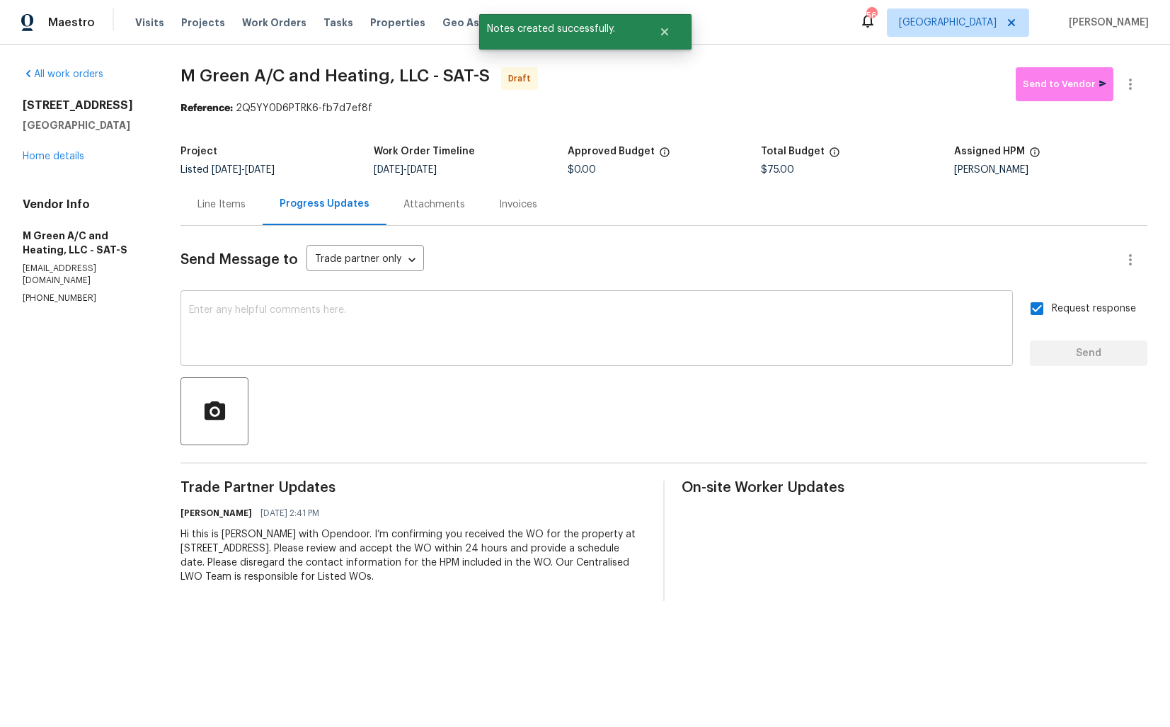
click at [470, 312] on textarea at bounding box center [596, 330] width 815 height 50
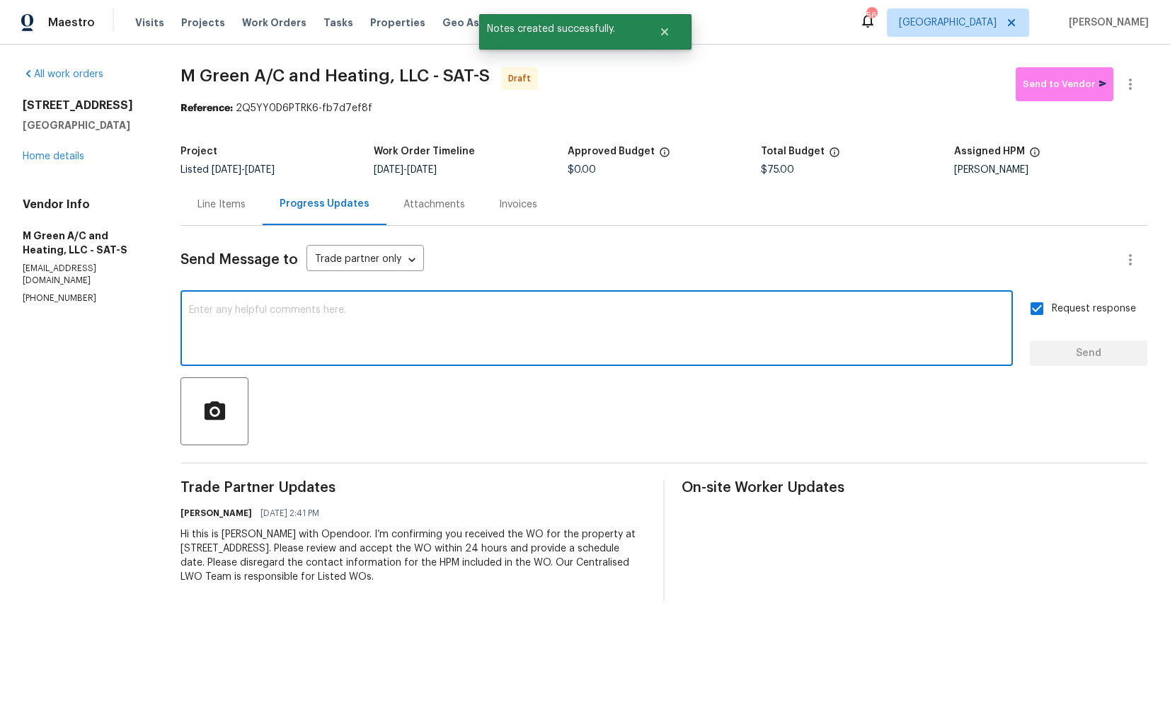
paste textarea "Attention All Work Orders must include before-photos (both close-up and wide-an…"
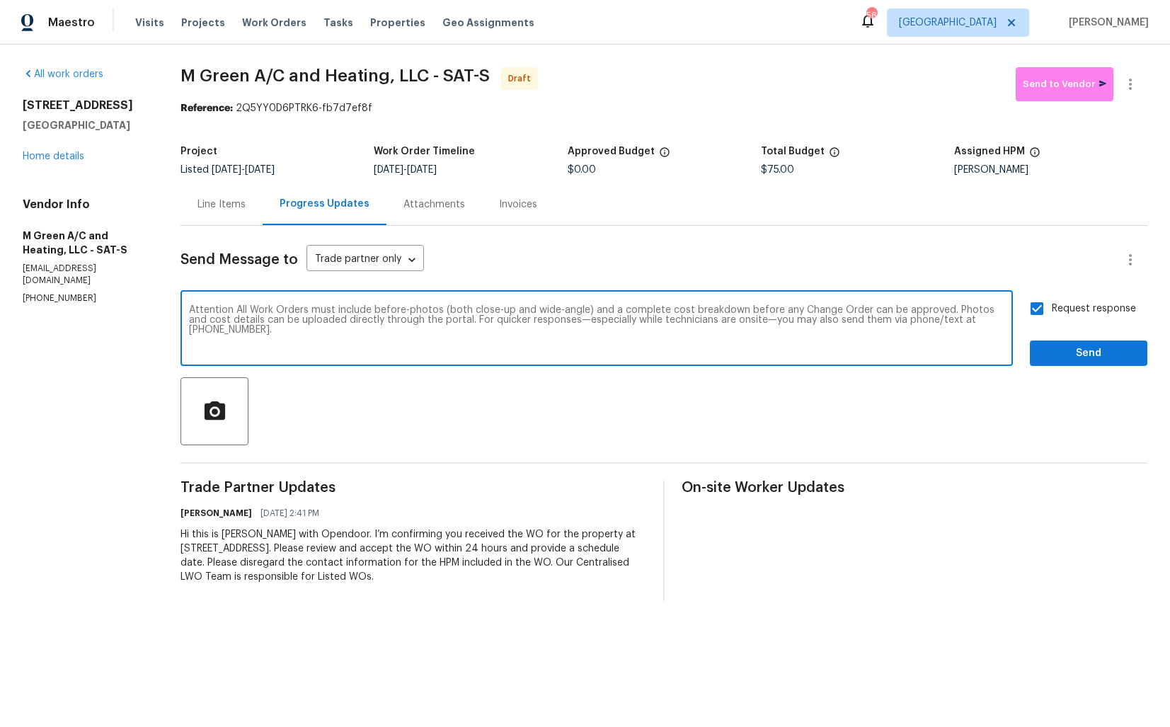
type textarea "Attention All Work Orders must include before-photos (both close-up and wide-an…"
click at [1078, 358] on span "Send" at bounding box center [1088, 354] width 95 height 18
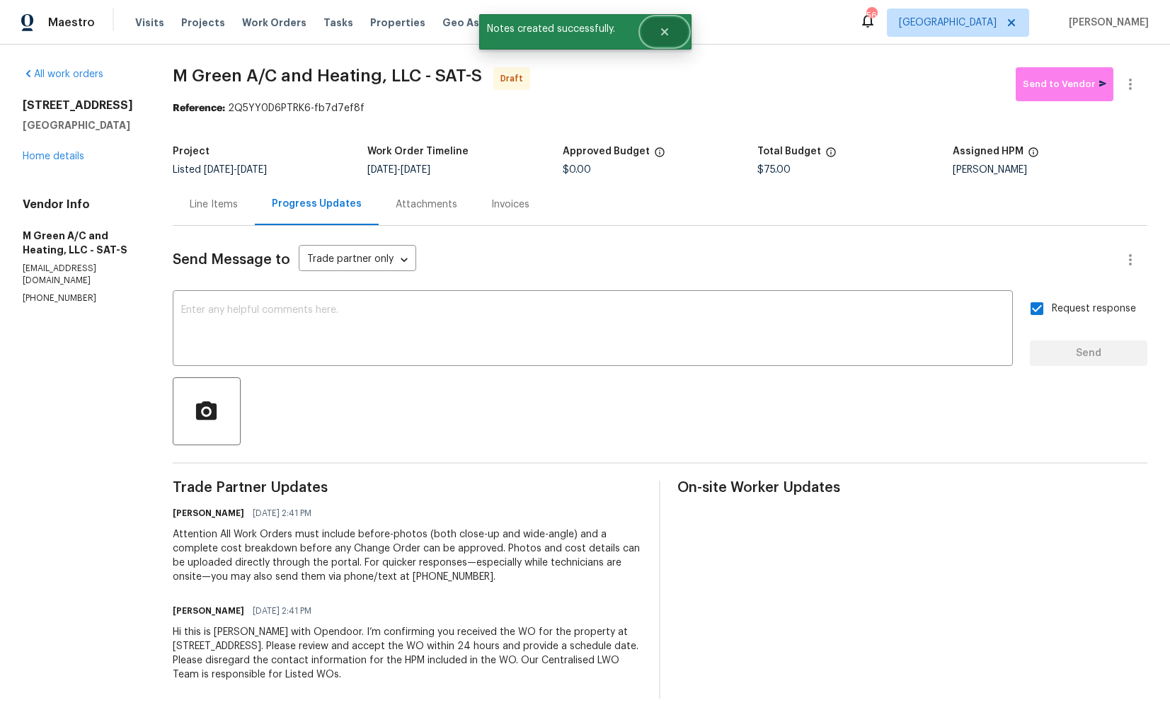
click at [670, 36] on button "Close" at bounding box center [664, 32] width 47 height 28
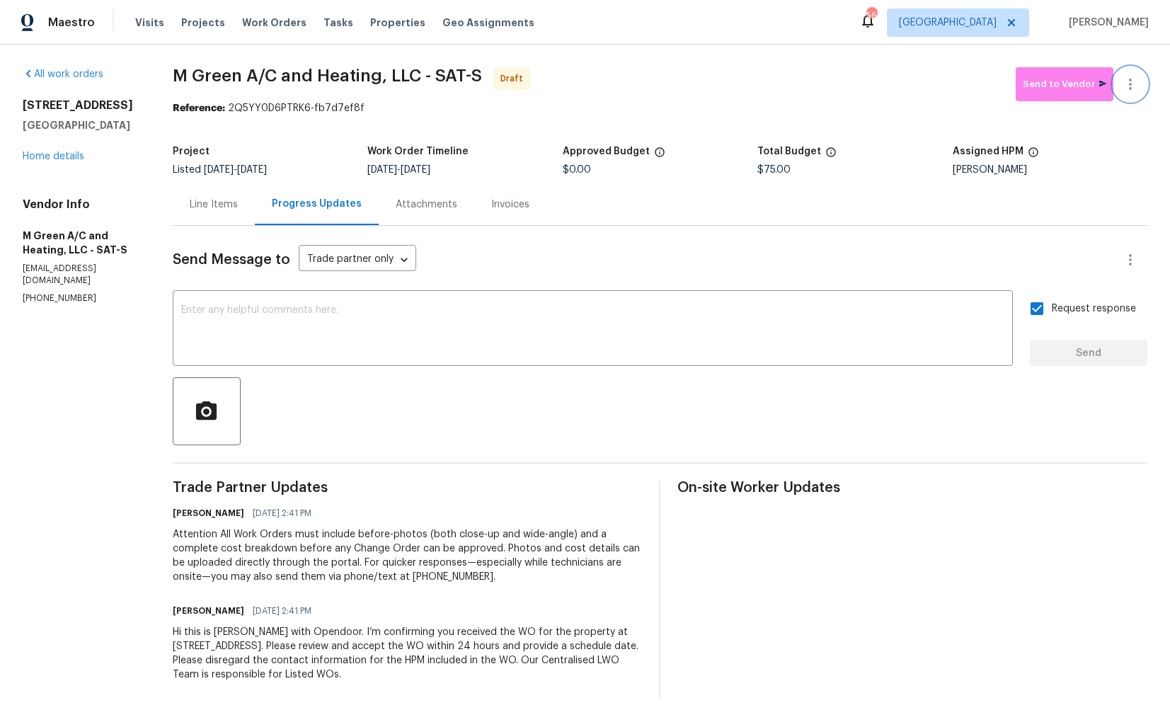
click at [1133, 87] on icon "button" at bounding box center [1130, 84] width 17 height 17
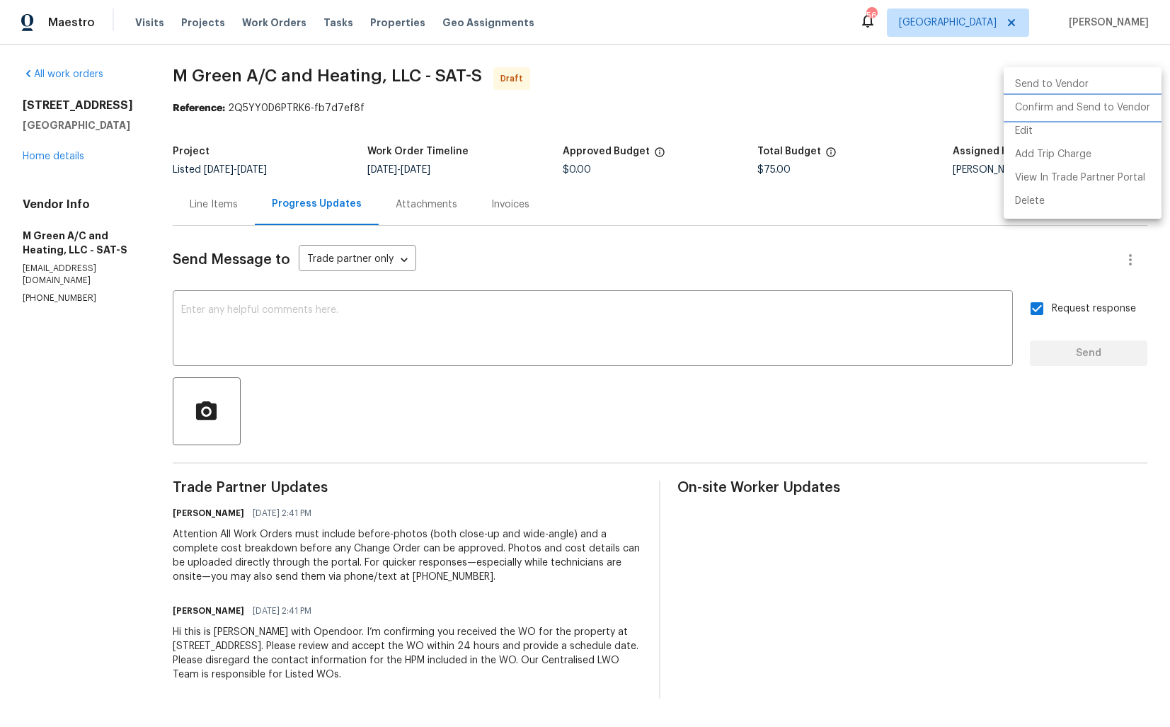
click at [1076, 113] on li "Confirm and Send to Vendor" at bounding box center [1083, 107] width 158 height 23
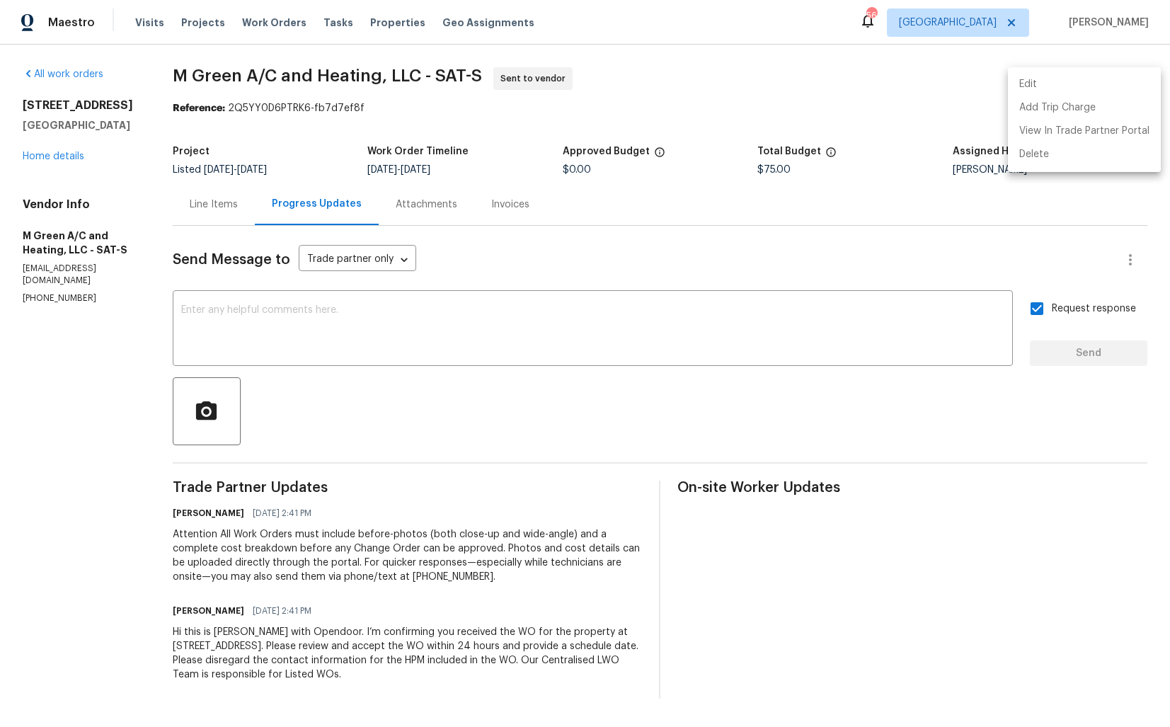
click at [695, 69] on div at bounding box center [585, 363] width 1170 height 727
click at [234, 81] on span "M Green A/C and Heating, LLC - SAT-S" at bounding box center [327, 75] width 309 height 17
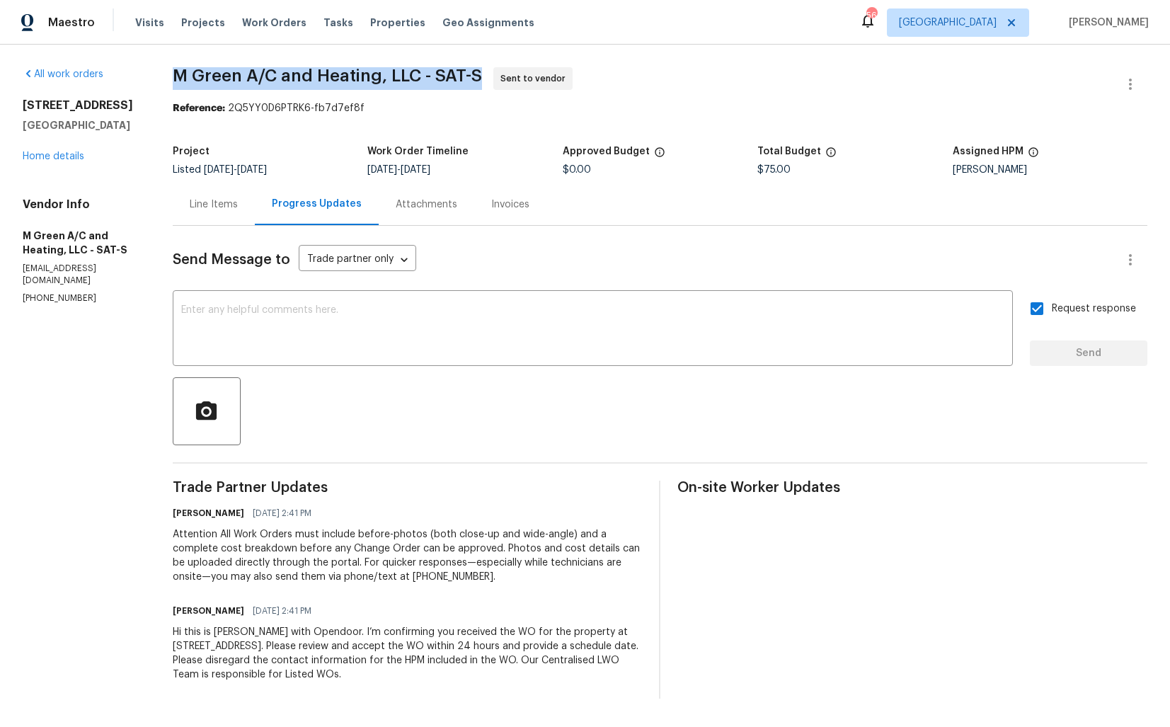
copy span "M Green A/C and Heating, LLC - SAT-S"
click at [556, 125] on section "M Green A/C and Heating, LLC - SAT-S Sent to vendor Reference: 2Q5YY0D6PTRK6-fb…" at bounding box center [660, 382] width 975 height 631
click at [306, 140] on div "Project Listed [DATE] - [DATE] Work Order Timeline [DATE] - [DATE] Approved Bud…" at bounding box center [660, 160] width 975 height 45
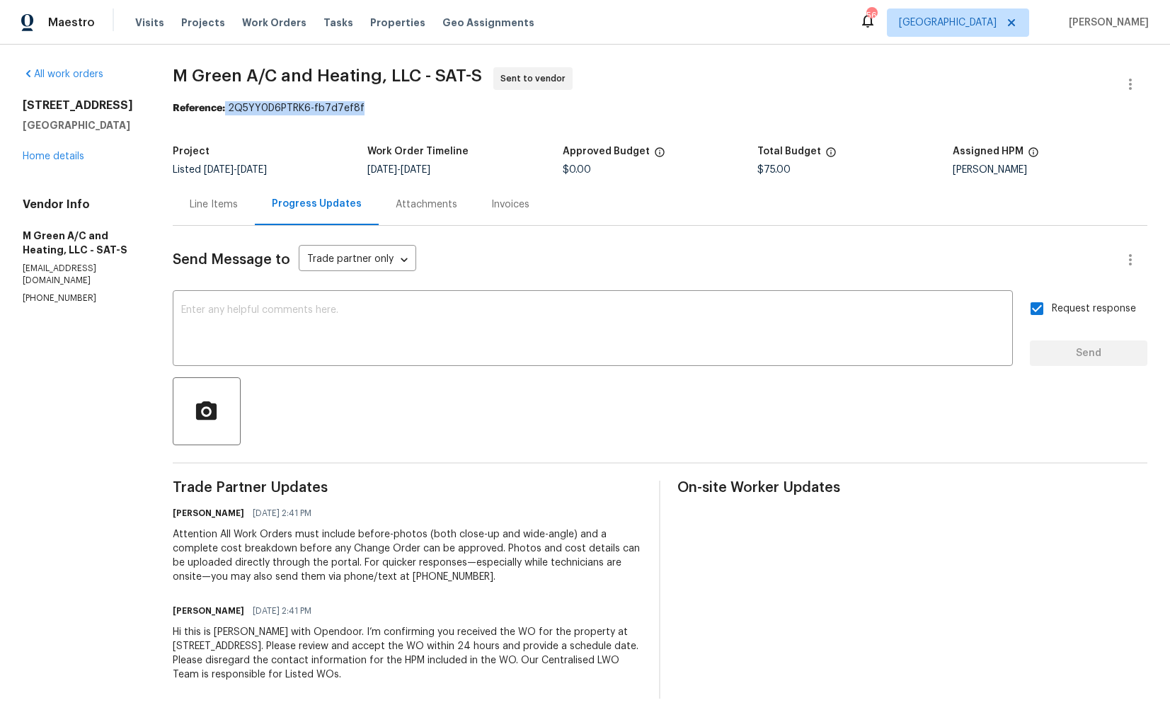
drag, startPoint x: 255, startPoint y: 110, endPoint x: 403, endPoint y: 110, distance: 147.9
click at [403, 110] on div "Reference: 2Q5YY0D6PTRK6-fb7d7ef8f" at bounding box center [660, 108] width 975 height 14
drag, startPoint x: 257, startPoint y: 108, endPoint x: 386, endPoint y: 108, distance: 128.8
click at [386, 109] on div "Reference: 2Q5YY0D6PTRK6-fb7d7ef8f" at bounding box center [660, 108] width 975 height 14
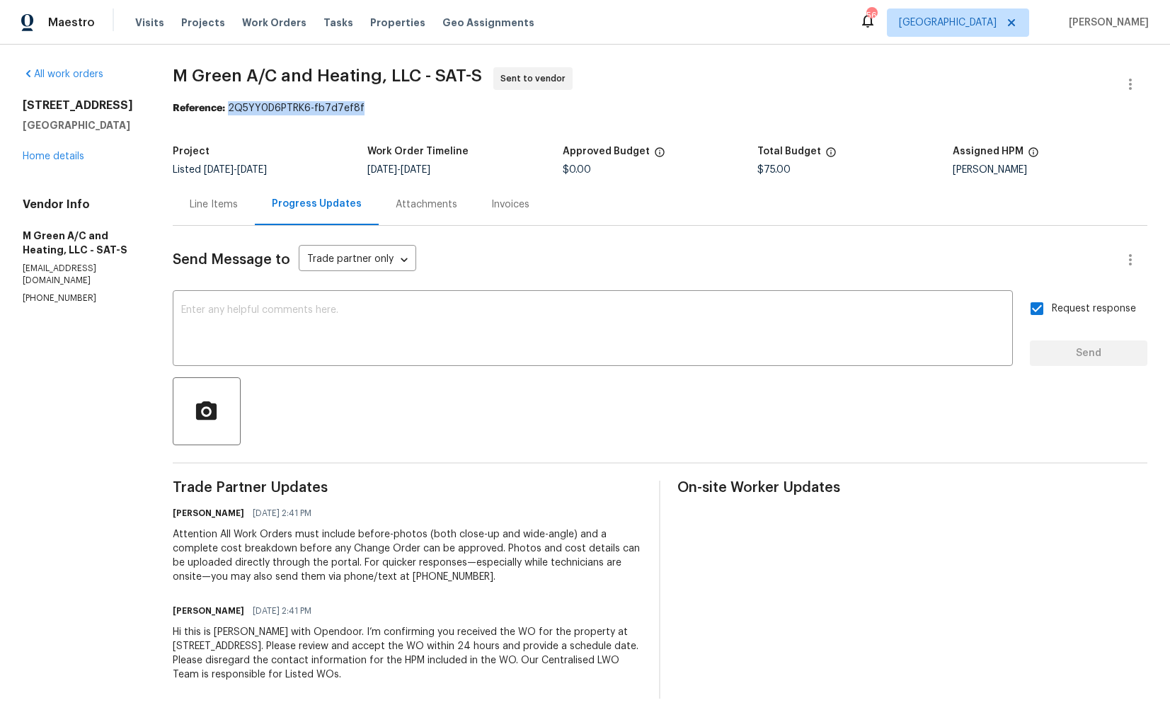
copy div "2Q5YY0D6PTRK6-fb7d7ef8f"
click at [192, 140] on div "All work orders [STREET_ADDRESS] Home details Vendor Info M Green A/C and Heati…" at bounding box center [585, 383] width 1170 height 677
click at [873, 128] on section "M Green A/C and Heating, LLC - SAT-S Sent to vendor Reference: 2Q5YY0D6PTRK6-fb…" at bounding box center [660, 382] width 975 height 631
